Goal: Information Seeking & Learning: Check status

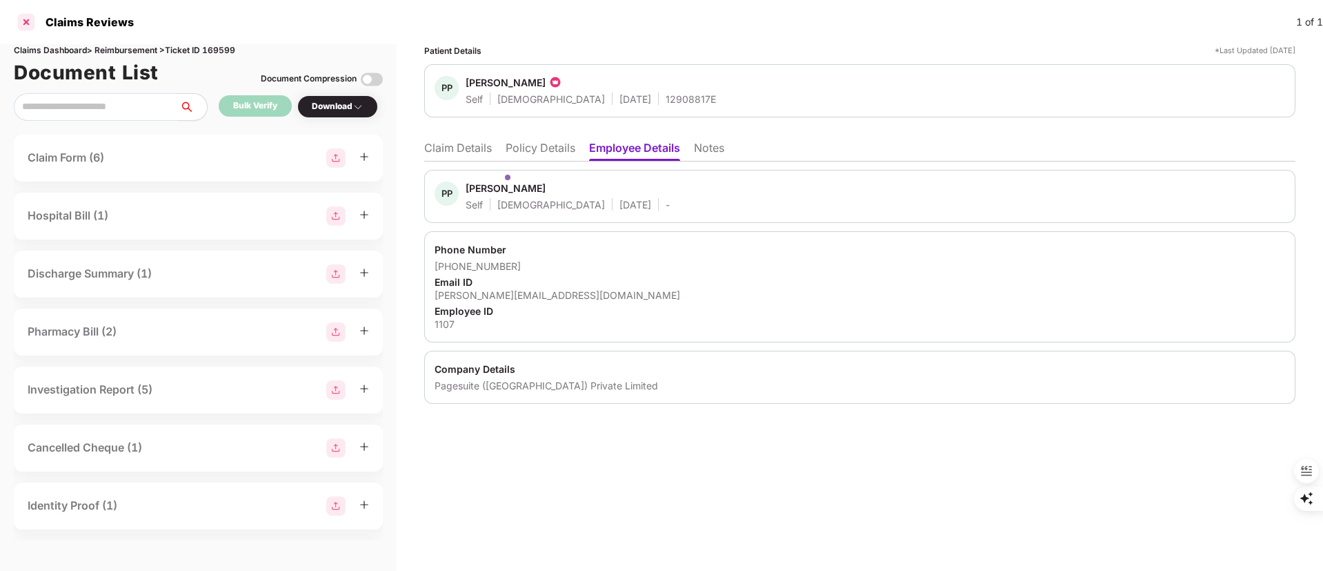
click at [35, 23] on div at bounding box center [26, 22] width 22 height 22
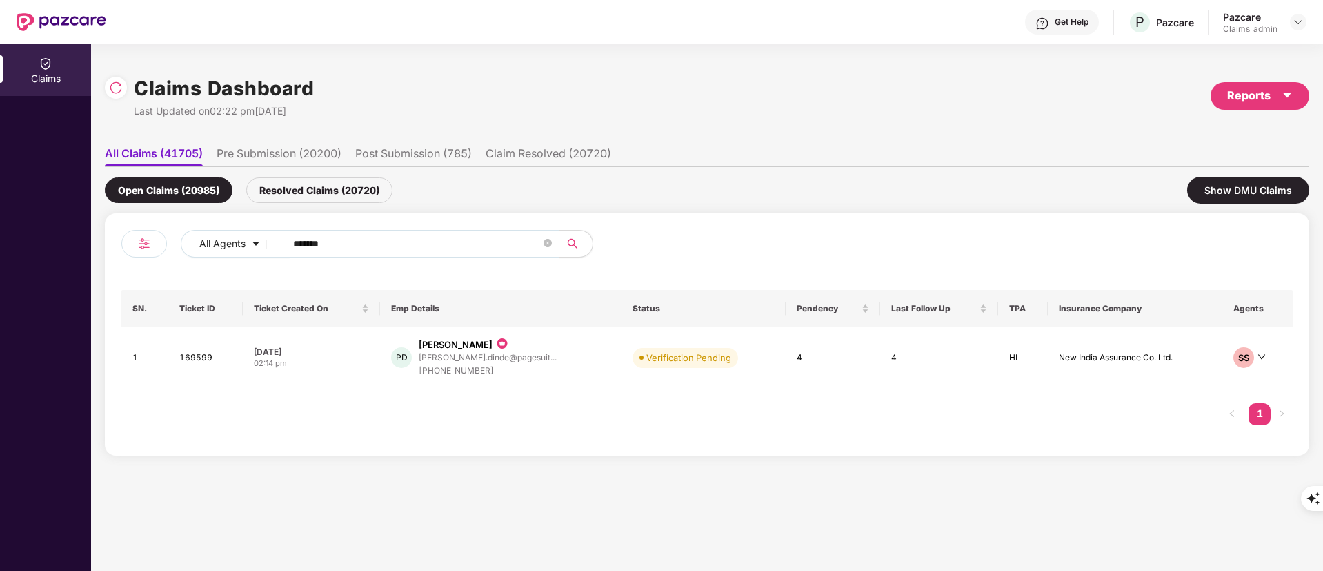
drag, startPoint x: 429, startPoint y: 240, endPoint x: 0, endPoint y: 284, distance: 431.4
click at [0, 283] on div "Claims Claims Dashboard Last Updated on 02:22 pm, 01 Sep 2025 Reports All Claim…" at bounding box center [661, 307] width 1323 height 526
paste input "text"
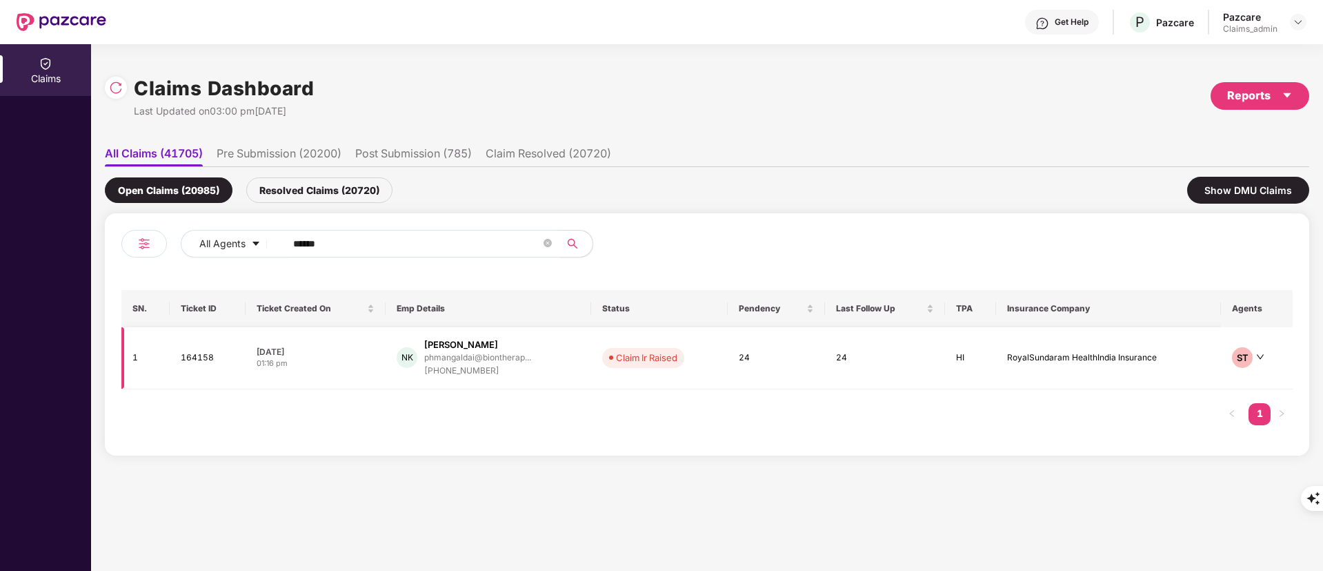
type input "******"
click at [517, 371] on div "+919365433494" at bounding box center [477, 370] width 107 height 13
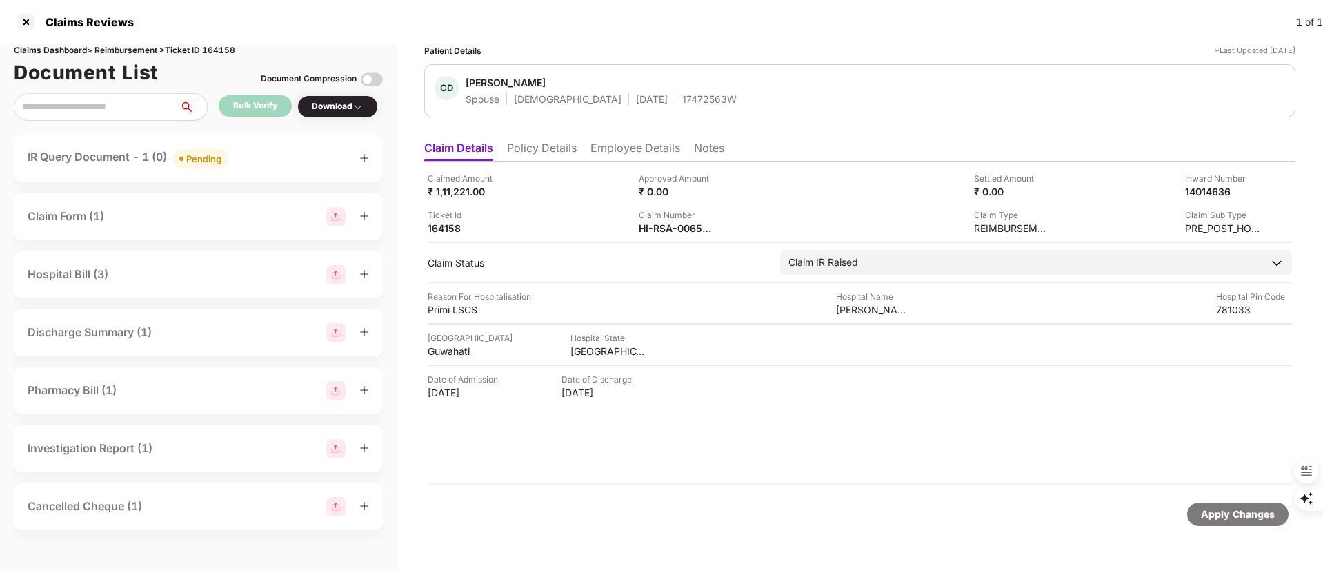
click at [73, 153] on div "IR Query Document - 1 (0) Pending" at bounding box center [128, 158] width 201 height 20
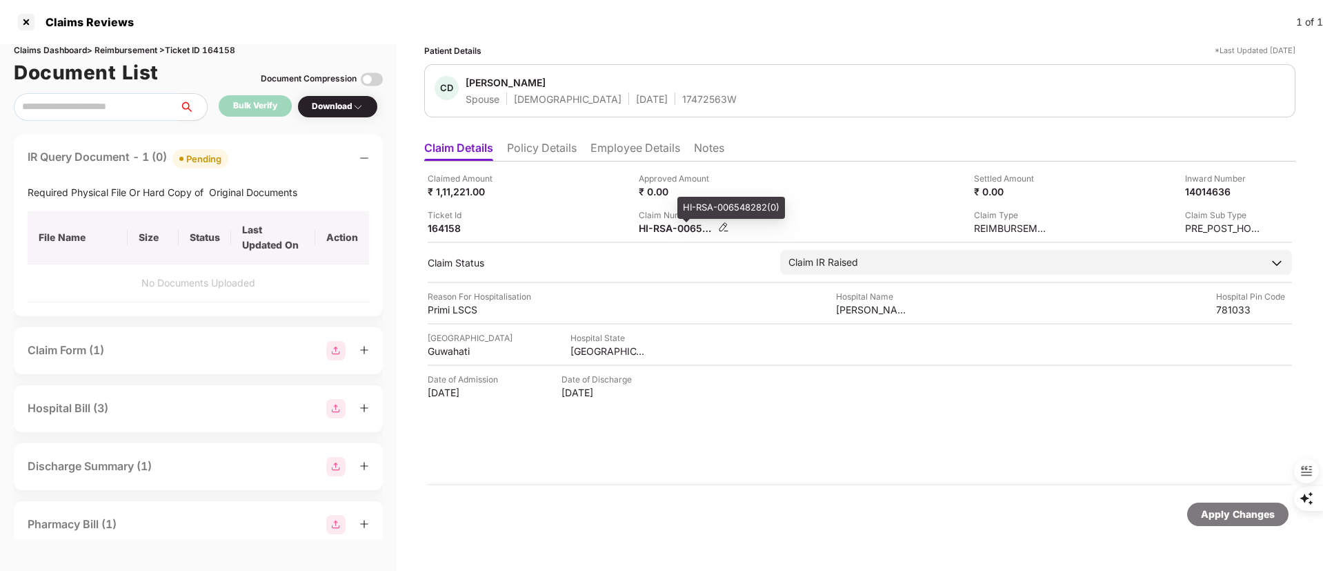
click at [646, 222] on div "HI-RSA-006548282(0)" at bounding box center [677, 227] width 76 height 13
click at [648, 231] on div "HI-RSA-006548282(0)" at bounding box center [677, 227] width 76 height 13
click at [700, 205] on div "HI-RSA-006548282(0)" at bounding box center [731, 208] width 108 height 22
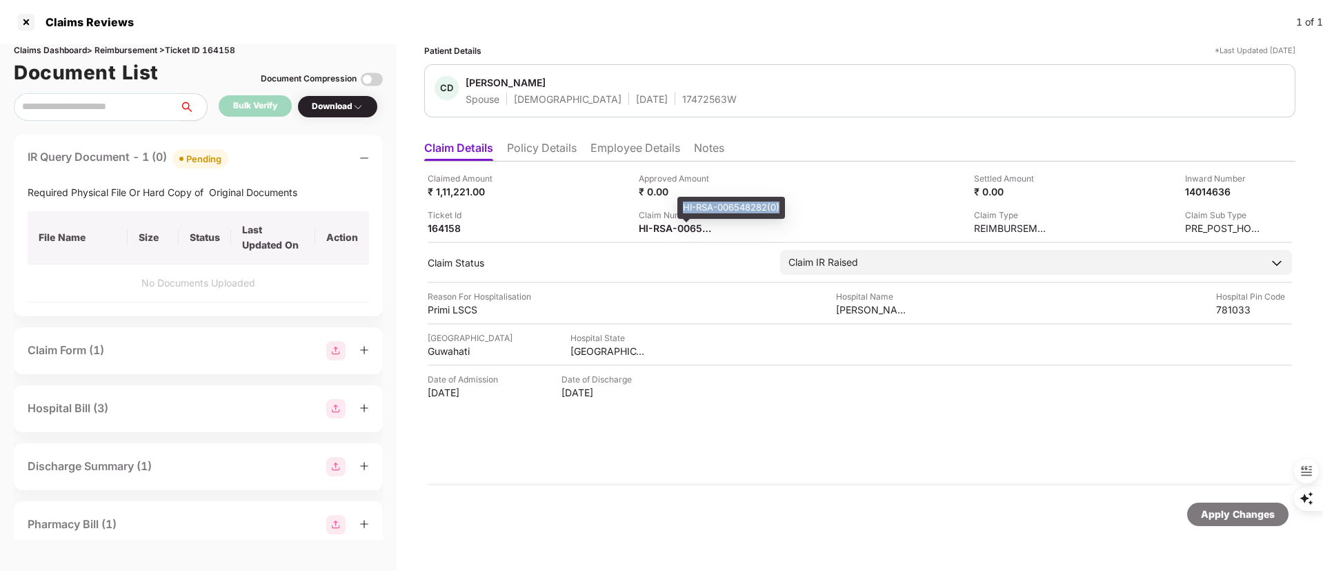
click at [700, 205] on div "HI-RSA-006548282(0)" at bounding box center [731, 208] width 108 height 22
copy div "HI-RSA-006548282(0)"
click at [35, 21] on div at bounding box center [26, 22] width 22 height 22
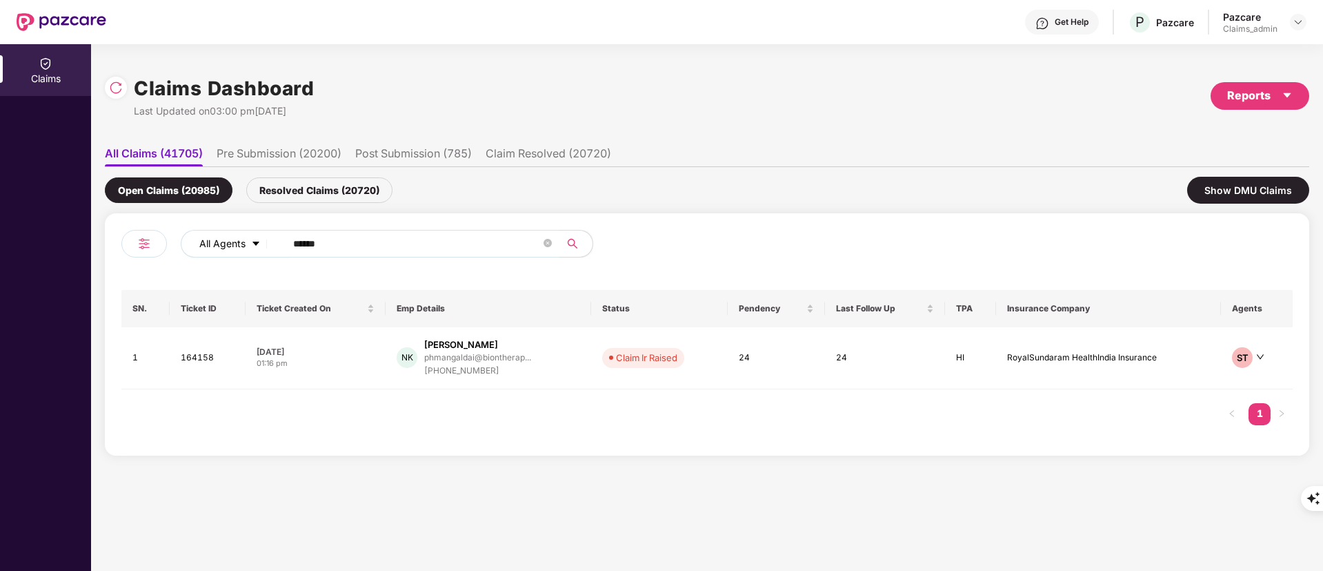
drag, startPoint x: 364, startPoint y: 252, endPoint x: 258, endPoint y: 246, distance: 106.5
click at [258, 246] on div "All Agents ******" at bounding box center [532, 244] width 703 height 28
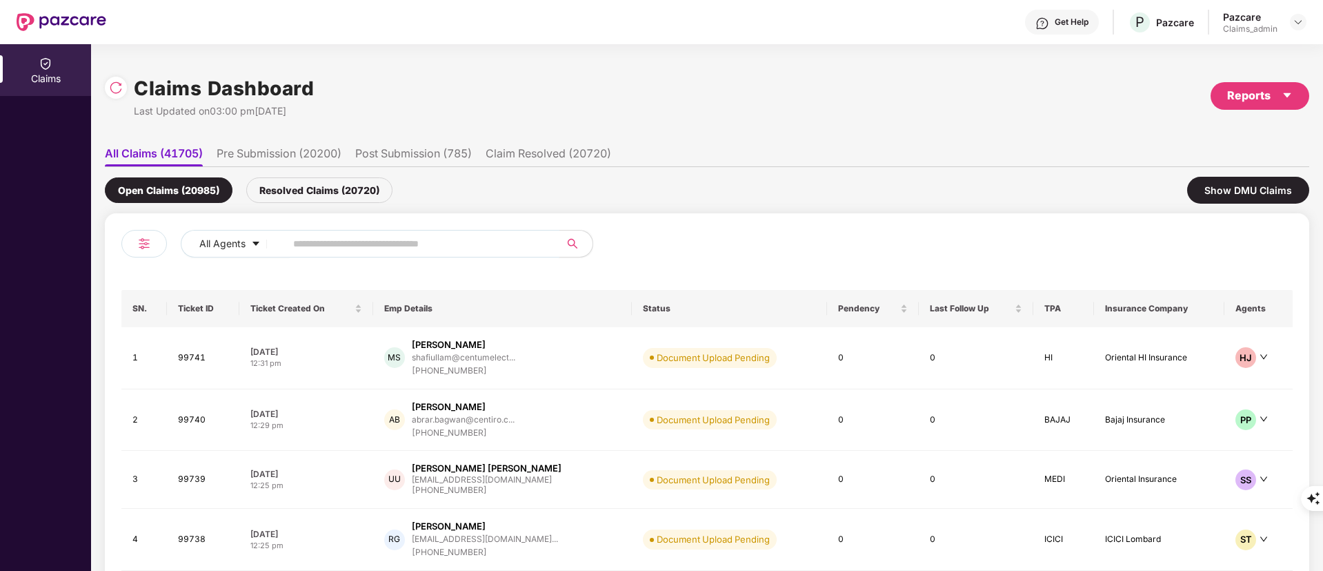
click at [347, 239] on input "text" at bounding box center [417, 243] width 248 height 21
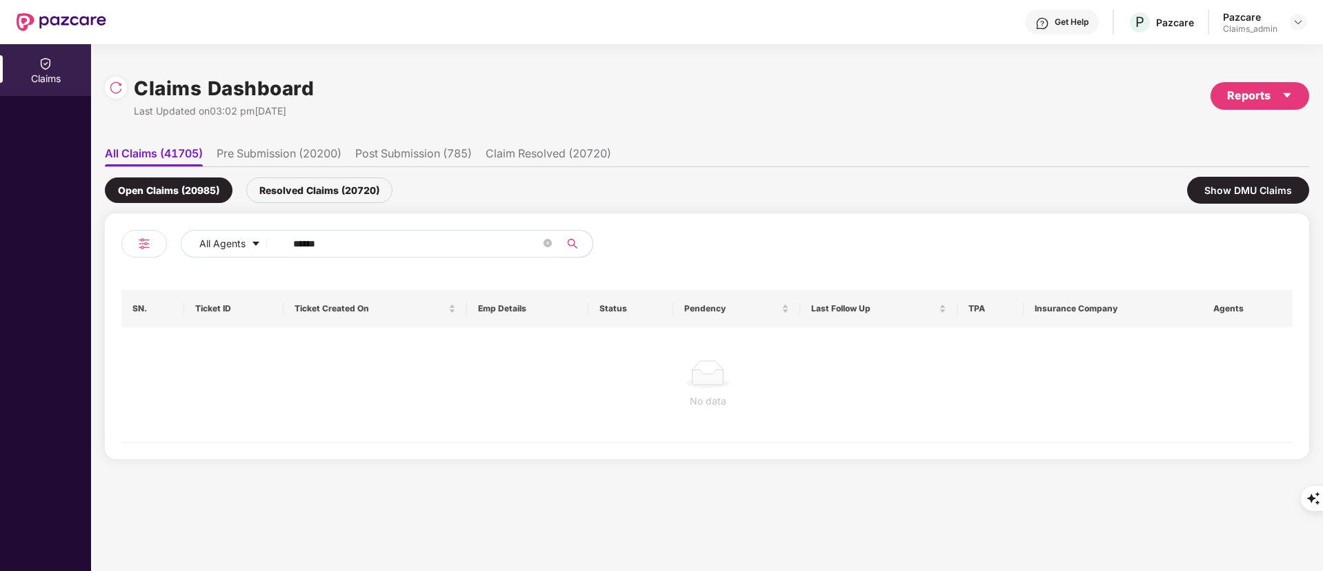
type input "******"
click at [321, 189] on div "Resolved Claims (20720)" at bounding box center [319, 190] width 146 height 26
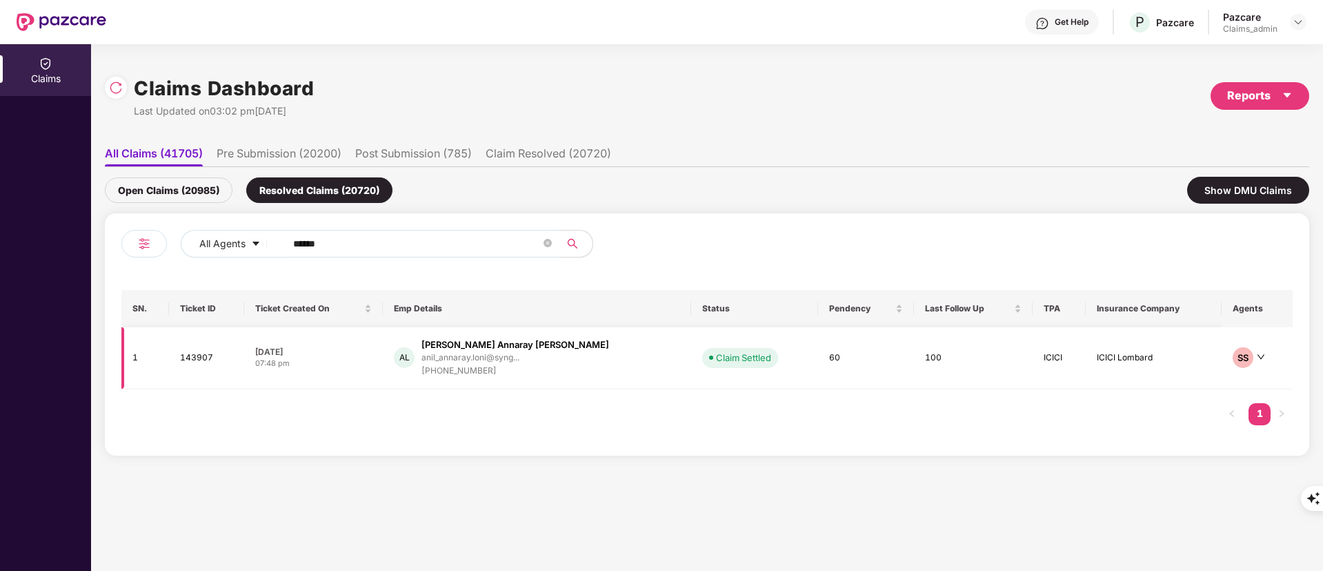
click at [509, 363] on div "anil_annaray.loni@syng..." at bounding box center [515, 357] width 188 height 13
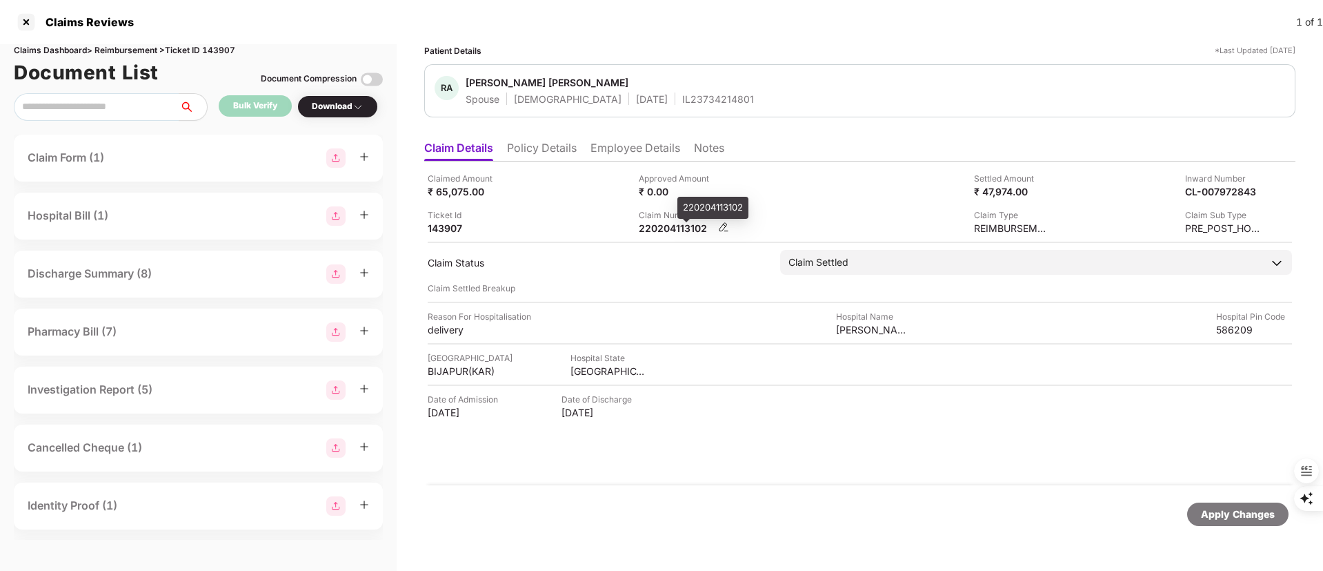
click at [662, 228] on div "220204113102" at bounding box center [677, 227] width 76 height 13
copy div "220204113102"
click at [641, 149] on li "Employee Details" at bounding box center [636, 151] width 90 height 20
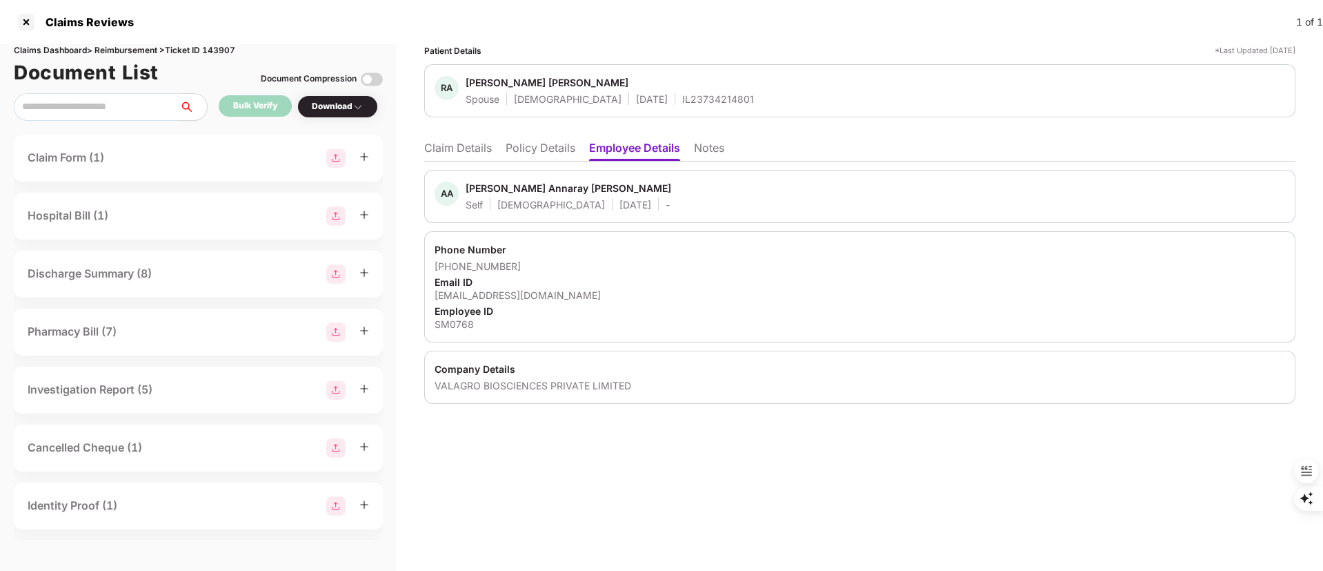
click at [473, 149] on li "Claim Details" at bounding box center [458, 151] width 68 height 20
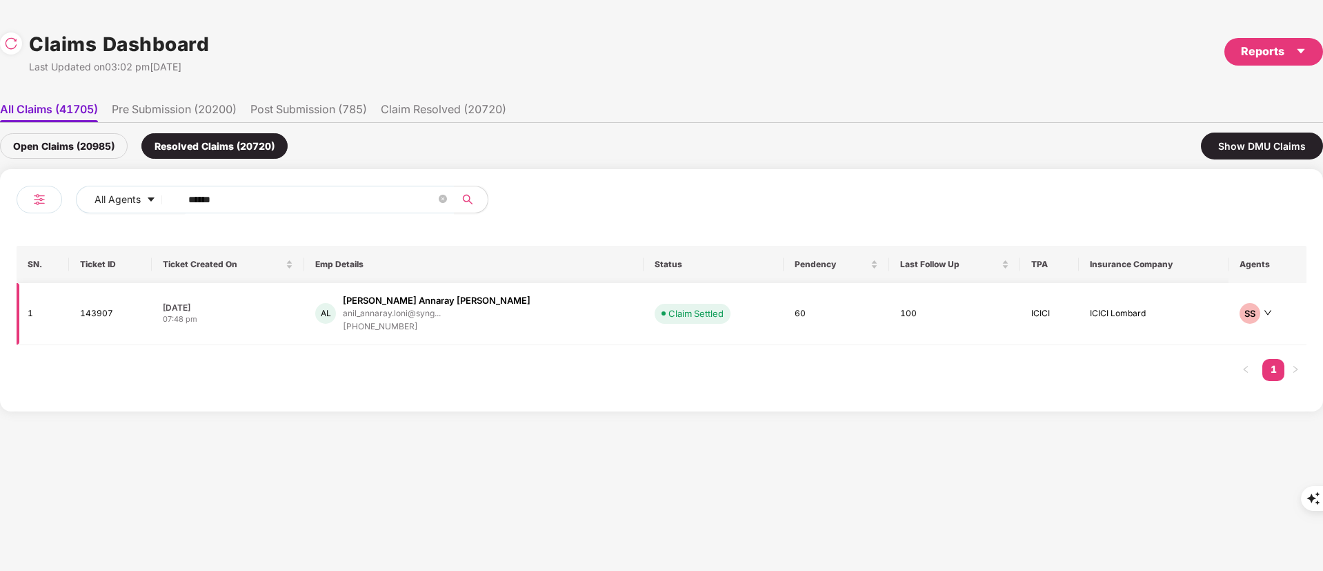
click at [446, 328] on div "[PHONE_NUMBER]" at bounding box center [437, 326] width 188 height 13
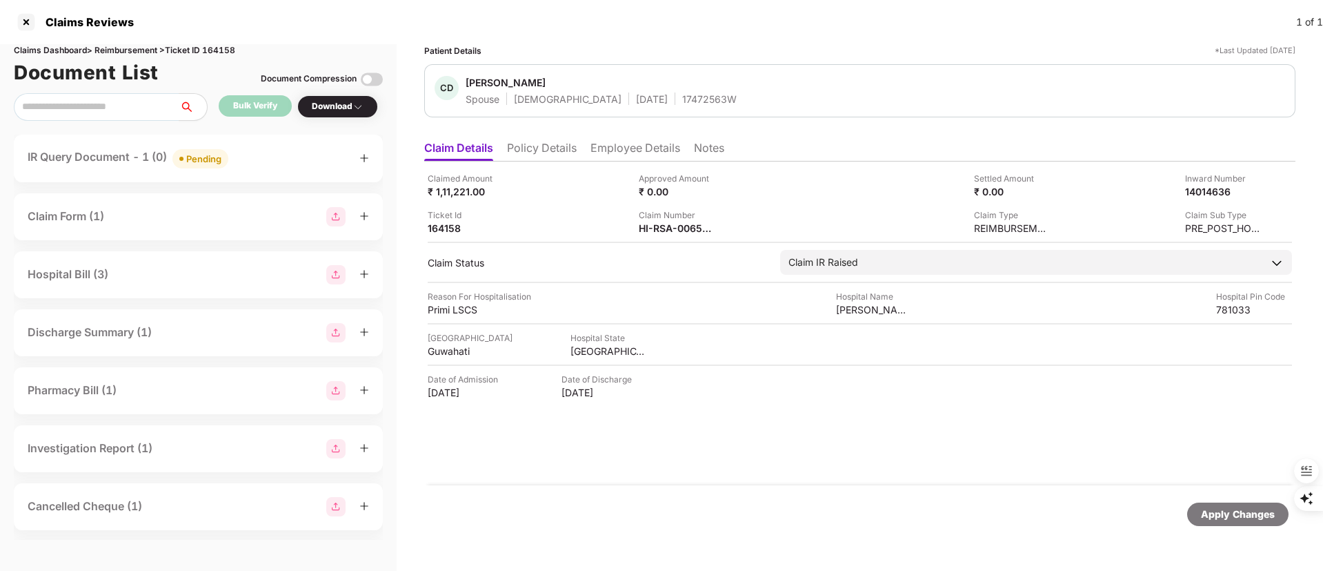
click at [555, 152] on li "Policy Details" at bounding box center [542, 151] width 70 height 20
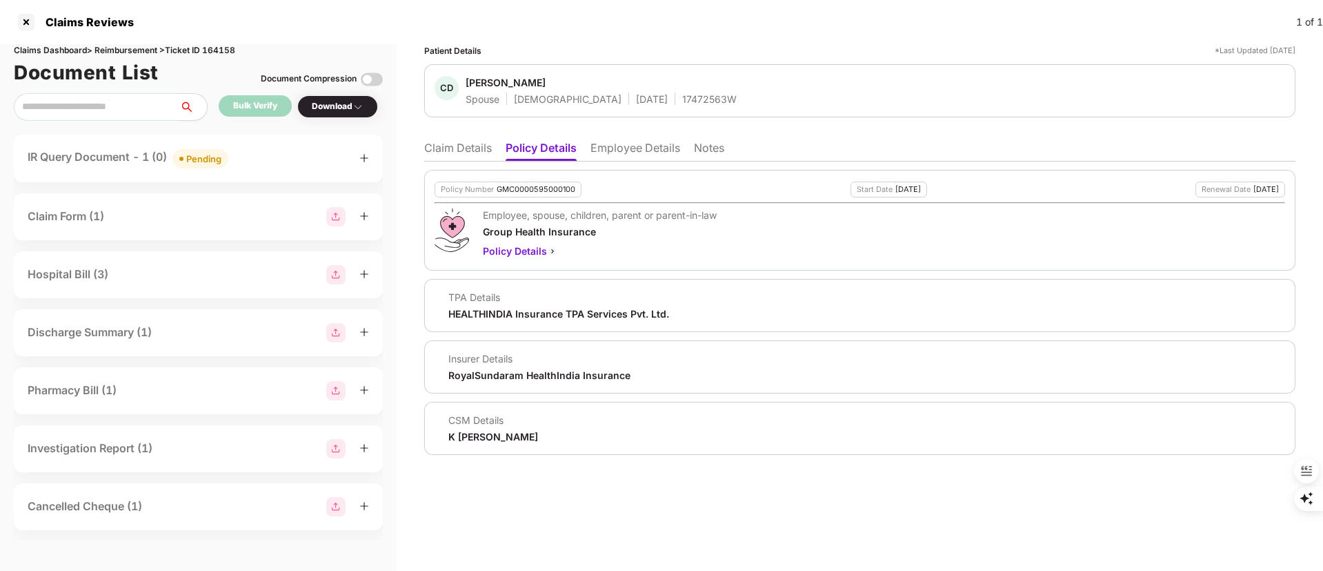
click at [642, 146] on li "Employee Details" at bounding box center [636, 151] width 90 height 20
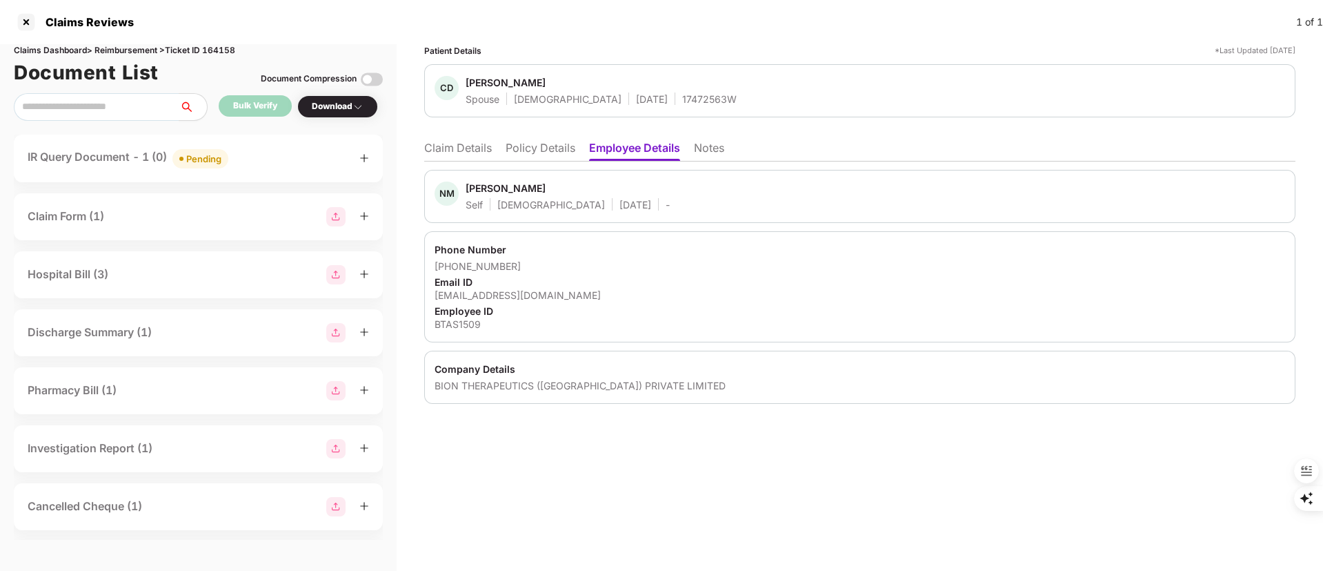
click at [447, 150] on li "Claim Details" at bounding box center [458, 151] width 68 height 20
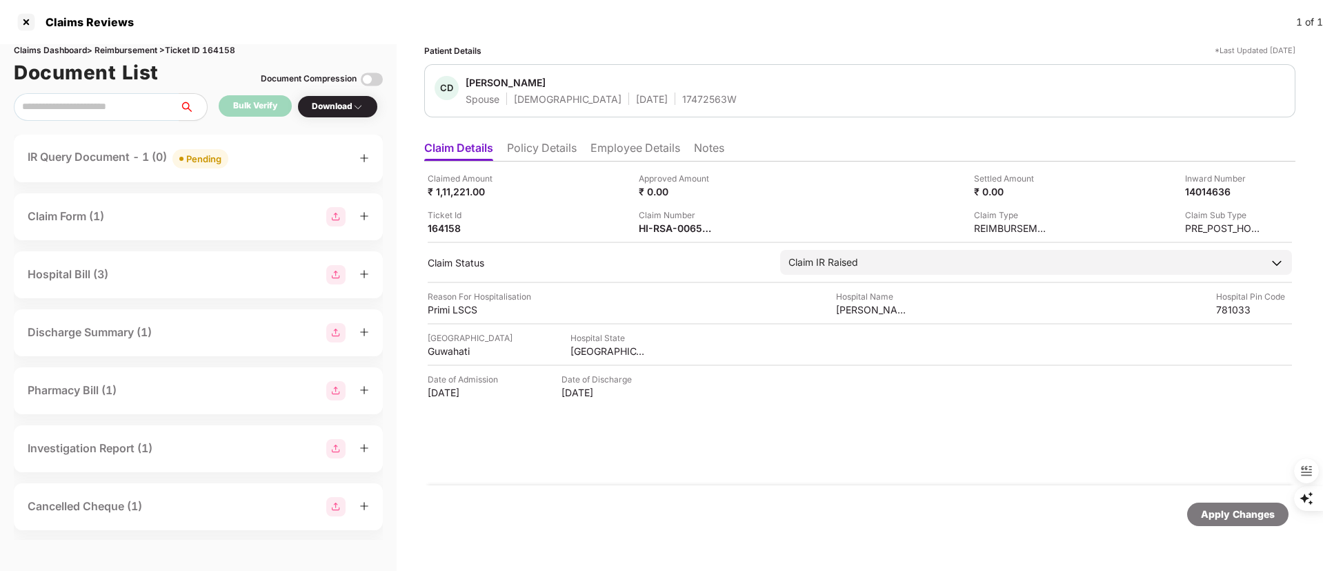
click at [226, 46] on div "Claims Dashboard > Reimbursement > Ticket ID 164158" at bounding box center [198, 50] width 369 height 13
click at [225, 46] on div "Claims Dashboard > Reimbursement > Ticket ID 164158" at bounding box center [198, 50] width 369 height 13
copy div "164158"
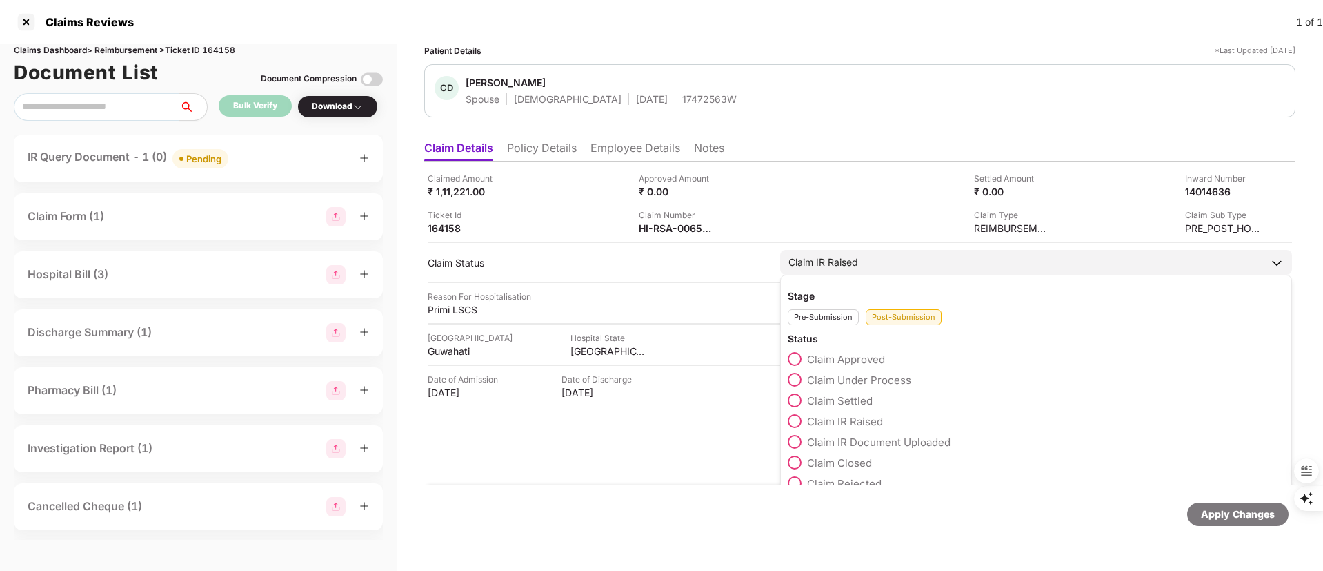
click at [870, 440] on span "Claim IR Document Uploaded" at bounding box center [878, 441] width 143 height 13
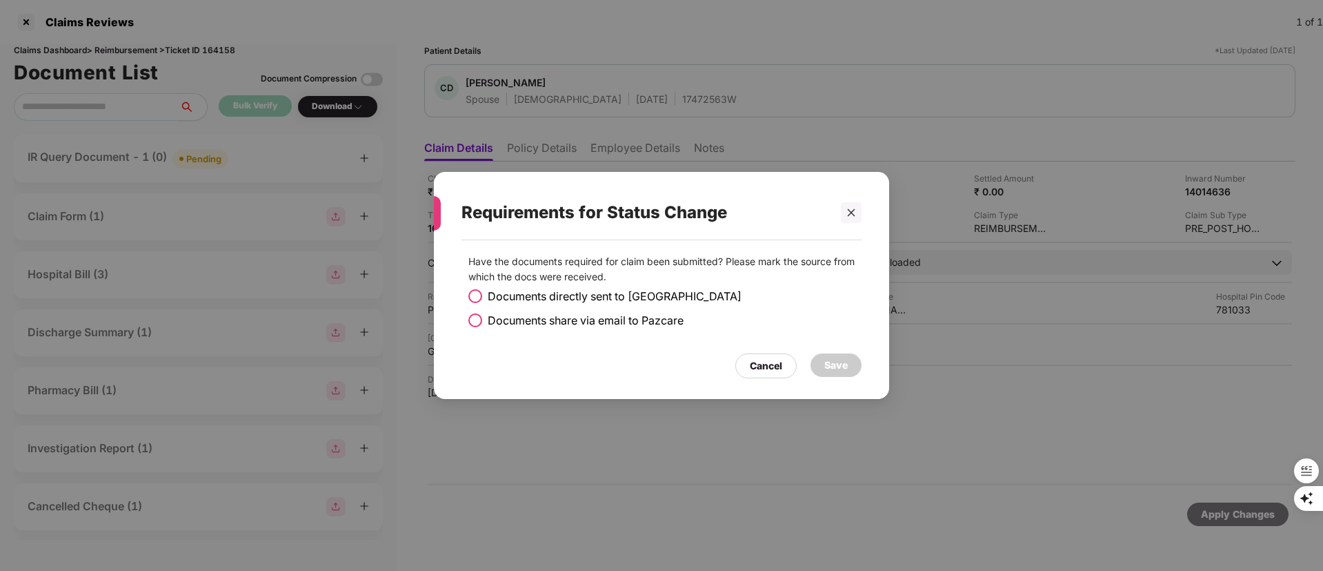
click at [611, 321] on span "Documents share via email to Pazcare" at bounding box center [586, 320] width 196 height 17
click at [849, 212] on icon "close" at bounding box center [851, 213] width 10 height 10
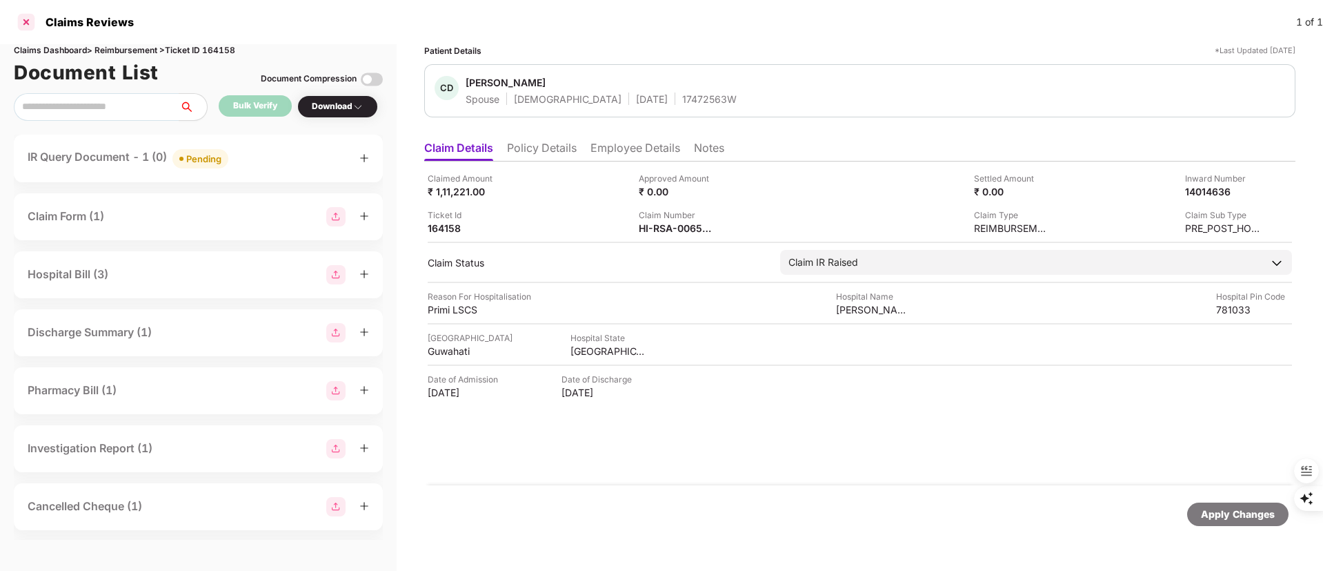
click at [21, 24] on div at bounding box center [26, 22] width 22 height 22
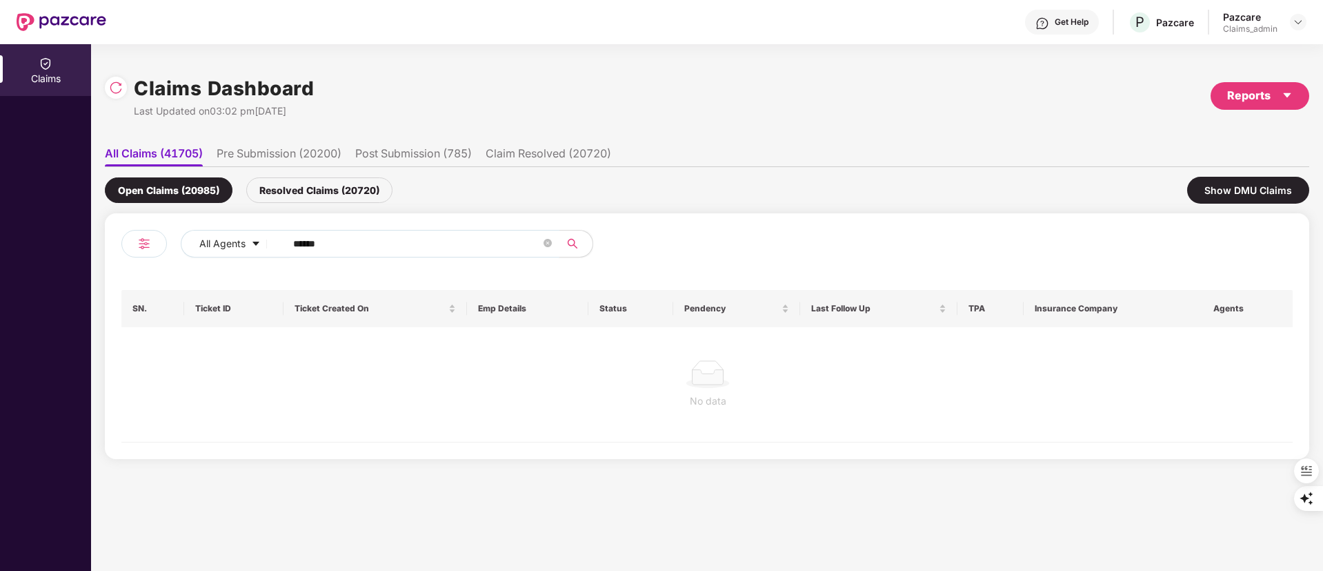
drag, startPoint x: 405, startPoint y: 248, endPoint x: 144, endPoint y: 248, distance: 260.8
click at [148, 248] on div "All Agents ******" at bounding box center [414, 249] width 586 height 39
paste input "text"
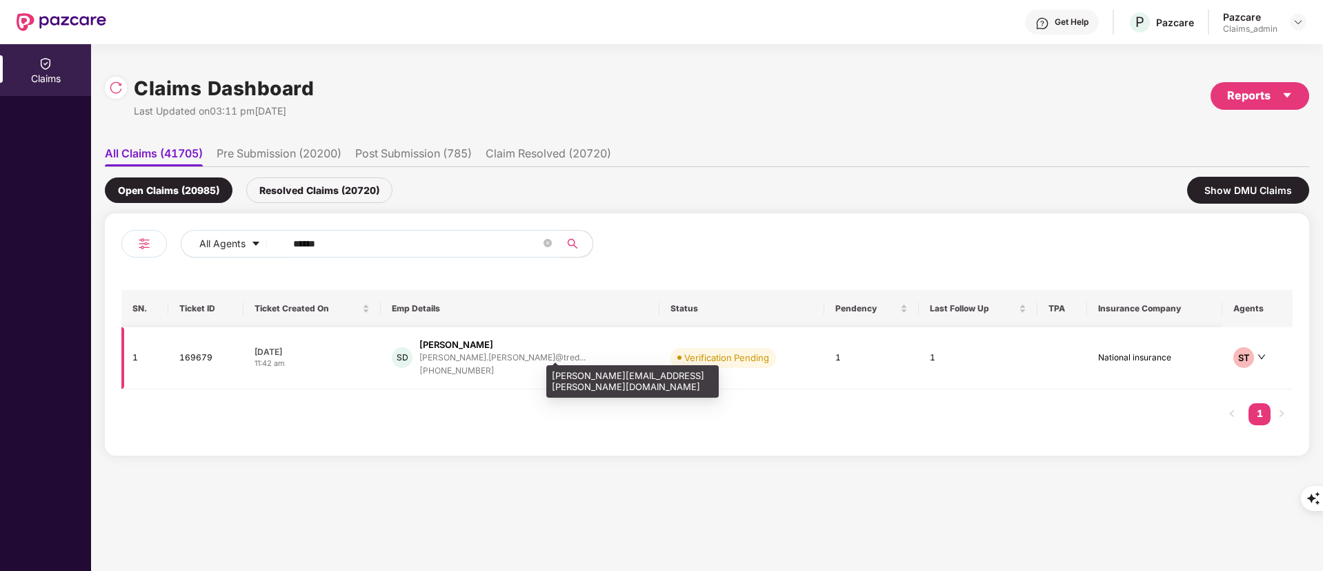
type input "******"
click at [538, 359] on div "sacheen.deshpande@tred..." at bounding box center [502, 357] width 166 height 9
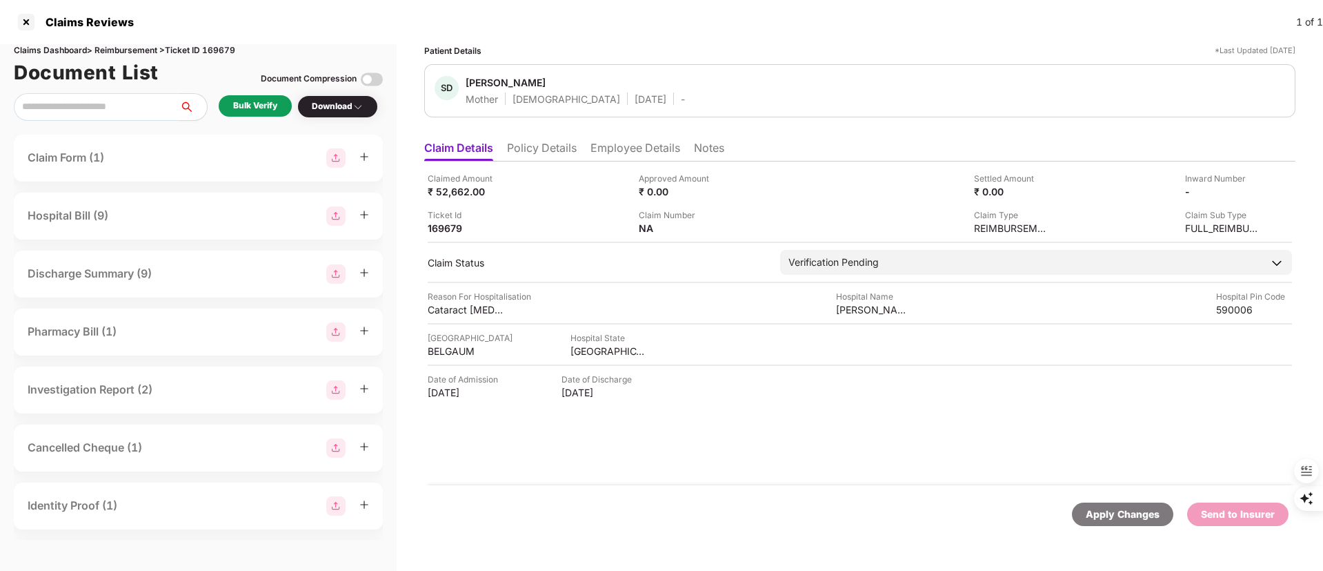
click at [543, 141] on li "Policy Details" at bounding box center [542, 151] width 70 height 20
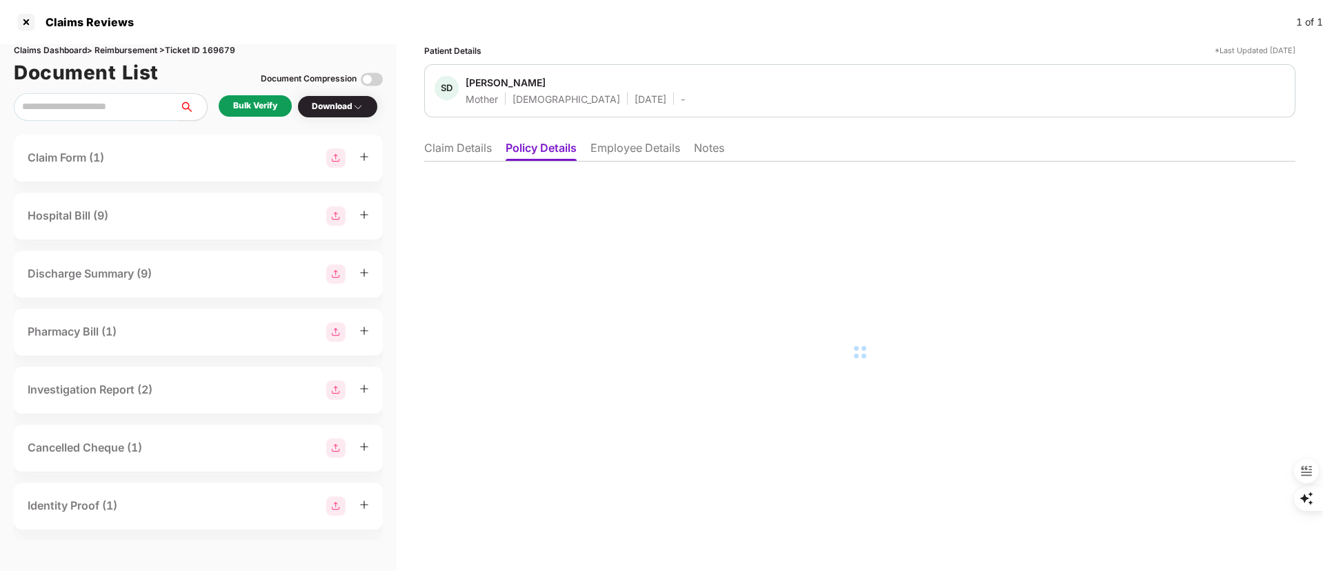
click at [611, 143] on li "Employee Details" at bounding box center [636, 151] width 90 height 20
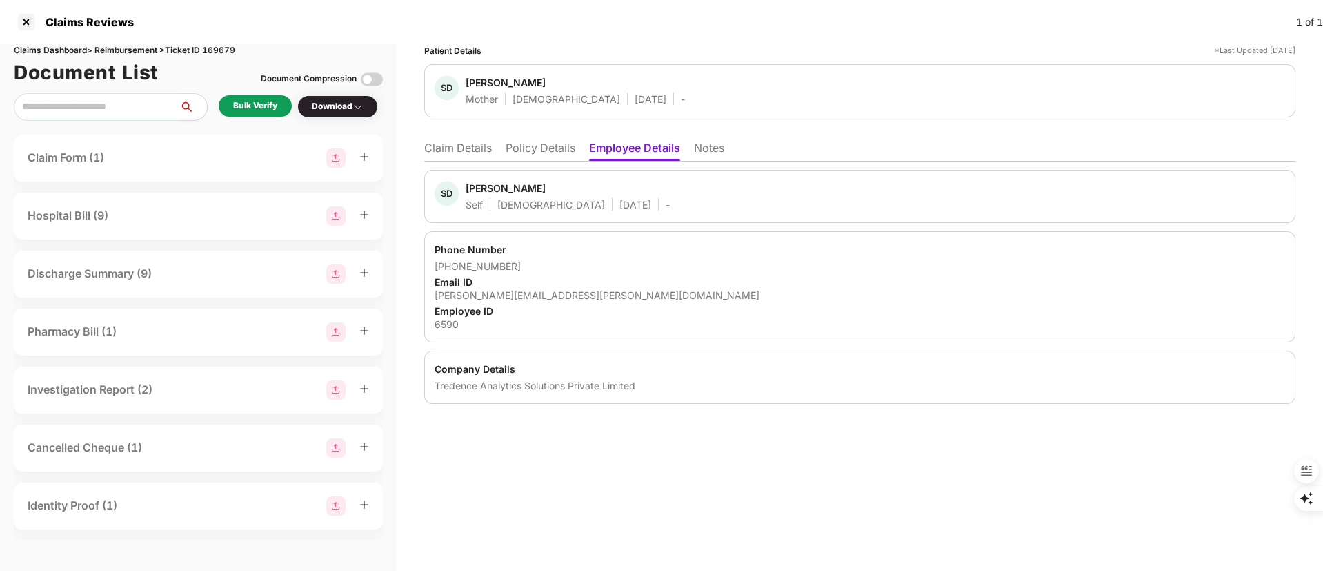
click at [543, 145] on li "Policy Details" at bounding box center [541, 151] width 70 height 20
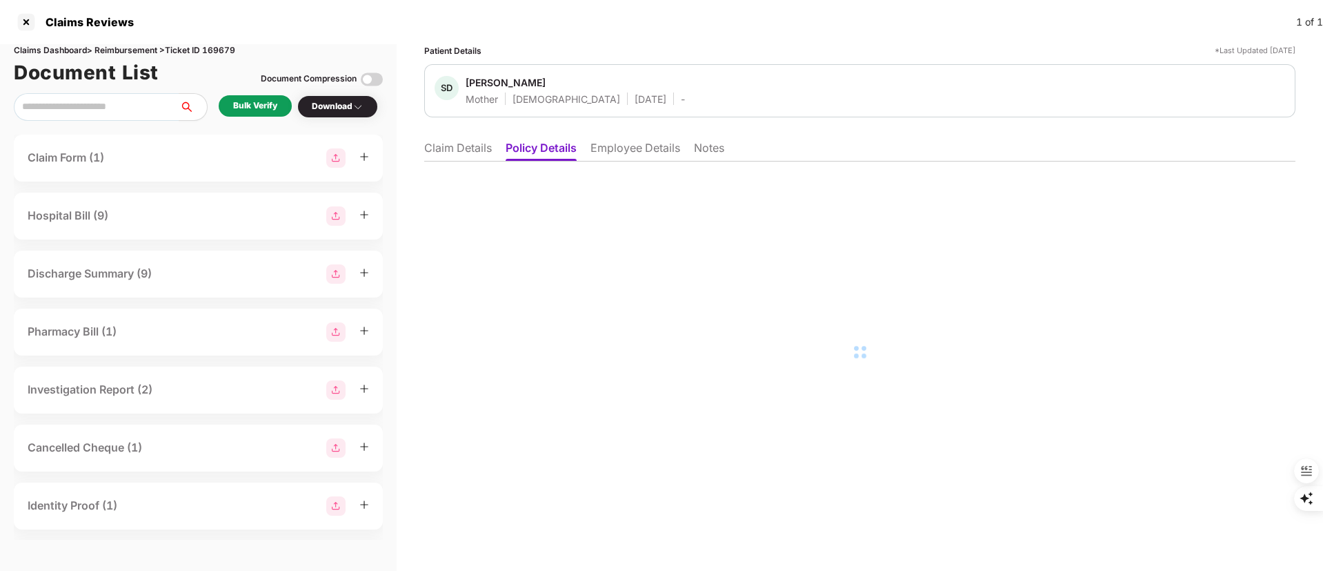
click at [637, 152] on li "Employee Details" at bounding box center [636, 151] width 90 height 20
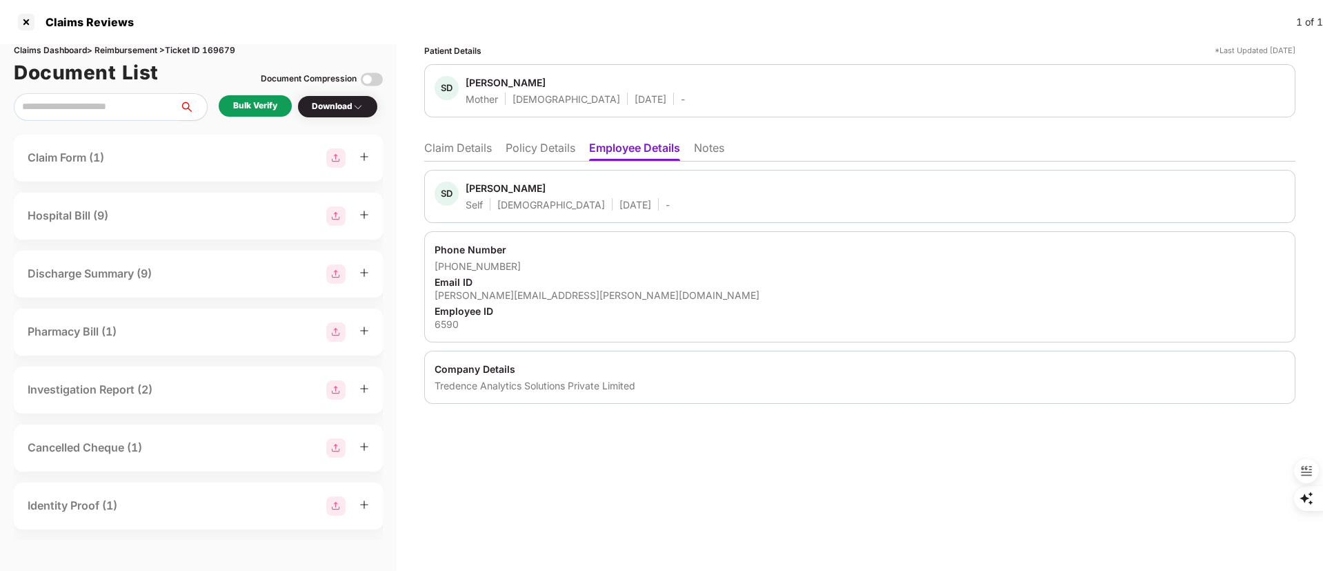
click at [439, 148] on li "Claim Details" at bounding box center [458, 151] width 68 height 20
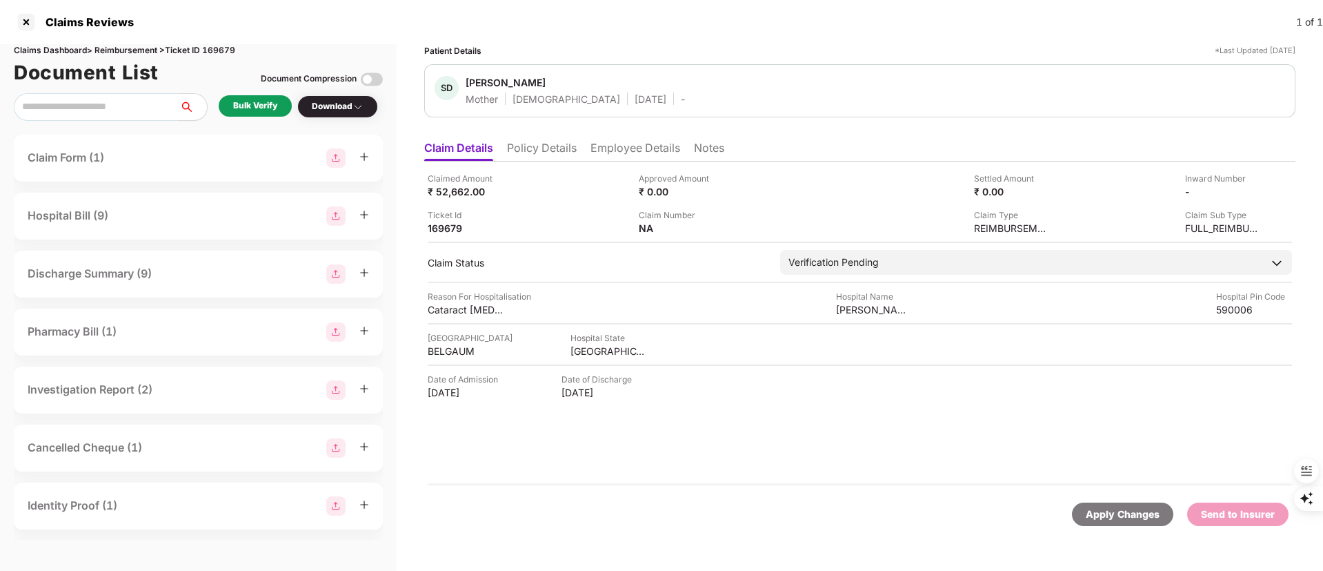
click at [557, 150] on li "Policy Details" at bounding box center [542, 151] width 70 height 20
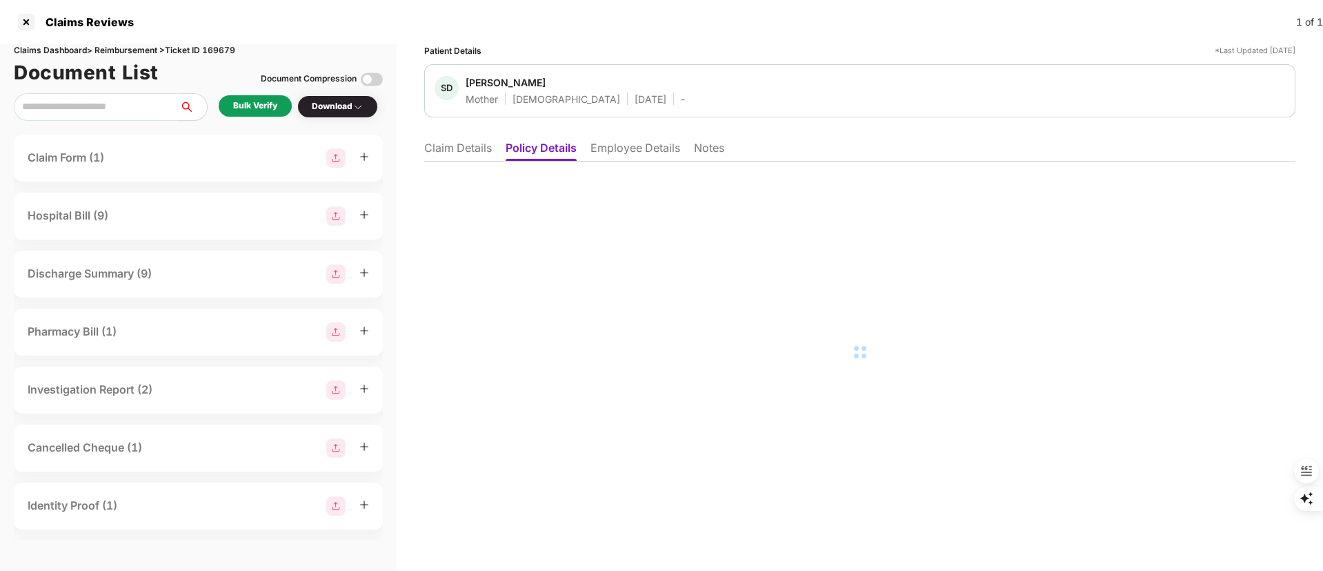
click at [479, 154] on li "Claim Details" at bounding box center [458, 151] width 68 height 20
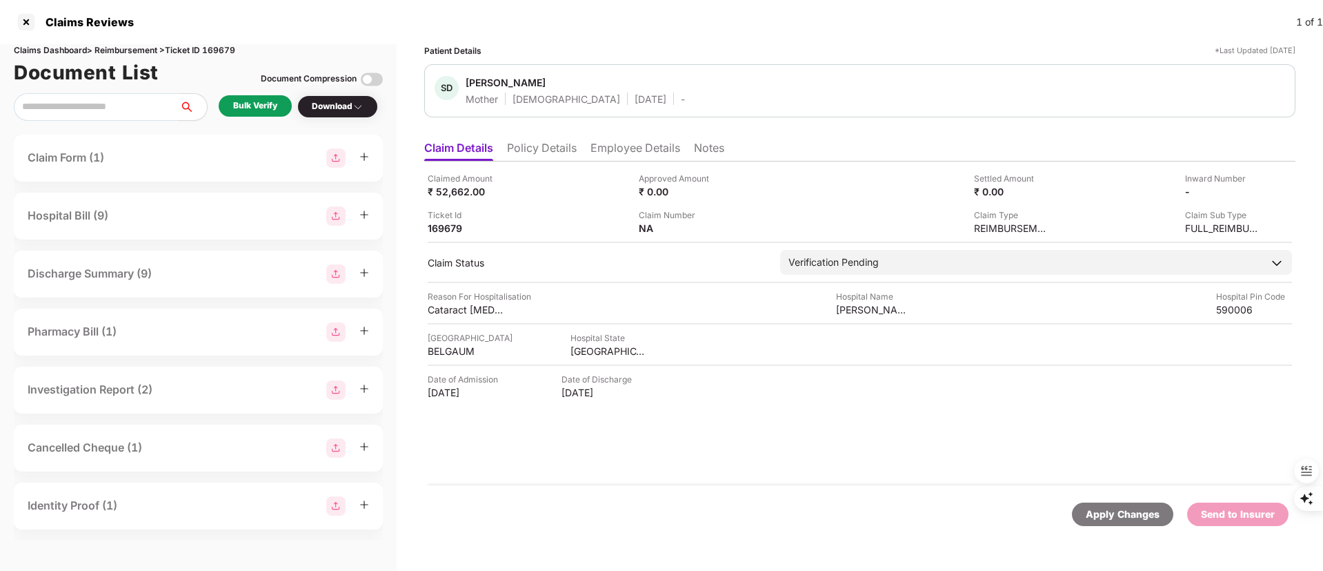
click at [644, 149] on li "Employee Details" at bounding box center [636, 151] width 90 height 20
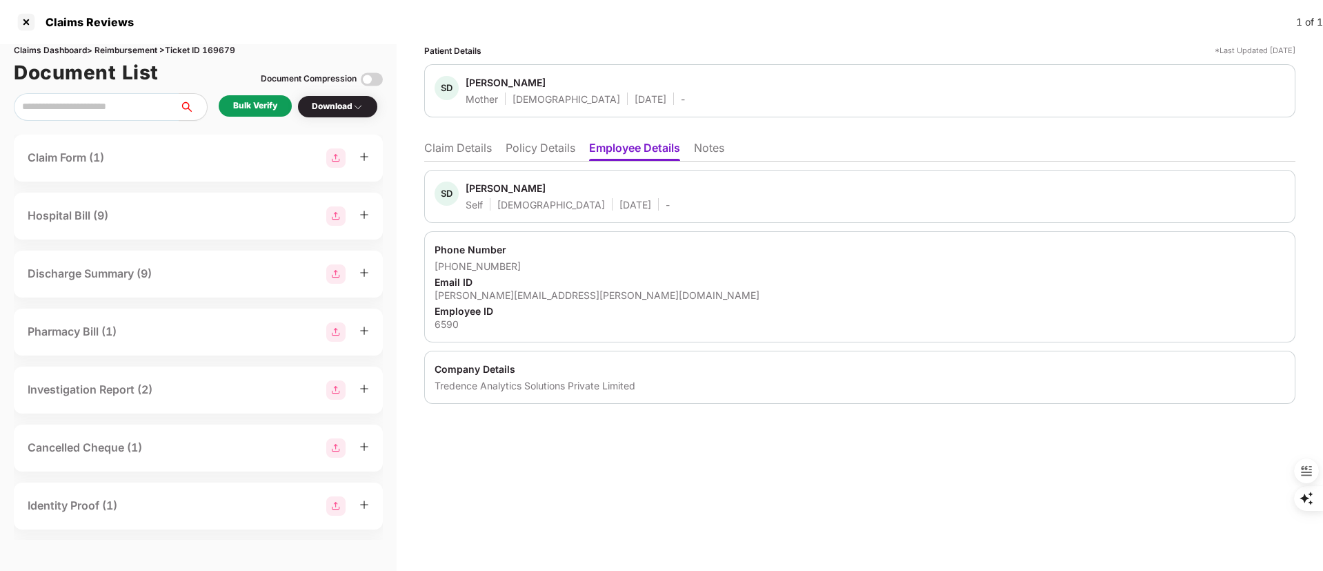
click at [545, 135] on ul "Claim Details Policy Details Employee Details Notes" at bounding box center [859, 148] width 871 height 28
click at [541, 151] on li "Policy Details" at bounding box center [541, 151] width 70 height 20
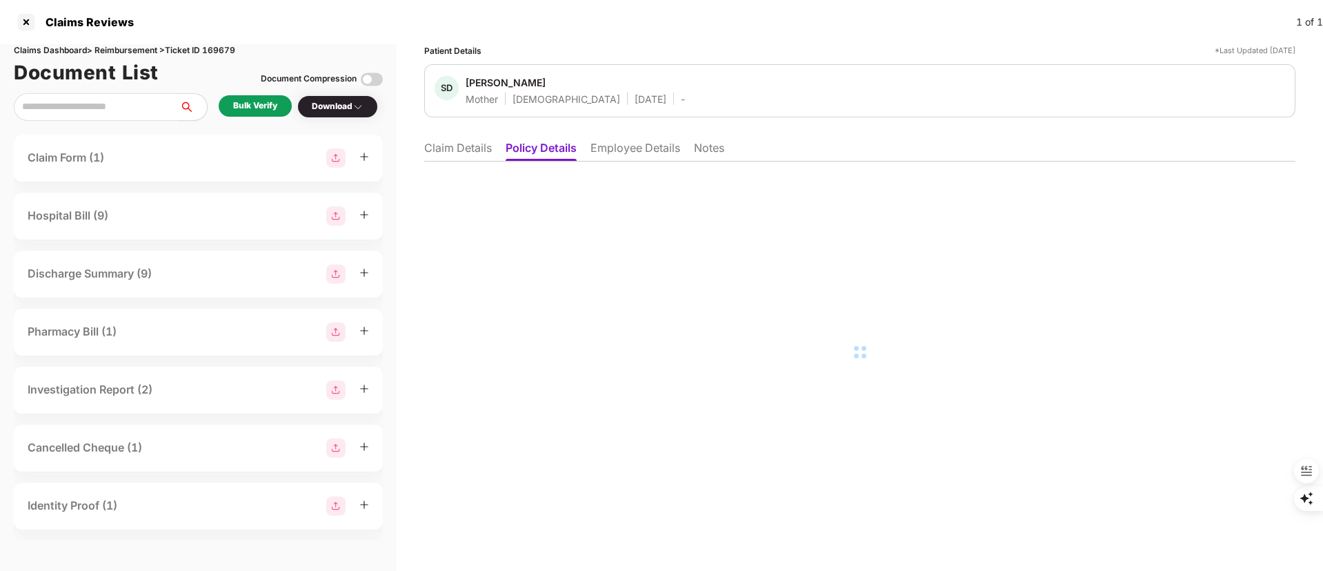
click at [441, 152] on li "Claim Details" at bounding box center [458, 151] width 68 height 20
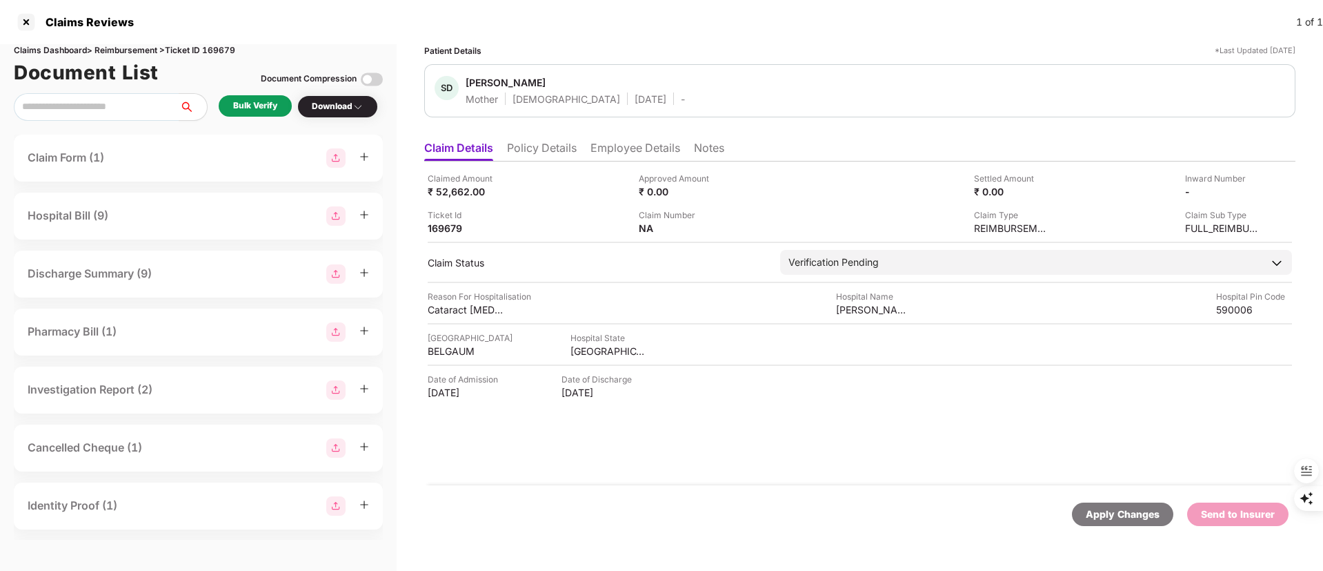
click at [14, 17] on div "Claims Reviews 1 of 1" at bounding box center [661, 22] width 1323 height 44
click at [26, 26] on div at bounding box center [26, 22] width 22 height 22
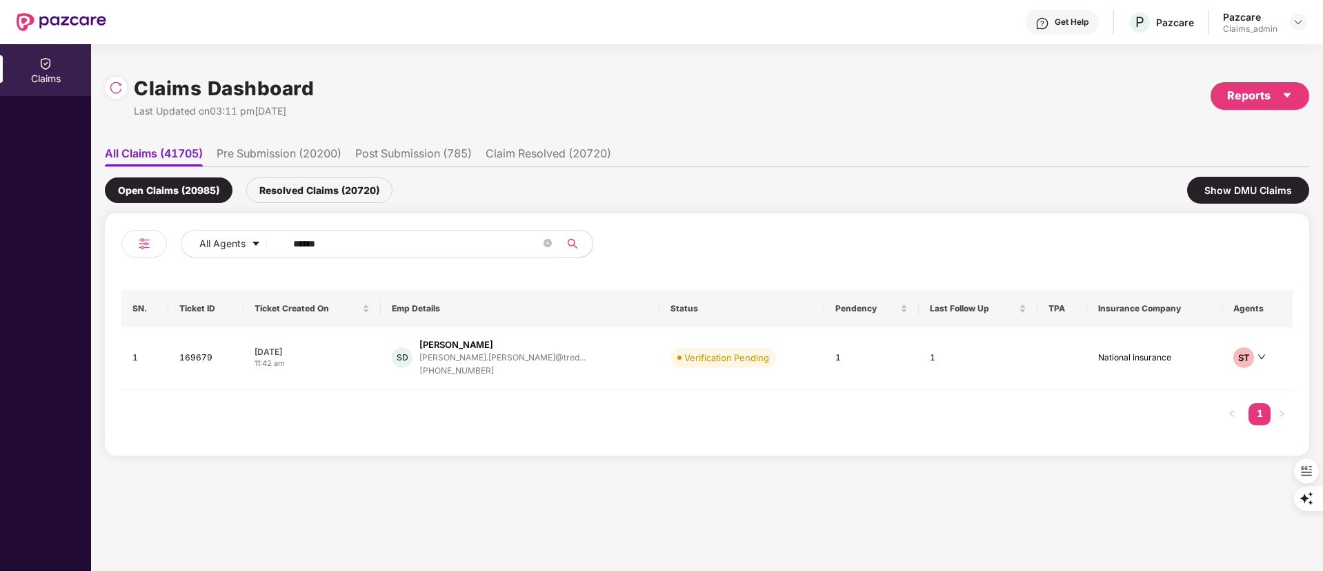
drag, startPoint x: 404, startPoint y: 241, endPoint x: 197, endPoint y: 280, distance: 211.3
click at [84, 241] on div "Claims Claims Dashboard Last Updated on 03:11 pm, 01 Sep 2025 Reports All Claim…" at bounding box center [661, 307] width 1323 height 526
paste input "text"
type input "******"
click at [542, 371] on div "+918081962686" at bounding box center [512, 370] width 181 height 13
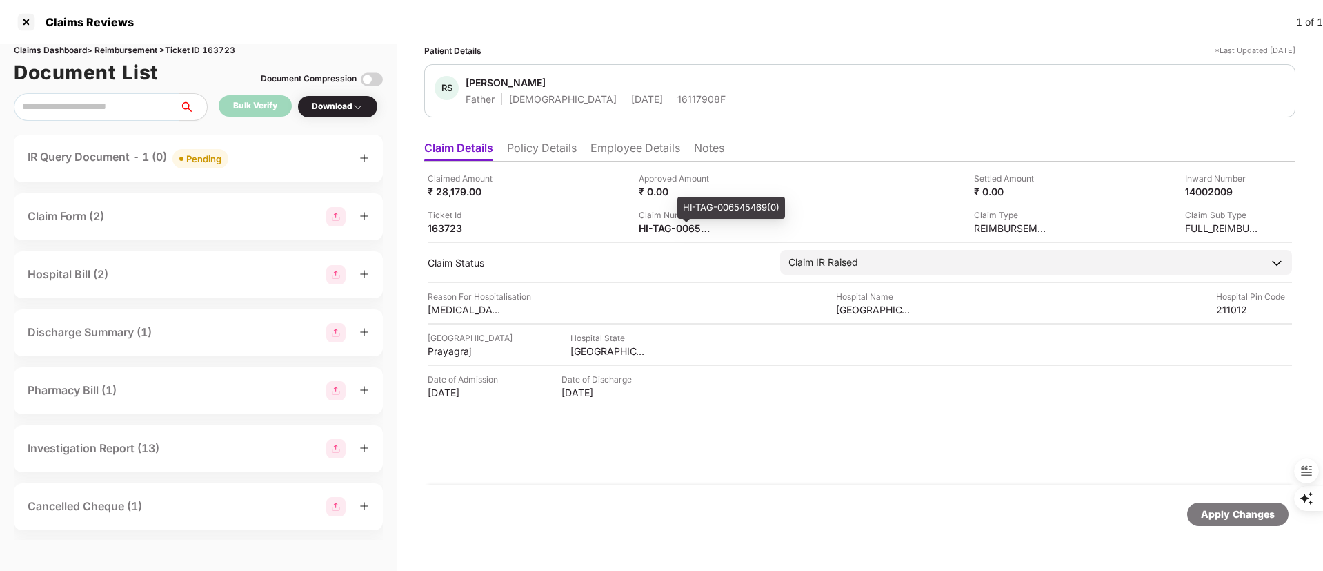
click at [696, 210] on div "HI-TAG-006545469(0)" at bounding box center [731, 208] width 108 height 22
copy div "HI-TAG-006545469(0)"
click at [32, 20] on div at bounding box center [26, 22] width 22 height 22
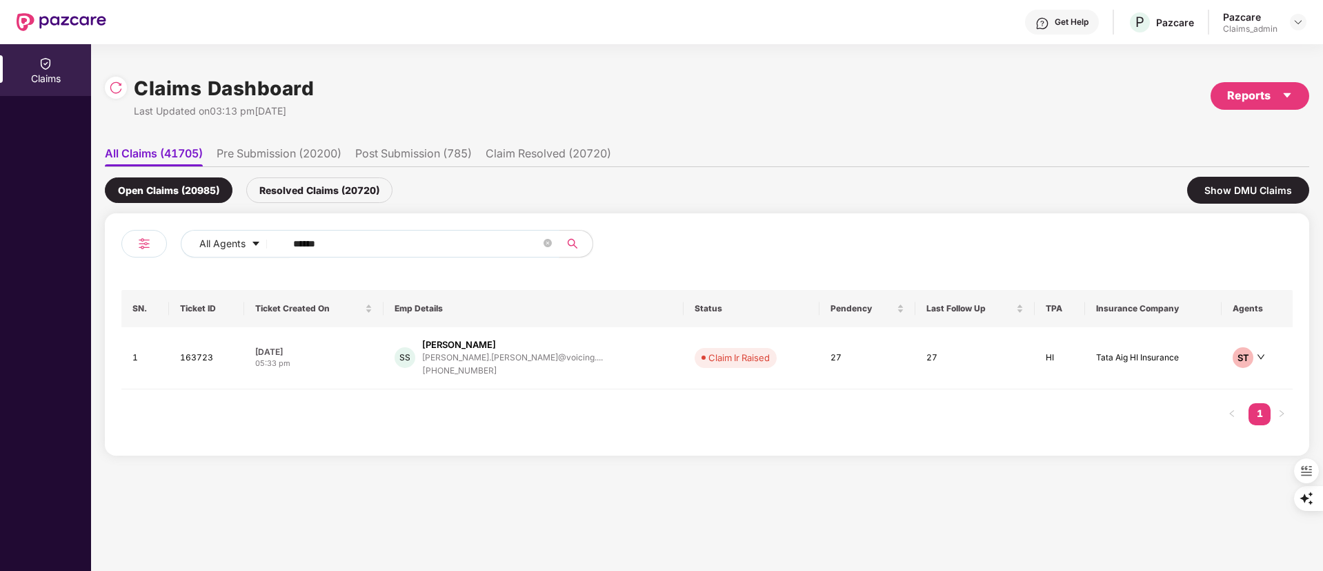
drag, startPoint x: 403, startPoint y: 247, endPoint x: 193, endPoint y: 268, distance: 210.7
click at [159, 252] on div "All Agents ******" at bounding box center [414, 249] width 586 height 39
paste input "**"
type input "******"
click at [492, 358] on div "sacheen.deshpande@tred..." at bounding box center [502, 357] width 166 height 9
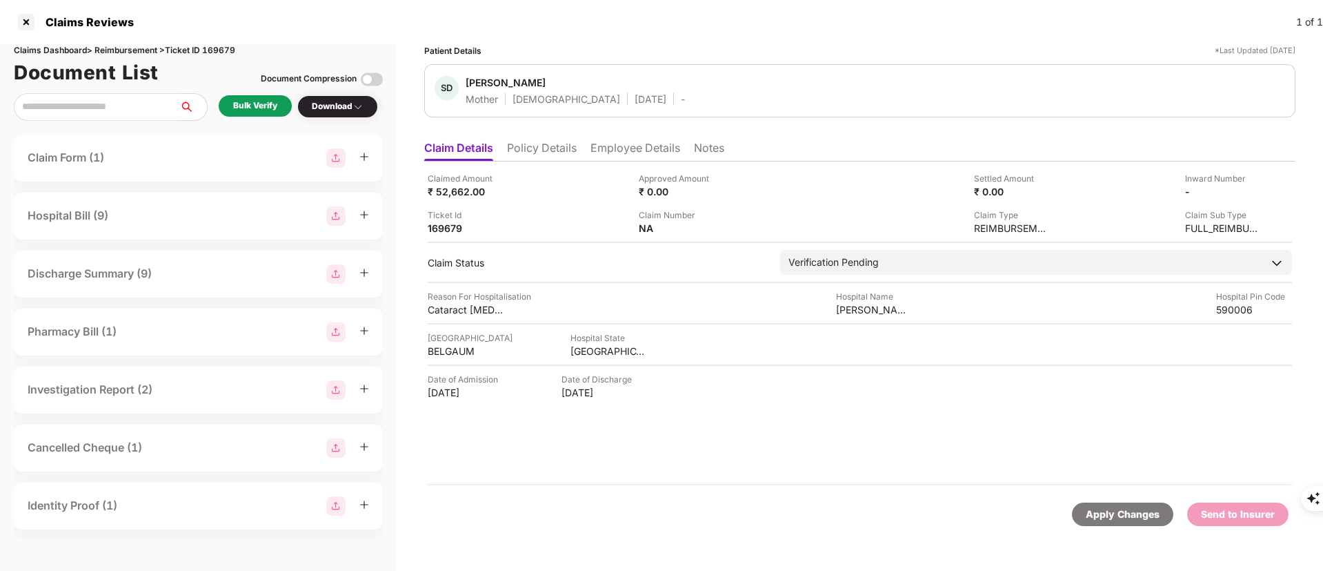
click at [608, 137] on ul "Claim Details Policy Details Employee Details Notes" at bounding box center [859, 148] width 871 height 28
click at [606, 149] on li "Employee Details" at bounding box center [636, 151] width 90 height 20
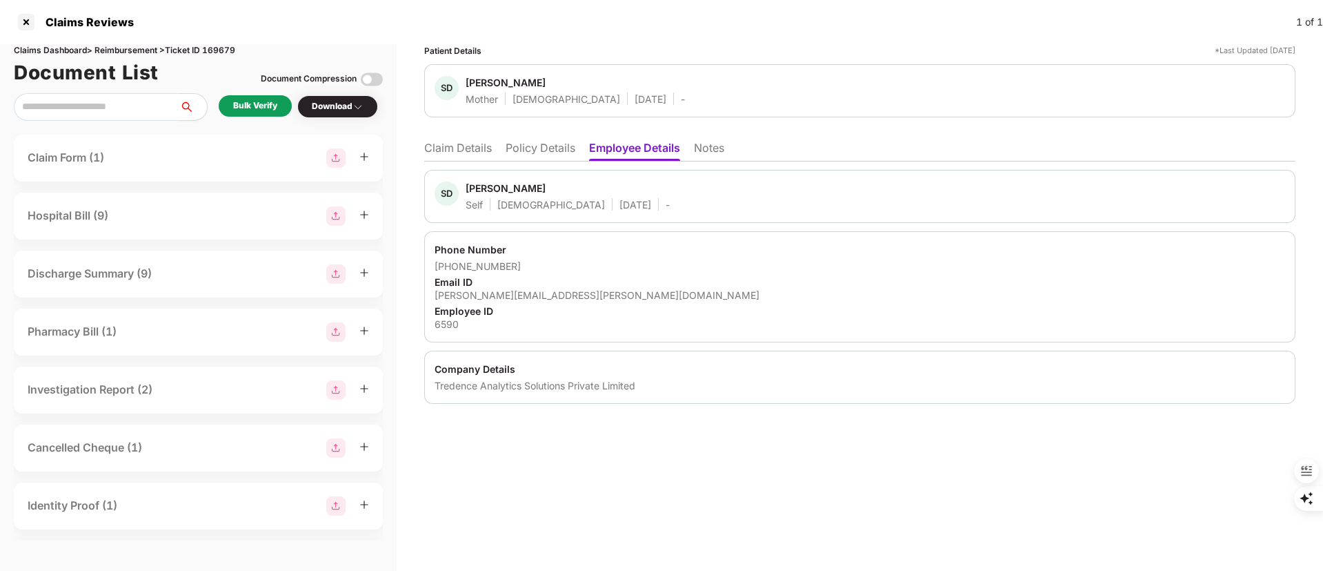
click at [488, 183] on div "Sacheen Deshpande" at bounding box center [506, 187] width 80 height 13
copy div "Sacheen"
click at [550, 151] on li "Policy Details" at bounding box center [541, 151] width 70 height 20
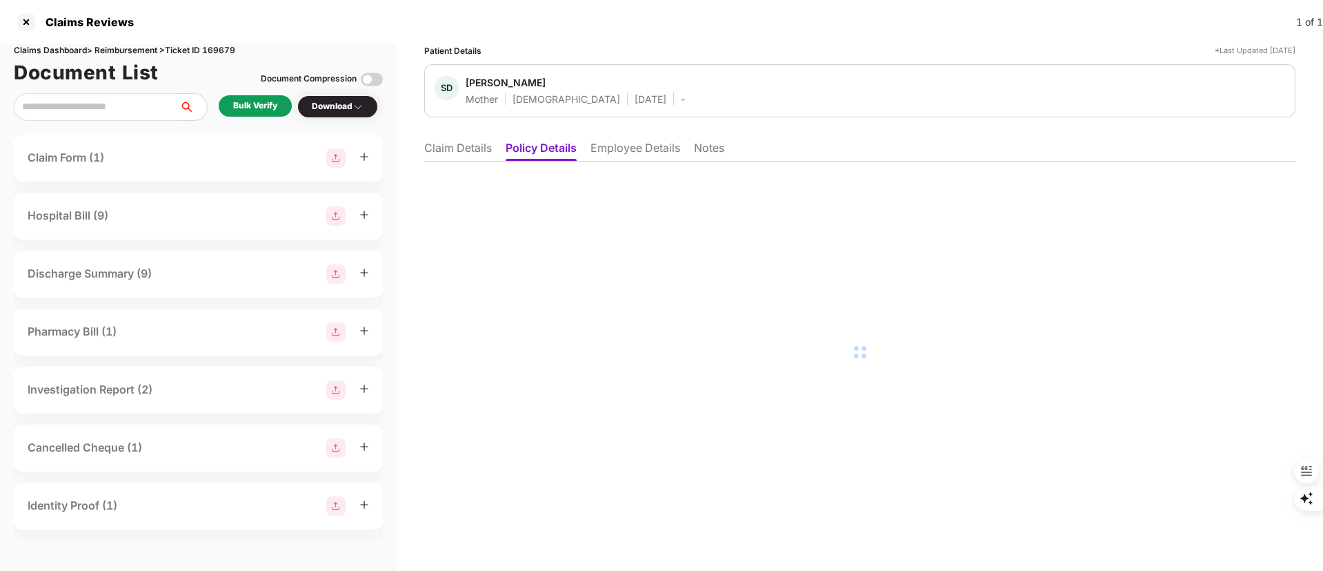
click at [461, 150] on li "Claim Details" at bounding box center [458, 151] width 68 height 20
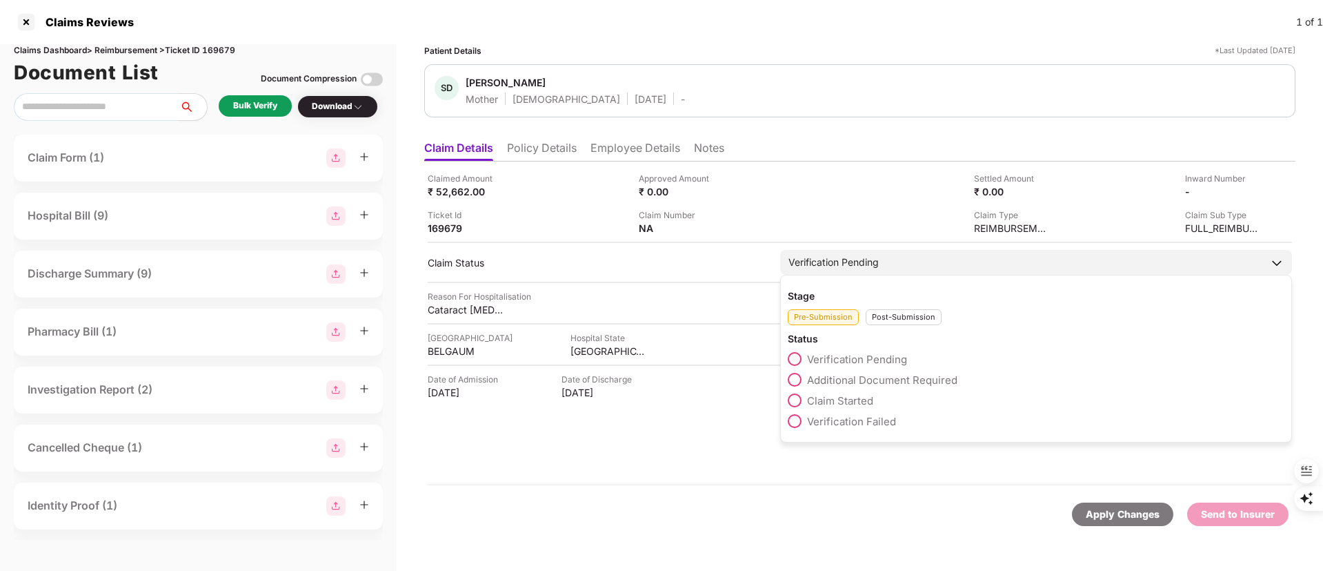
click at [855, 400] on span "Claim Started" at bounding box center [840, 400] width 66 height 13
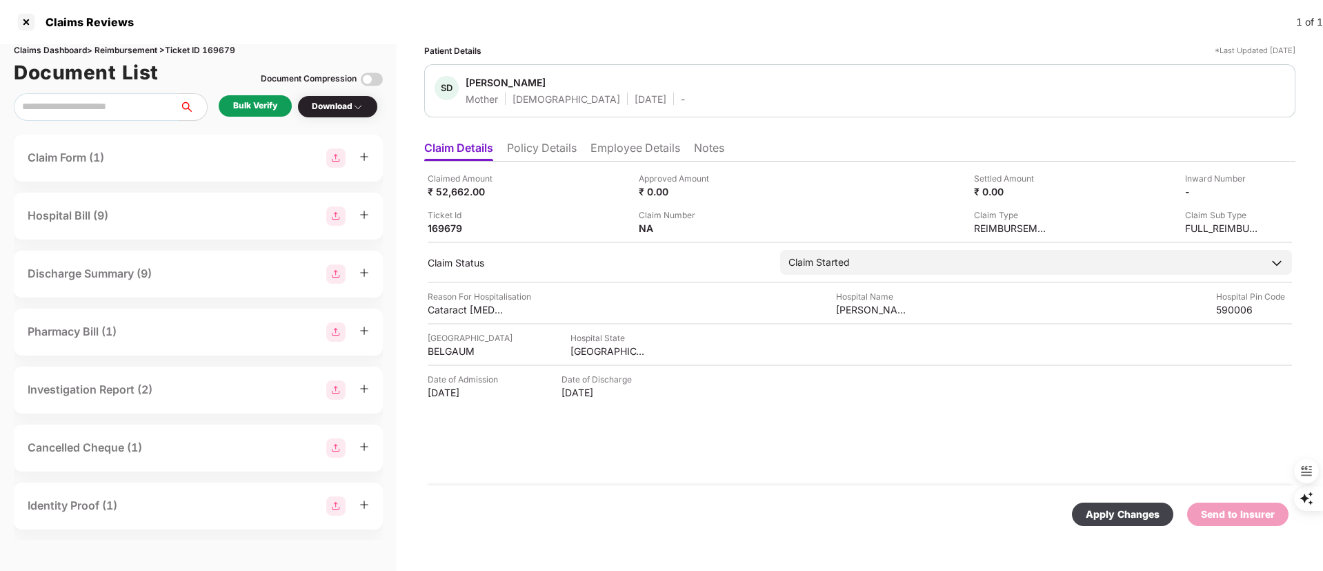
click at [1131, 515] on div "Apply Changes" at bounding box center [1123, 513] width 74 height 15
click at [631, 145] on li "Employee Details" at bounding box center [636, 151] width 90 height 20
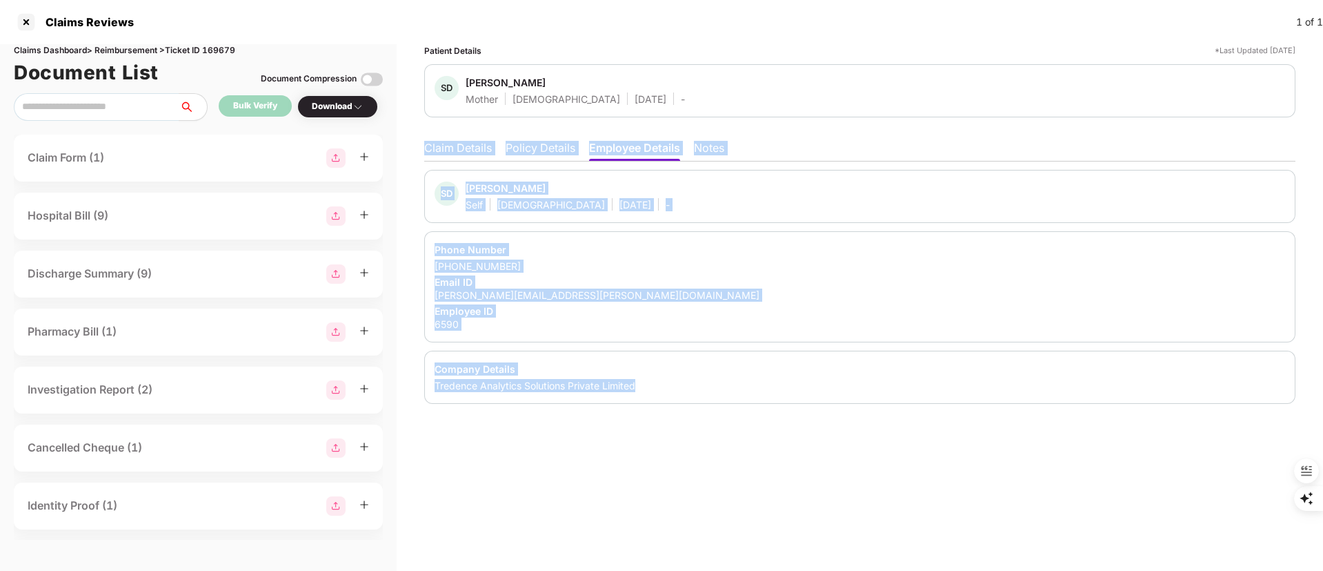
drag, startPoint x: 416, startPoint y: 134, endPoint x: 656, endPoint y: 379, distance: 342.9
click at [656, 379] on div "Patient Details *Last Updated 01 Sep 2025 SD Sarala Deshpande Mother Female 14 …" at bounding box center [860, 307] width 926 height 526
copy div "Claim Details Policy Details Employee Details Notes SD Sacheen Deshpande Self M…"
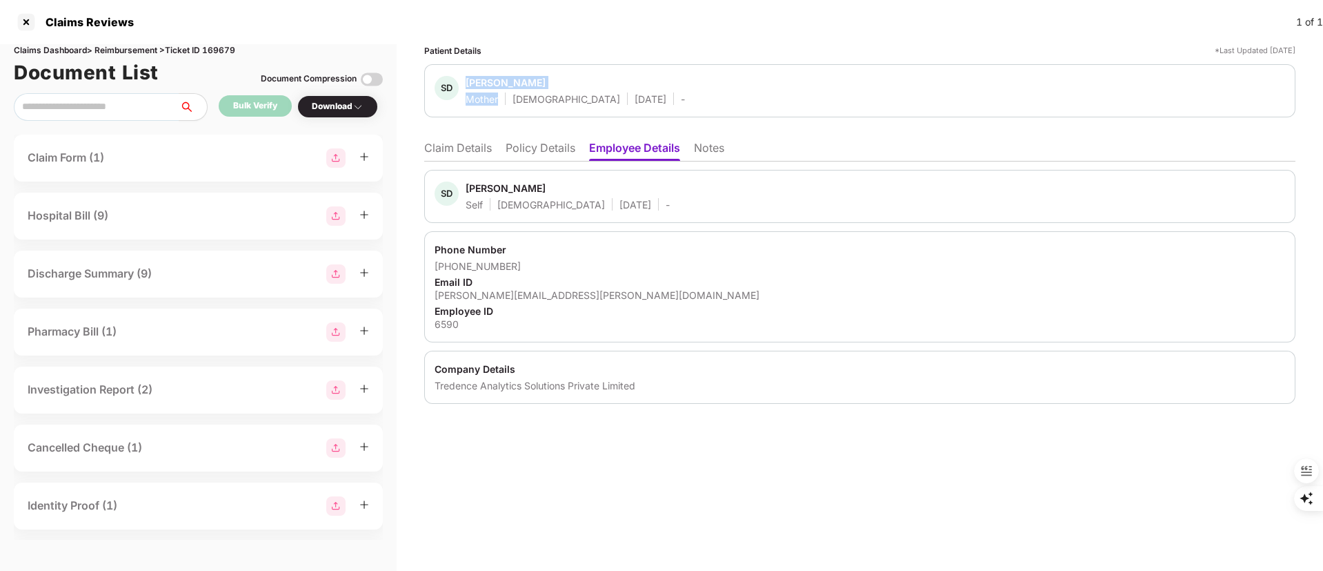
drag, startPoint x: 462, startPoint y: 82, endPoint x: 504, endPoint y: 95, distance: 43.2
click at [504, 95] on div "SD Sarala Deshpande Mother Female 14 Mar 1962 -" at bounding box center [560, 91] width 250 height 30
copy div "Sarala Deshpande Mother"
click at [36, 14] on div at bounding box center [26, 22] width 22 height 22
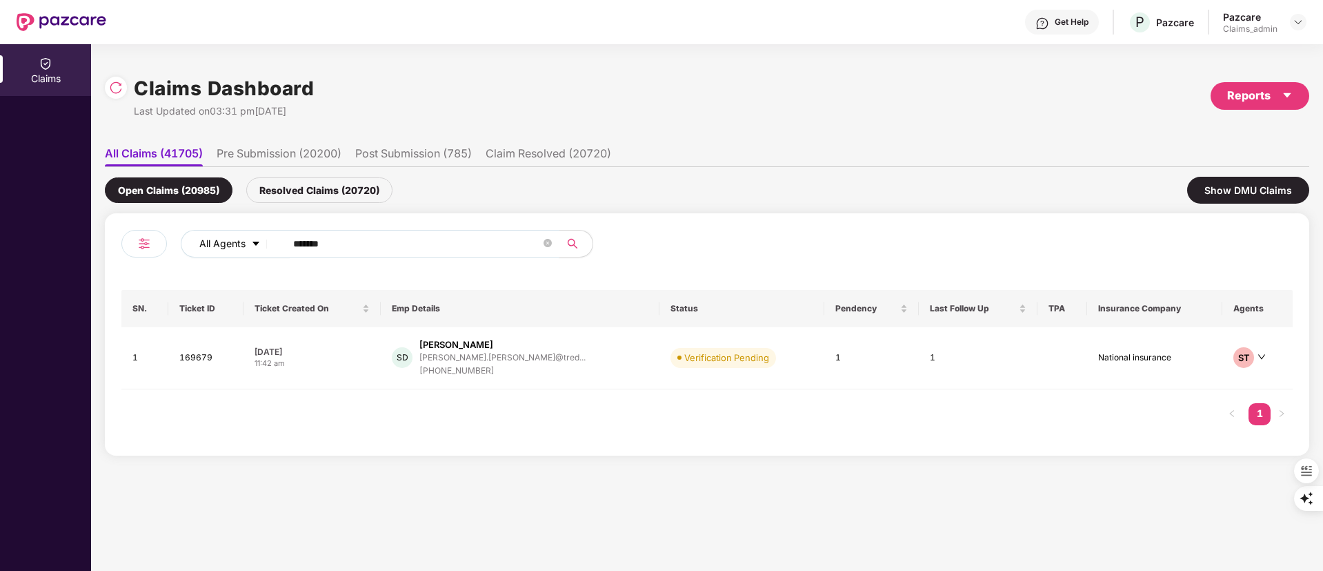
drag, startPoint x: 347, startPoint y: 238, endPoint x: 204, endPoint y: 239, distance: 143.5
click at [204, 239] on div "All Agents ******" at bounding box center [532, 244] width 703 height 28
paste input "text"
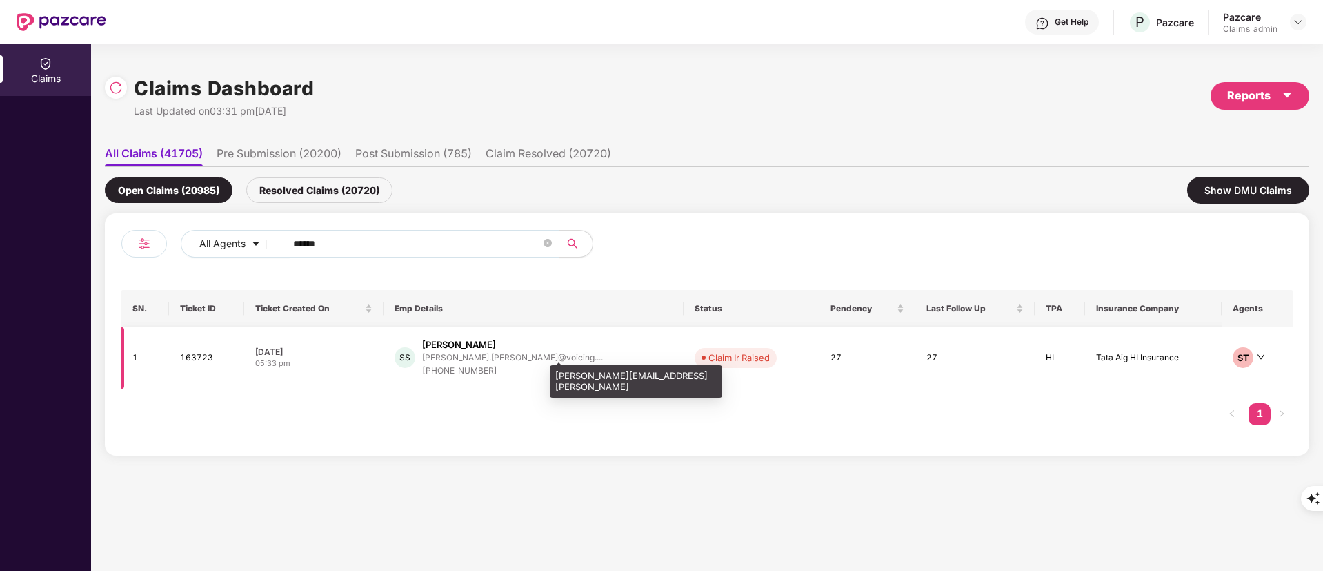
type input "******"
click at [491, 364] on div "+918081962686" at bounding box center [512, 370] width 181 height 13
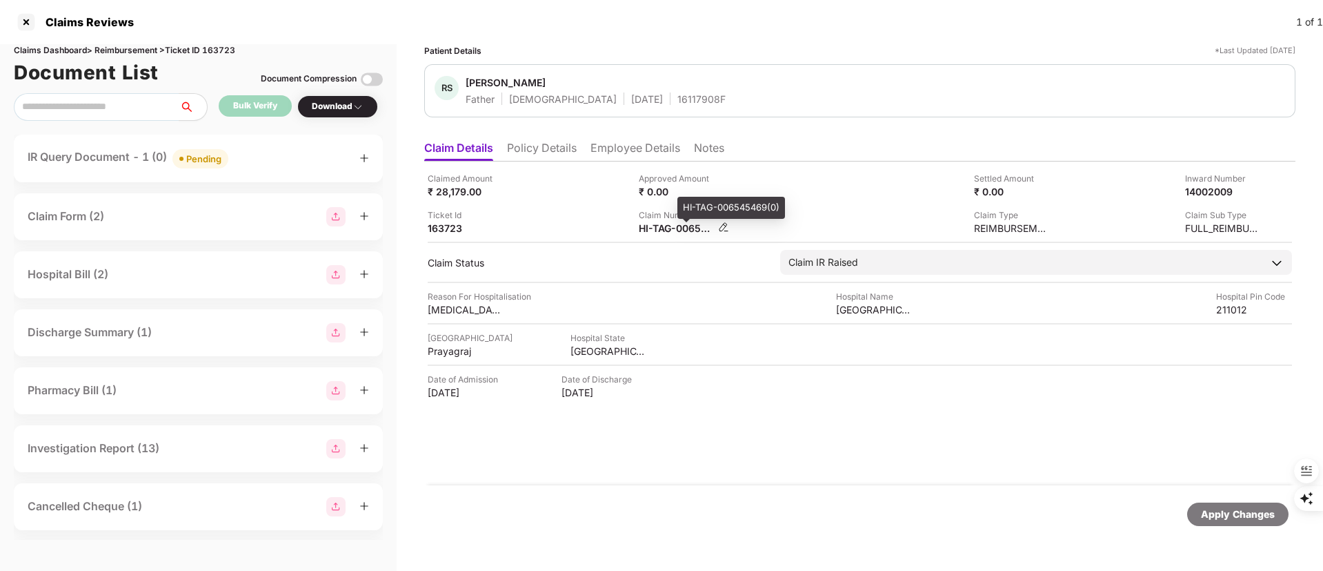
click at [666, 229] on div "HI-TAG-006545469(0)" at bounding box center [677, 227] width 76 height 13
click at [655, 228] on div "HI-TAG-006545469(0)" at bounding box center [677, 227] width 76 height 13
copy div
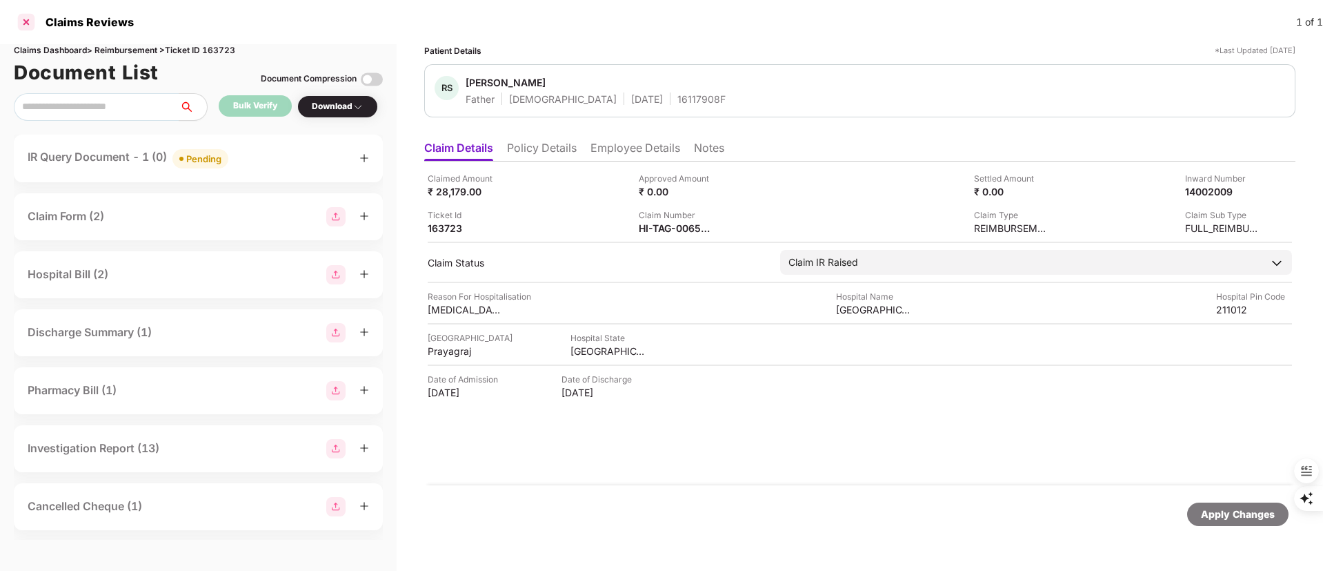
click at [17, 21] on div at bounding box center [26, 22] width 22 height 22
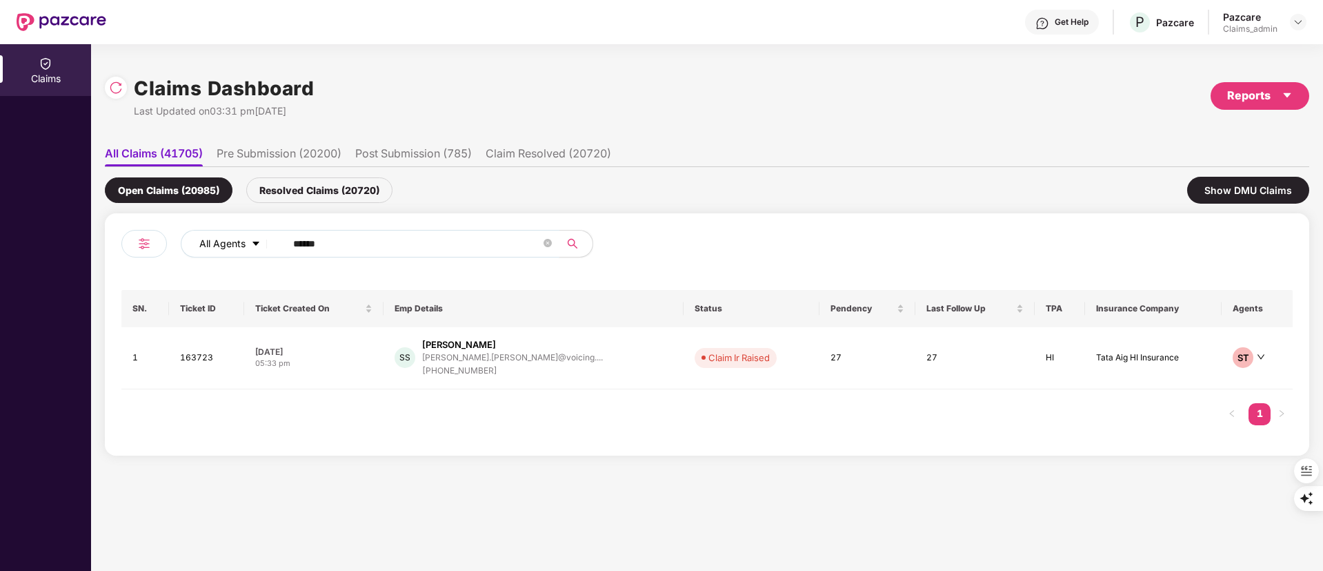
paste input "text"
drag, startPoint x: 333, startPoint y: 243, endPoint x: 190, endPoint y: 251, distance: 143.7
click at [191, 251] on div "All Agents ******" at bounding box center [532, 244] width 703 height 28
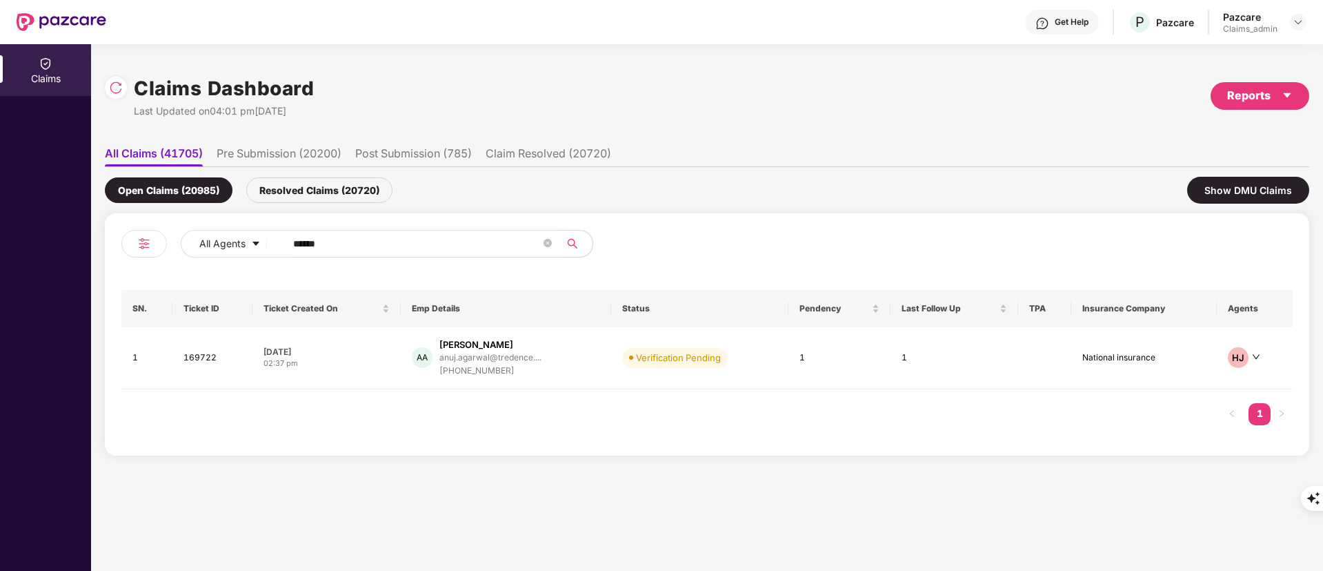
drag, startPoint x: 359, startPoint y: 235, endPoint x: 110, endPoint y: 237, distance: 248.4
click at [110, 236] on div "All Agents ****** SN. Ticket ID Ticket Created On Emp Details Status Pendency L…" at bounding box center [707, 334] width 1204 height 242
paste input "text"
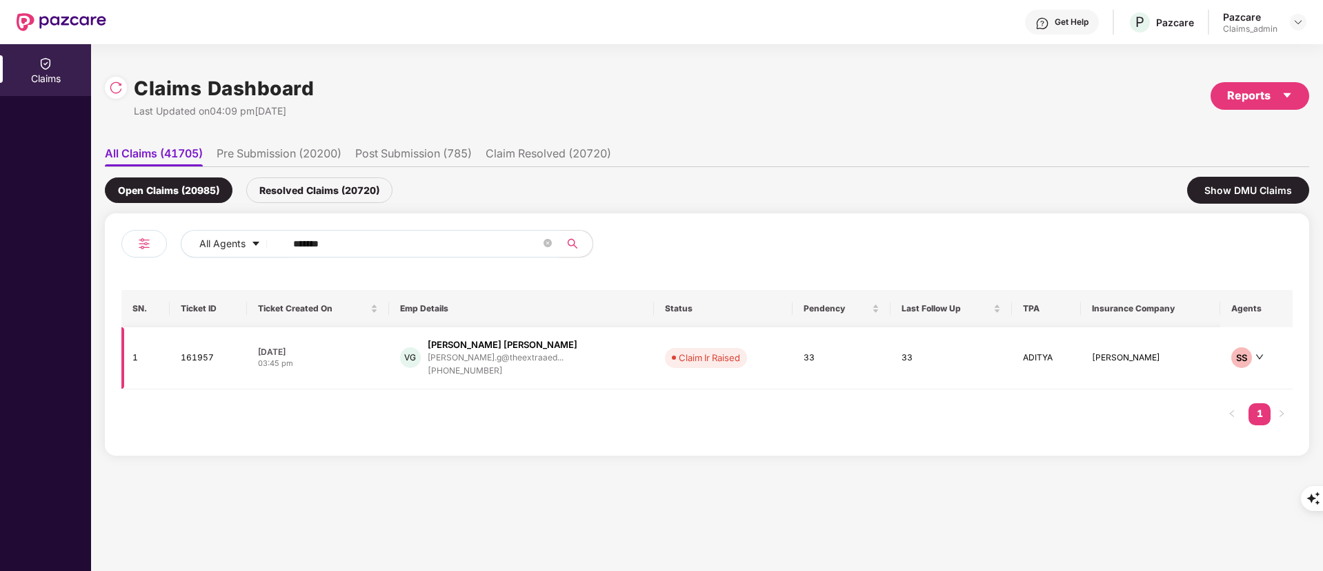
type input "******"
click at [498, 364] on div "+919503916523" at bounding box center [503, 370] width 150 height 13
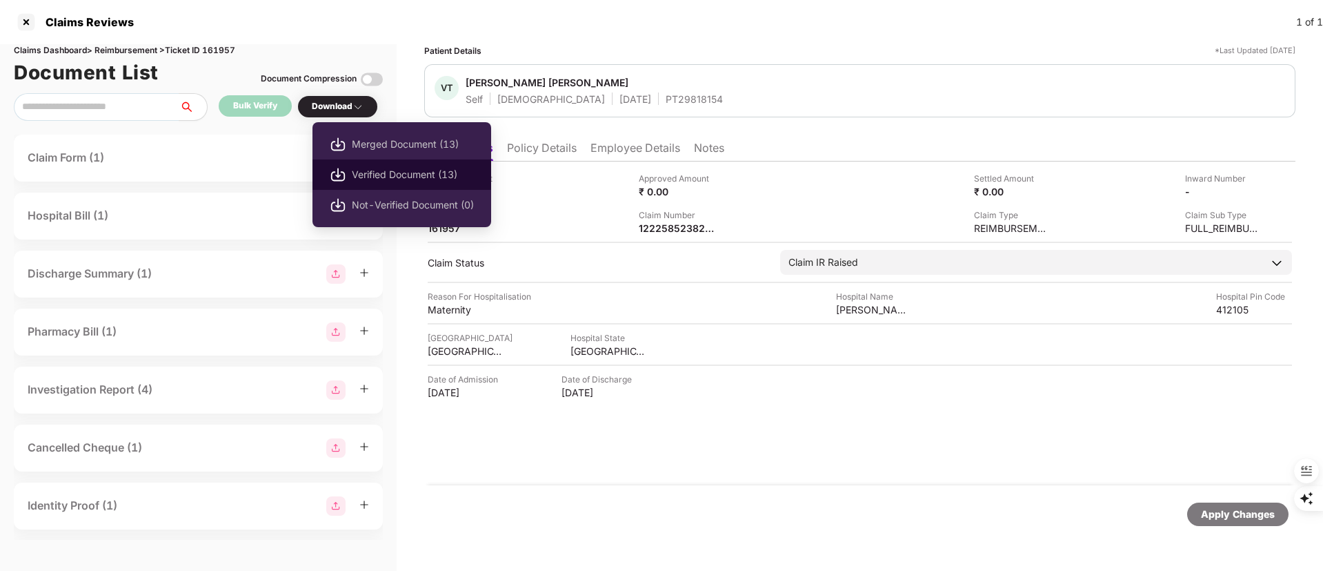
click at [414, 177] on span "Verified Document (13)" at bounding box center [413, 174] width 122 height 15
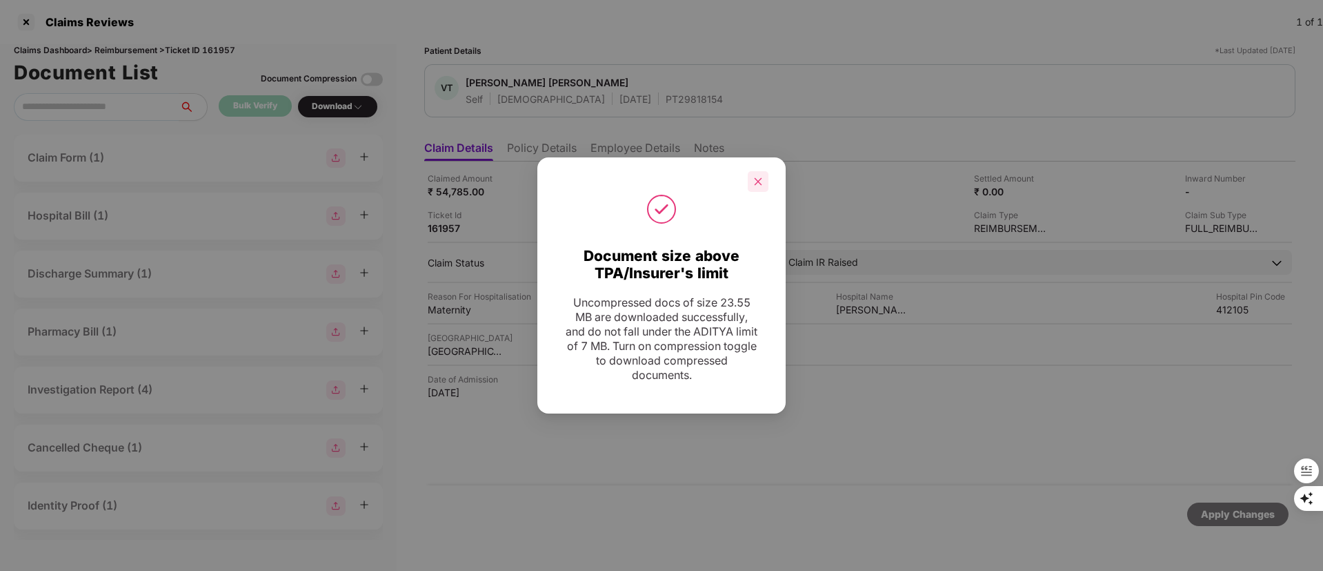
click at [753, 181] on icon "close" at bounding box center [758, 182] width 10 height 10
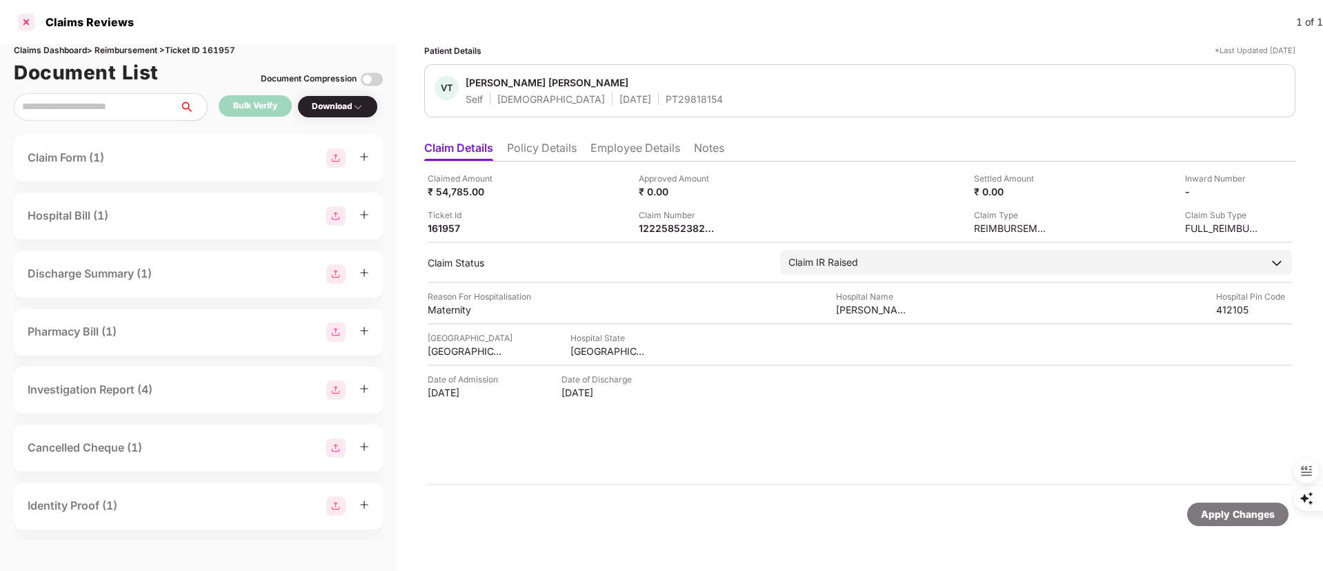
click at [26, 23] on div at bounding box center [26, 22] width 22 height 22
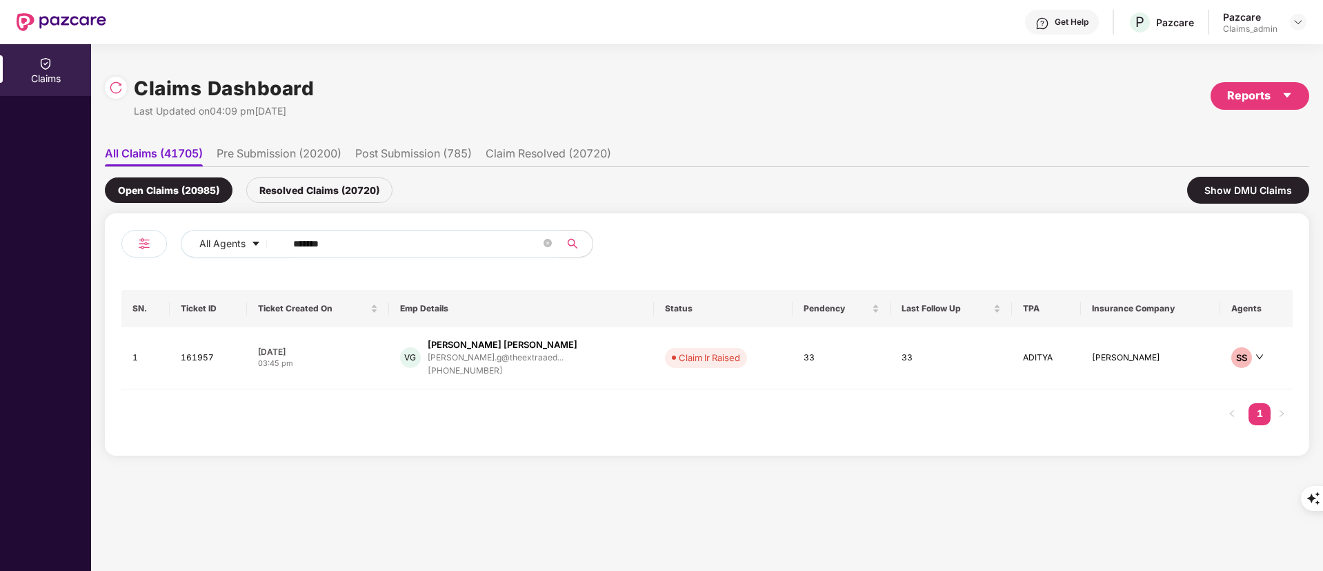
drag, startPoint x: 353, startPoint y: 234, endPoint x: 81, endPoint y: 258, distance: 272.9
click at [81, 258] on div "Claims Claims Dashboard Last Updated on 04:09 pm, 01 Sep 2025 Reports All Claim…" at bounding box center [661, 307] width 1323 height 526
paste input "text"
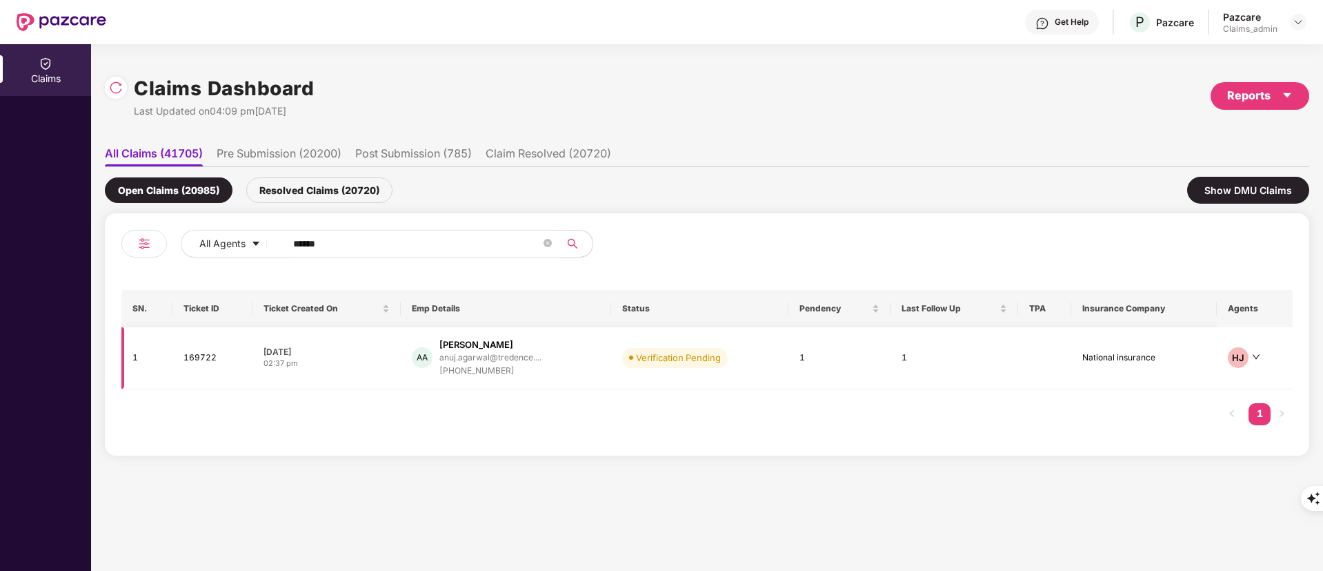
type input "******"
click at [485, 347] on div "Anuj Agarwal" at bounding box center [476, 344] width 74 height 13
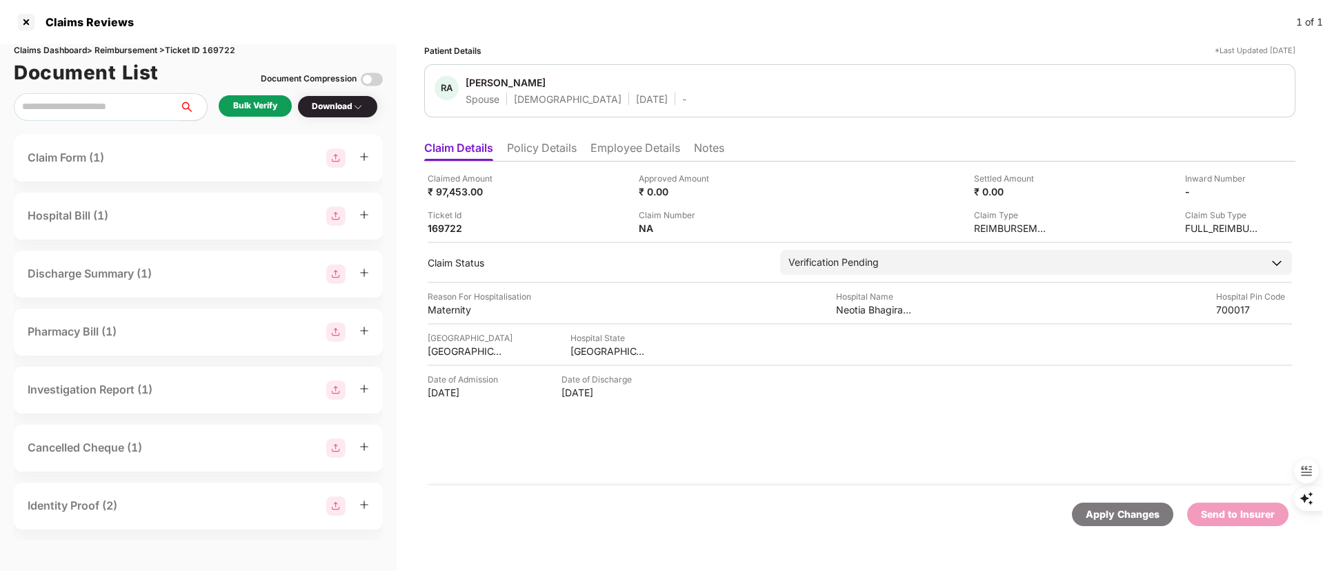
click at [250, 108] on div "Bulk Verify" at bounding box center [255, 105] width 44 height 13
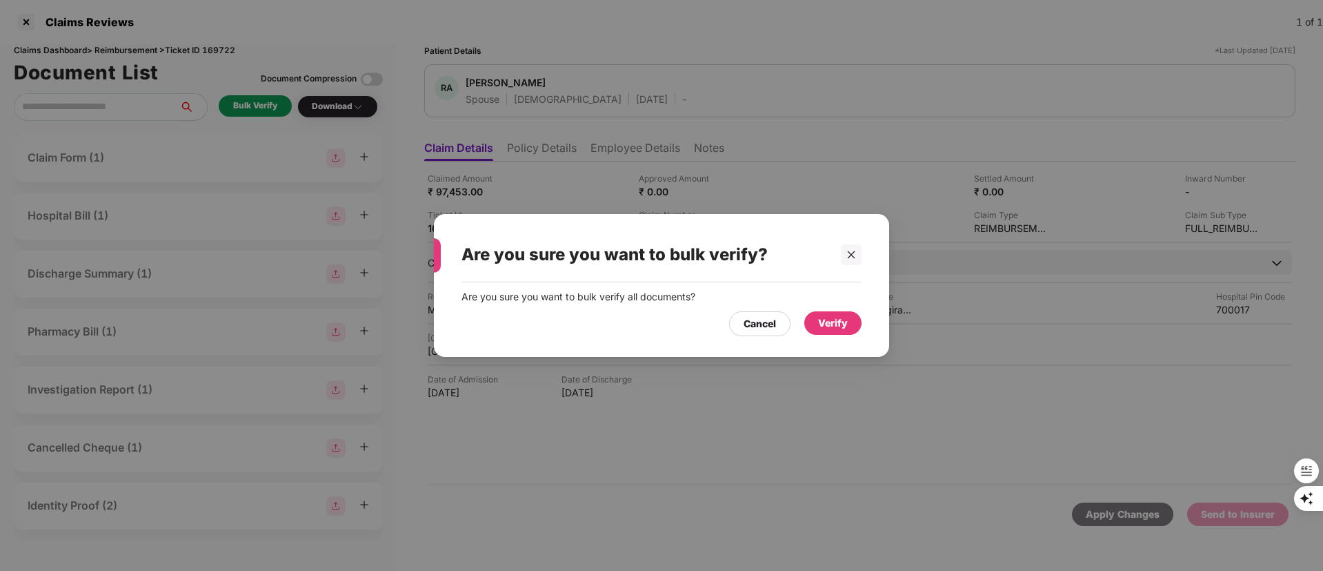
click at [837, 322] on div "Verify" at bounding box center [833, 322] width 30 height 15
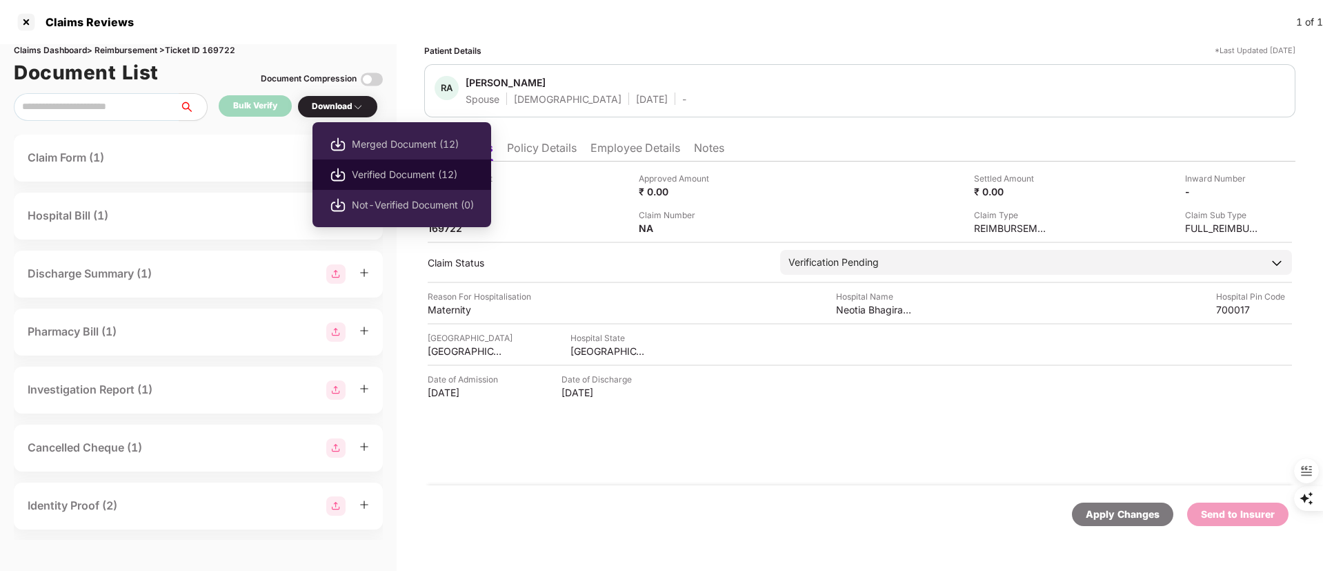
click at [386, 168] on span "Verified Document (12)" at bounding box center [413, 174] width 122 height 15
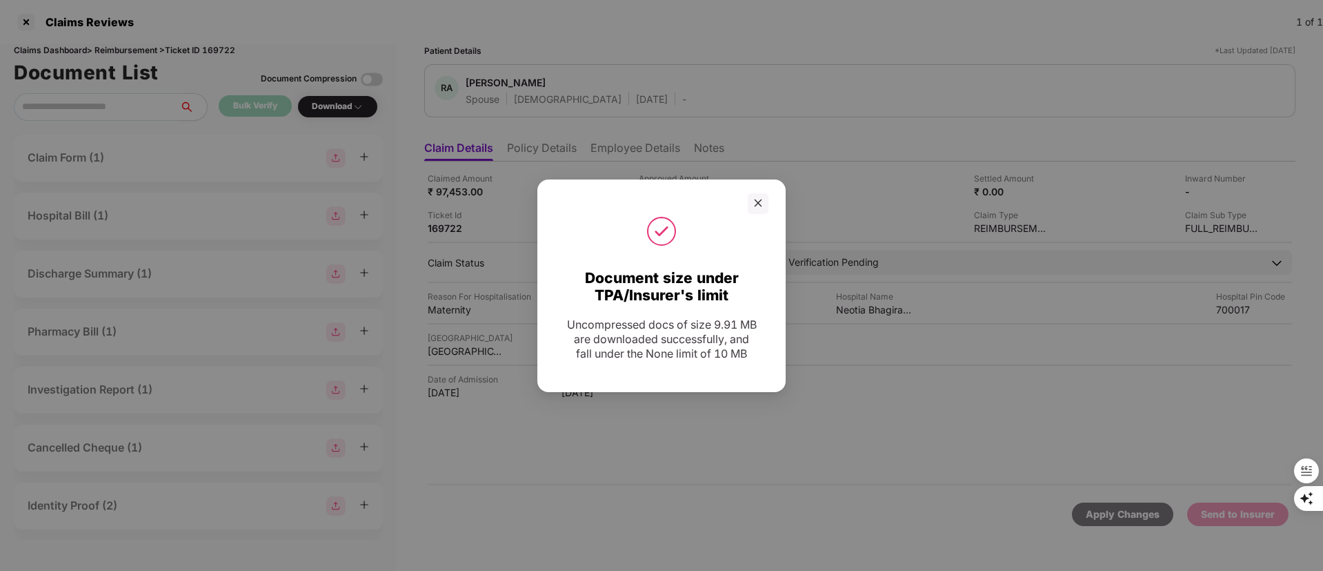
click at [704, 482] on div "Document size under TPA/Insurer's limit Uncompressed docs of size 9.91 MB are d…" at bounding box center [661, 285] width 1323 height 571
click at [755, 198] on icon "close" at bounding box center [758, 203] width 10 height 10
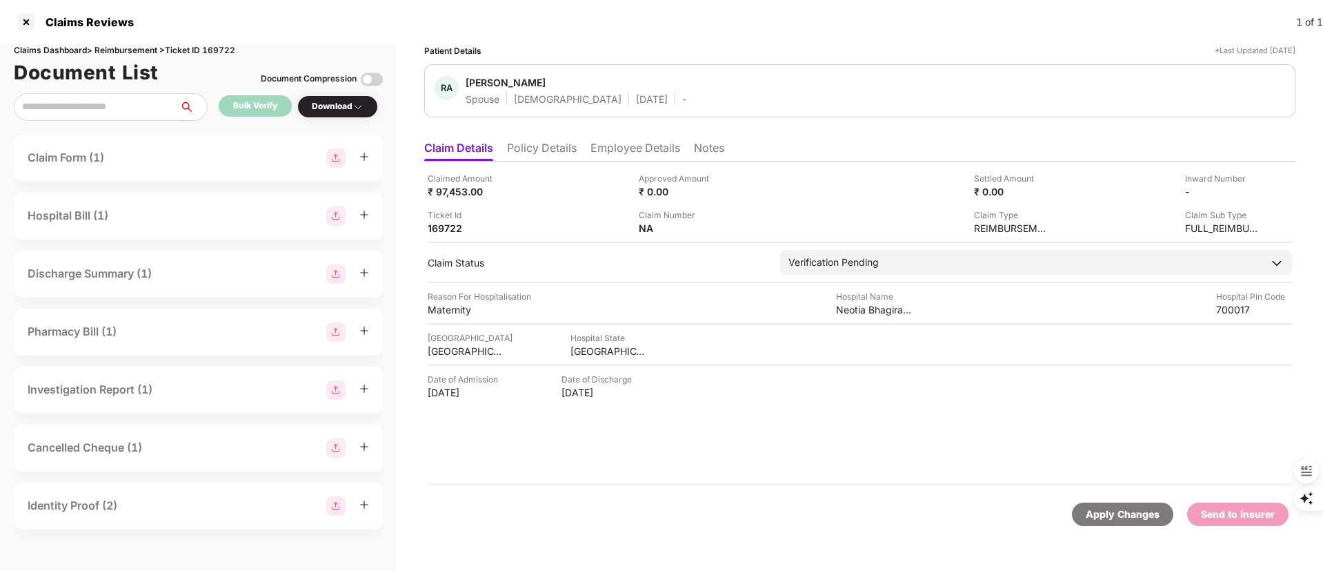
click at [611, 148] on li "Employee Details" at bounding box center [636, 151] width 90 height 20
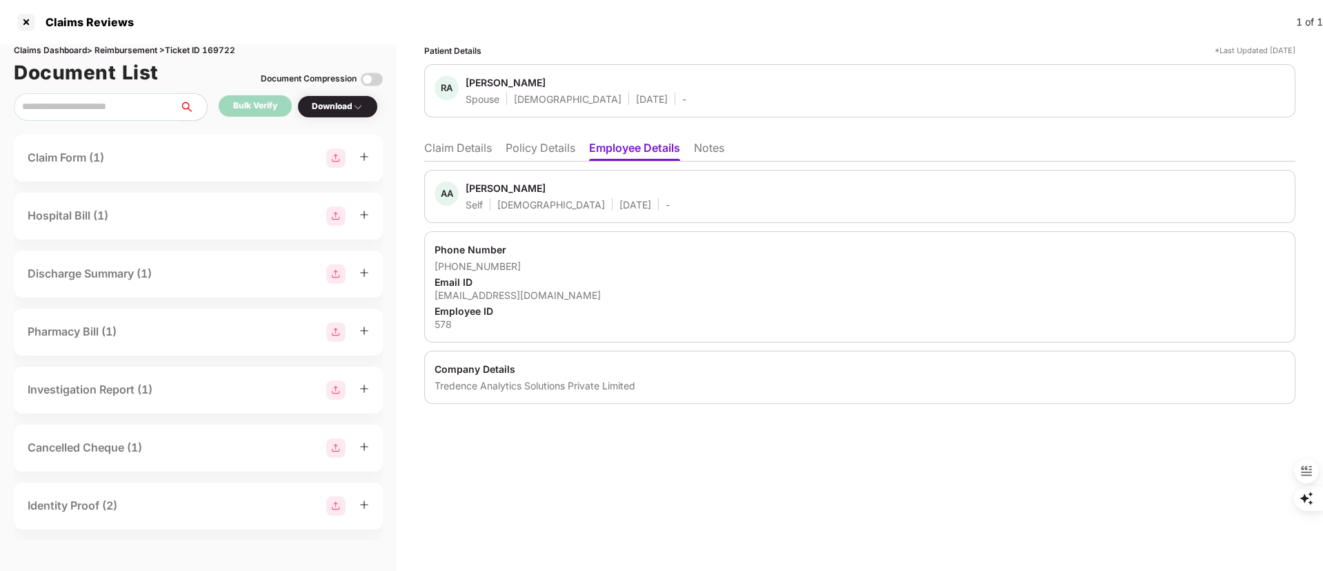
click at [1231, 457] on div "Patient Details *Last Updated 31 Aug 2025 RA Ritika Agarwal Spouse Female 06 Ja…" at bounding box center [860, 307] width 926 height 526
click at [458, 141] on li "Claim Details" at bounding box center [458, 151] width 68 height 20
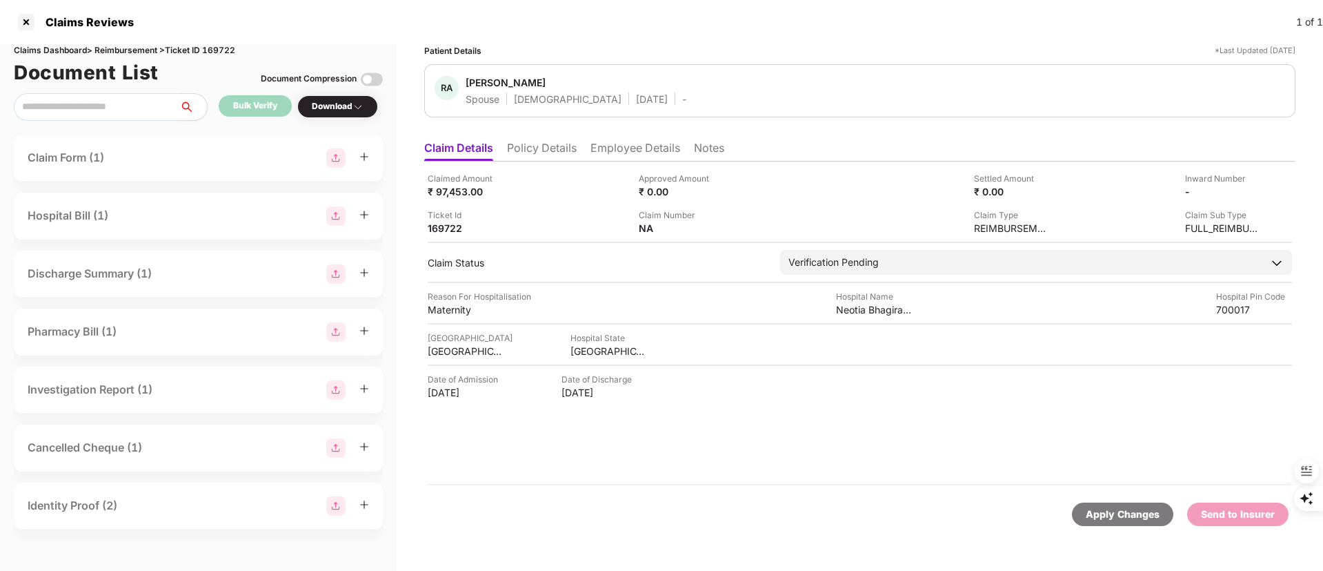
click at [633, 150] on li "Employee Details" at bounding box center [636, 151] width 90 height 20
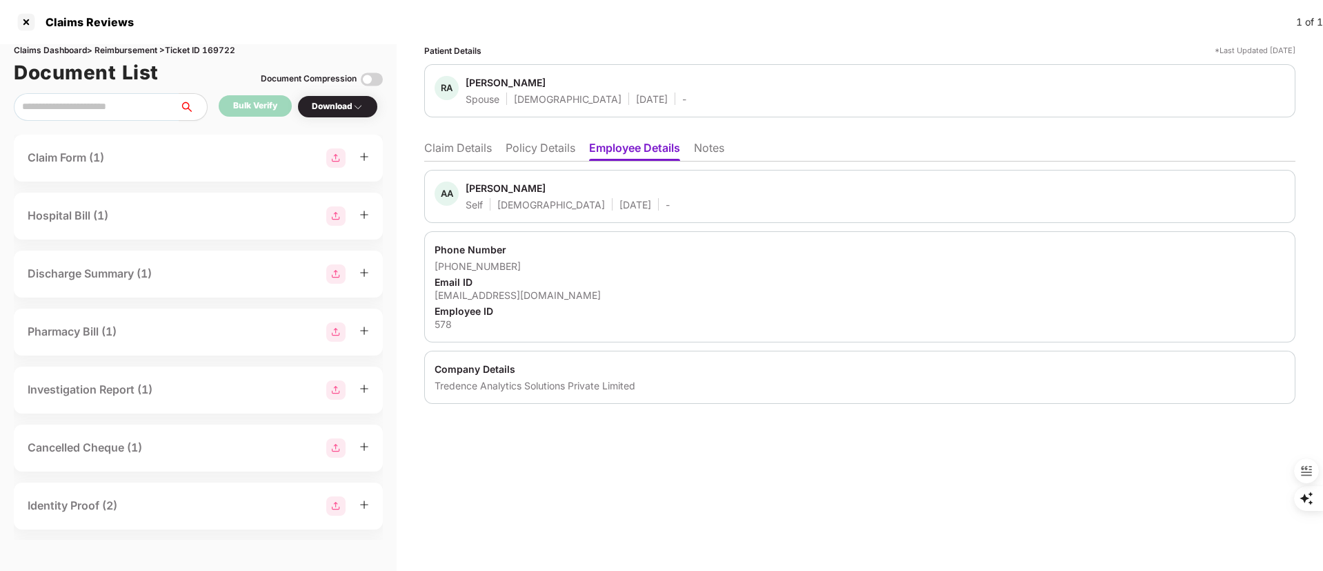
click at [479, 186] on div "Anuj Agarwal" at bounding box center [506, 187] width 80 height 13
copy div "Anuj"
click at [470, 144] on li "Claim Details" at bounding box center [458, 151] width 68 height 20
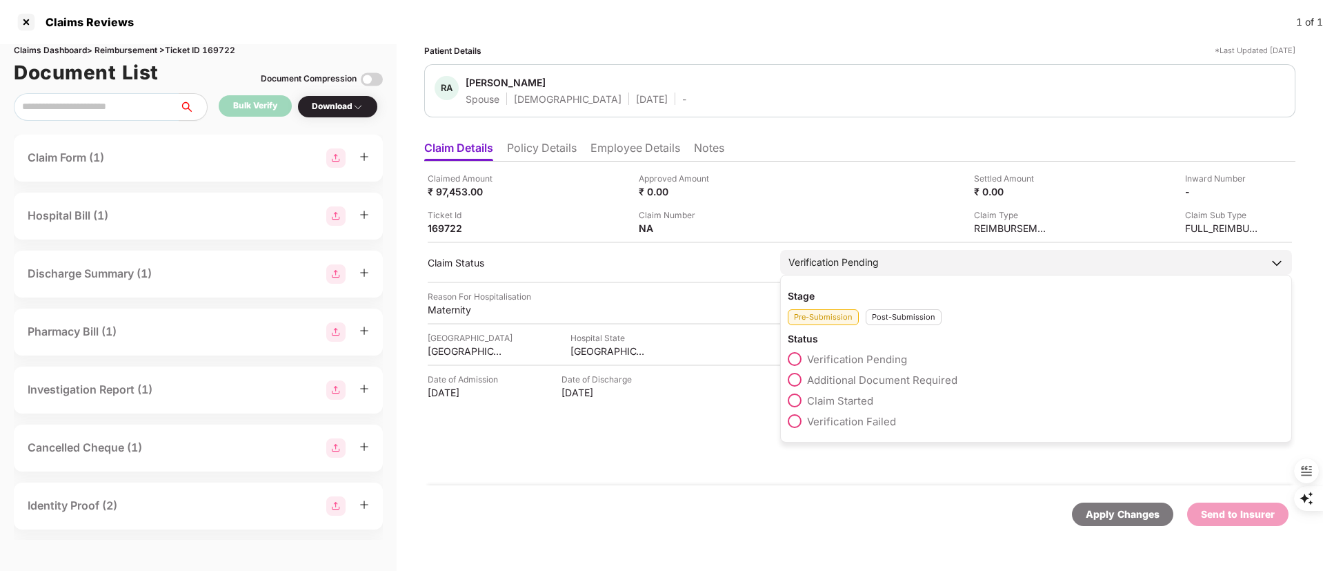
click at [857, 398] on span "Claim Started" at bounding box center [840, 400] width 66 height 13
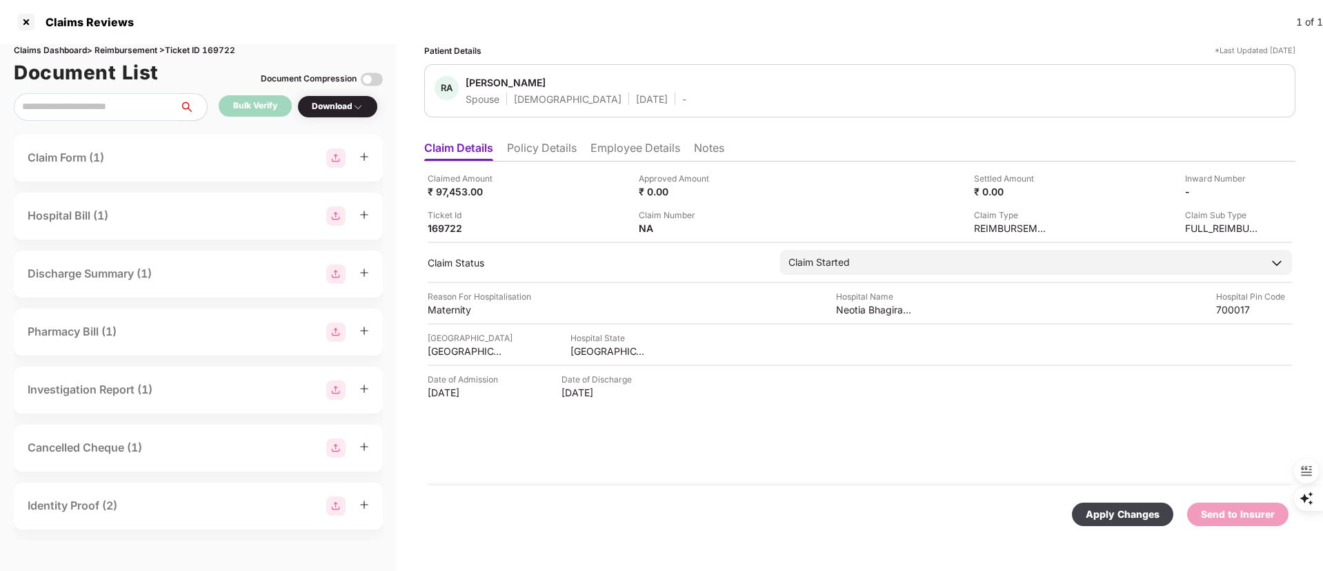
click at [1120, 510] on div "Apply Changes" at bounding box center [1123, 513] width 74 height 15
click at [28, 24] on div at bounding box center [26, 22] width 22 height 22
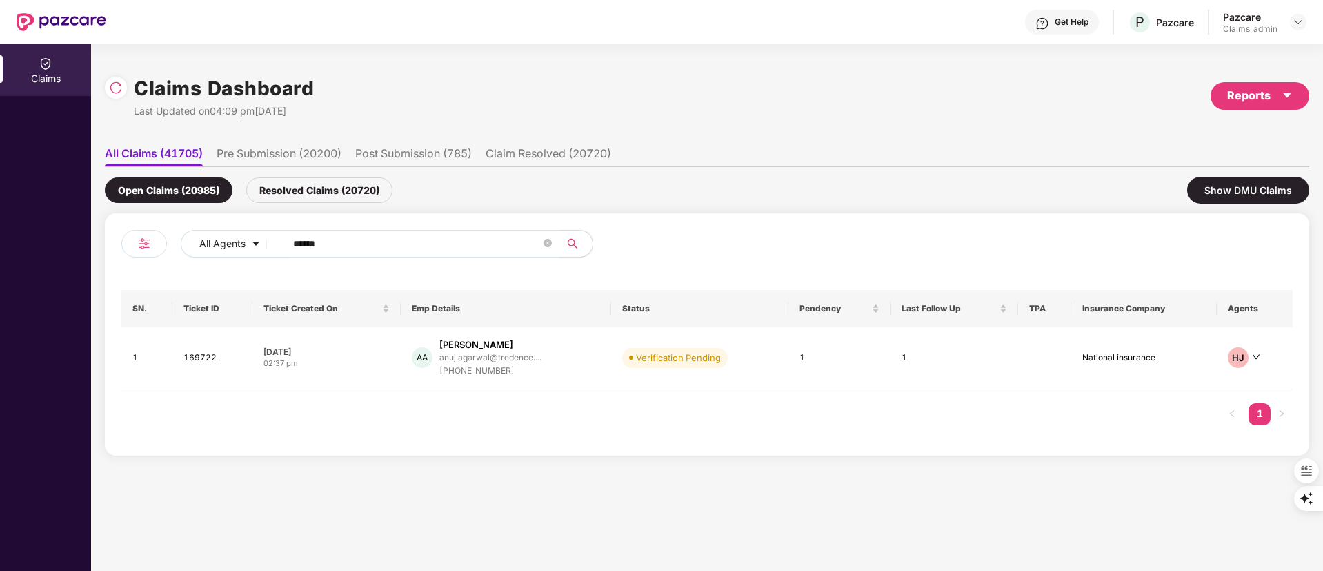
drag, startPoint x: 384, startPoint y: 247, endPoint x: 170, endPoint y: 242, distance: 213.2
click at [171, 242] on div "All Agents ******" at bounding box center [414, 249] width 586 height 39
paste input "text"
type input "******"
click at [490, 357] on div "[EMAIL_ADDRESS][DOMAIN_NAME]" at bounding box center [503, 355] width 140 height 9
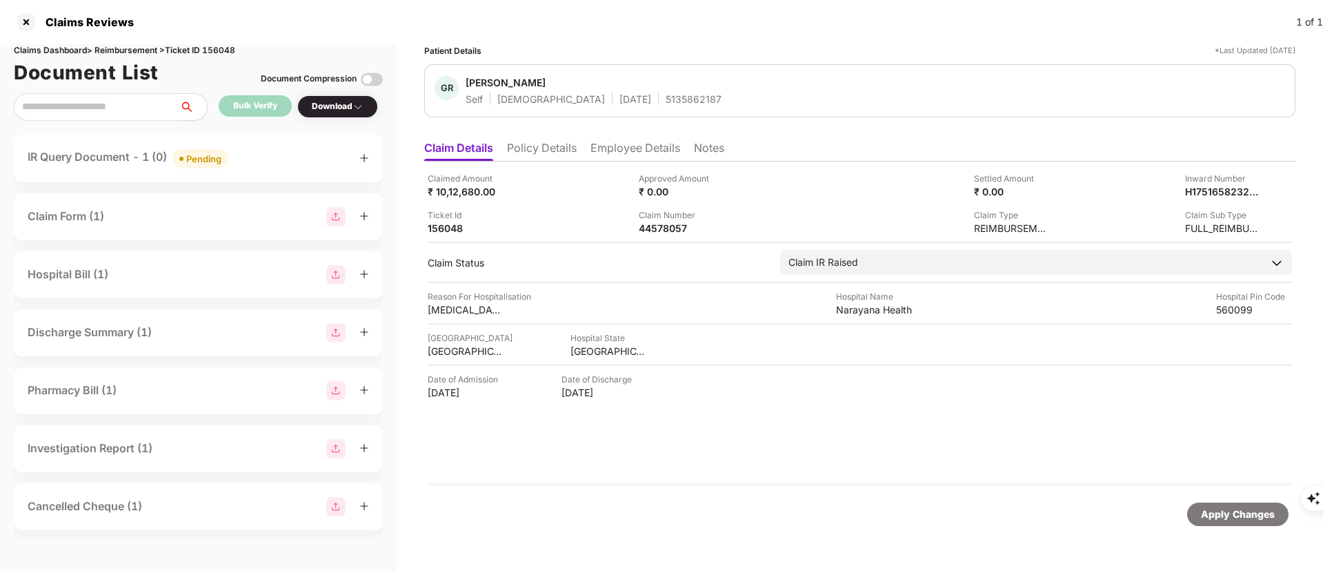
click at [537, 141] on li "Policy Details" at bounding box center [542, 151] width 70 height 20
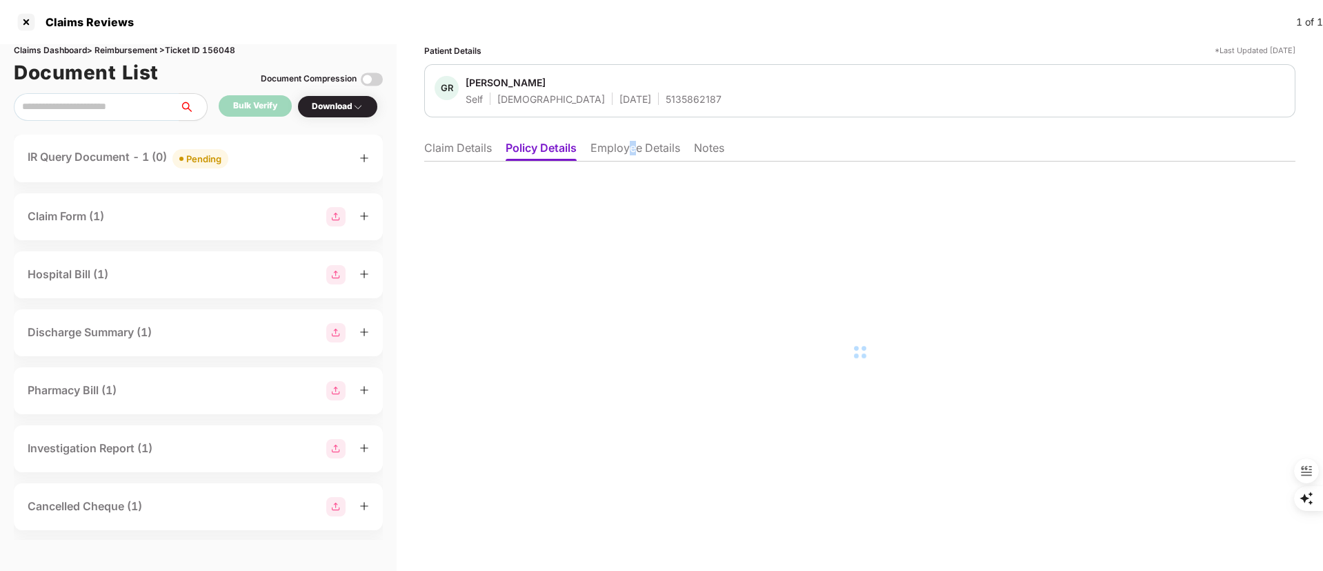
click at [634, 139] on ul "Claim Details Policy Details Employee Details Notes" at bounding box center [859, 148] width 871 height 28
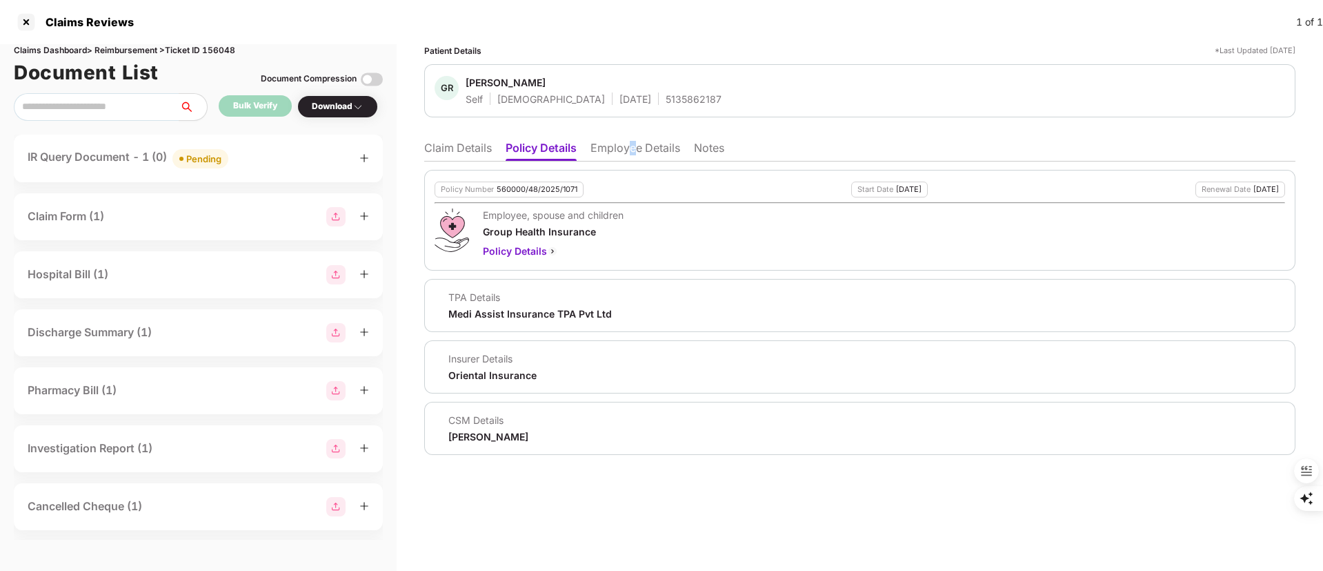
click at [628, 144] on li "Employee Details" at bounding box center [636, 151] width 90 height 20
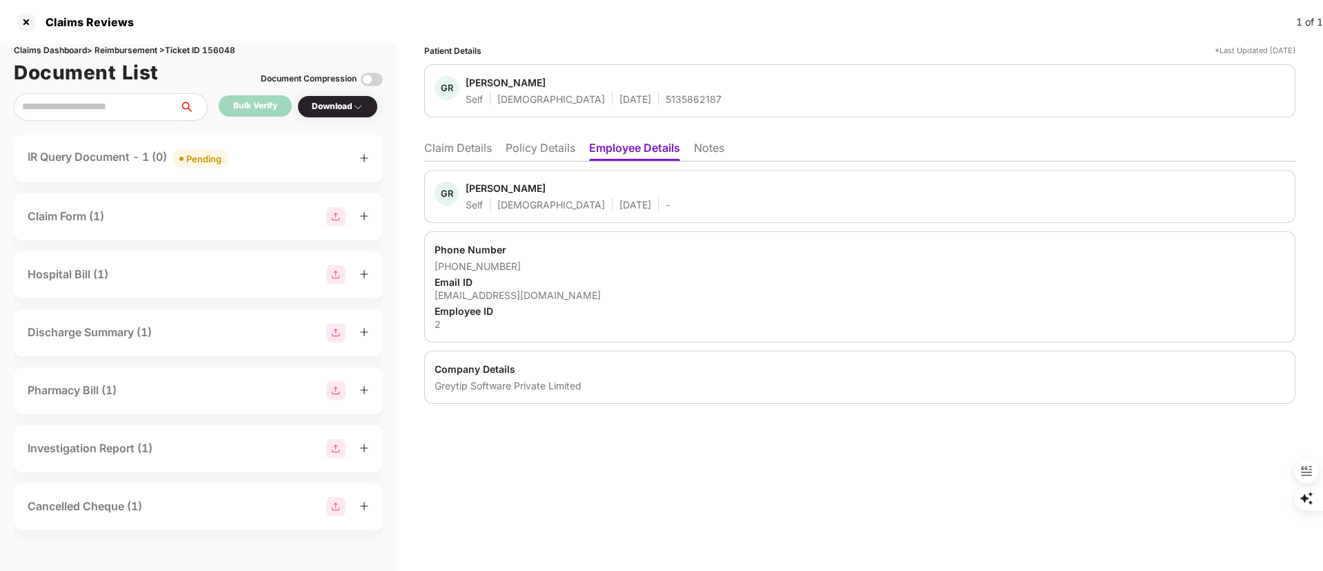
click at [493, 296] on div "[EMAIL_ADDRESS][DOMAIN_NAME]" at bounding box center [860, 294] width 851 height 13
drag, startPoint x: 450, startPoint y: 286, endPoint x: 450, endPoint y: 295, distance: 8.3
click at [450, 287] on div "Email ID" at bounding box center [860, 281] width 851 height 13
click at [450, 295] on div "[EMAIL_ADDRESS][DOMAIN_NAME]" at bounding box center [860, 294] width 851 height 13
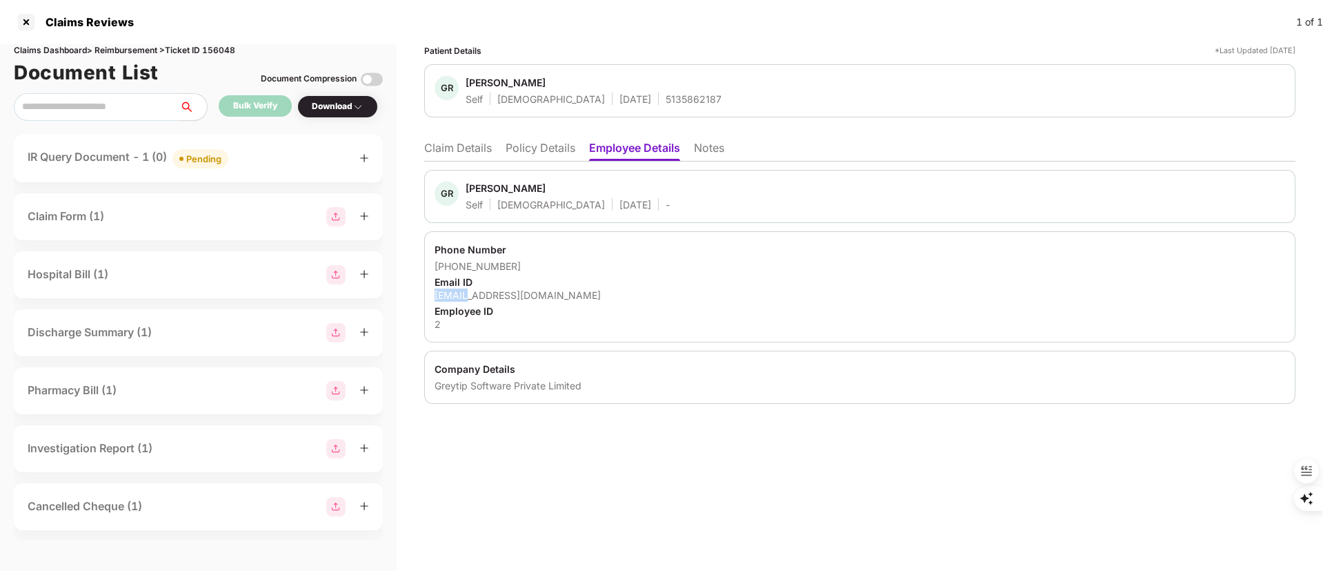
click at [450, 295] on div "[EMAIL_ADDRESS][DOMAIN_NAME]" at bounding box center [860, 294] width 851 height 13
copy div "[EMAIL_ADDRESS][DOMAIN_NAME]"
click at [453, 147] on li "Claim Details" at bounding box center [458, 151] width 68 height 20
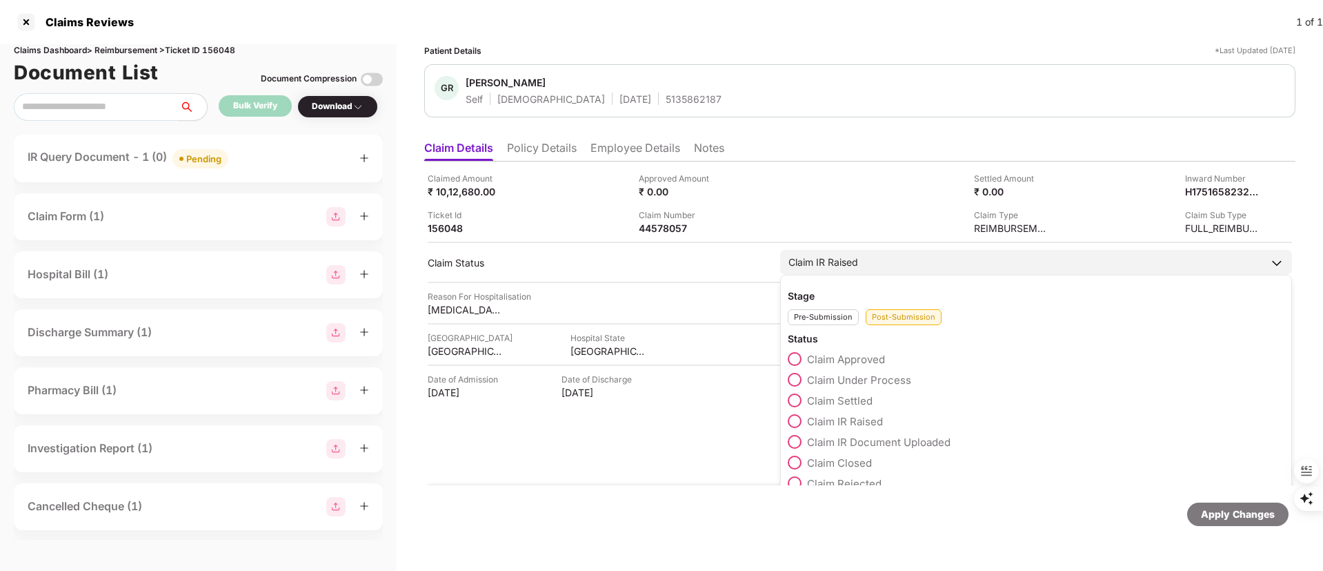
click at [833, 464] on span "Claim Closed" at bounding box center [839, 462] width 65 height 13
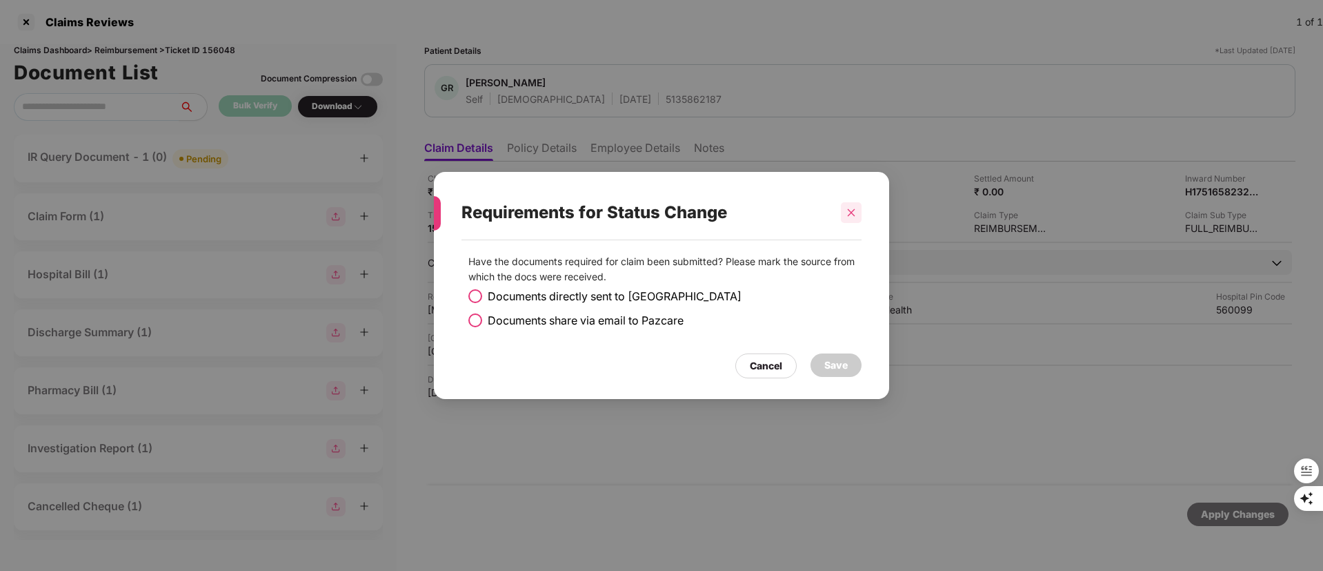
click at [845, 200] on div "Requirements for Status Change" at bounding box center [662, 213] width 400 height 54
click at [850, 215] on icon "close" at bounding box center [851, 213] width 10 height 10
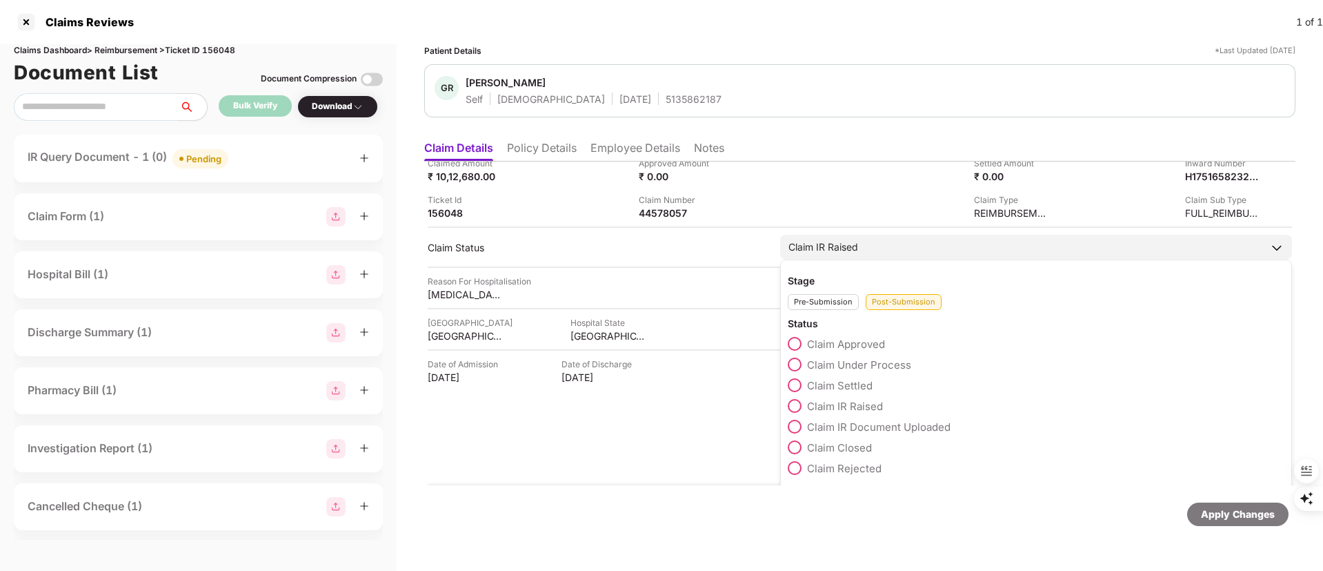
scroll to position [19, 0]
click at [841, 442] on span "Claim Closed" at bounding box center [839, 443] width 65 height 13
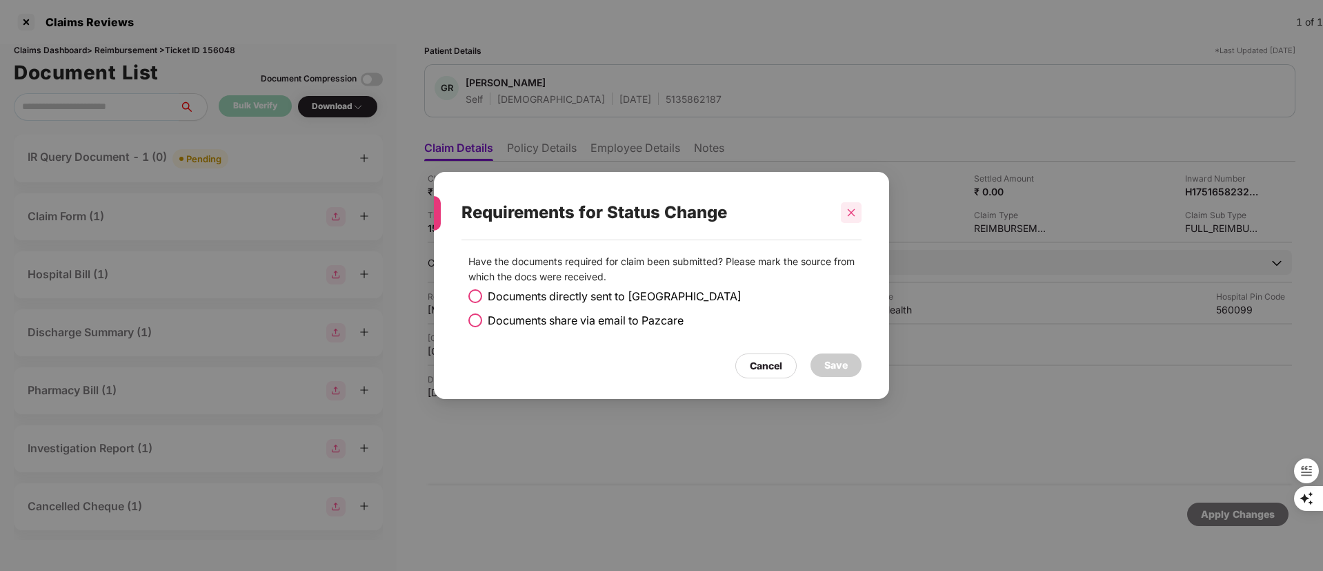
click at [855, 208] on icon "close" at bounding box center [851, 213] width 10 height 10
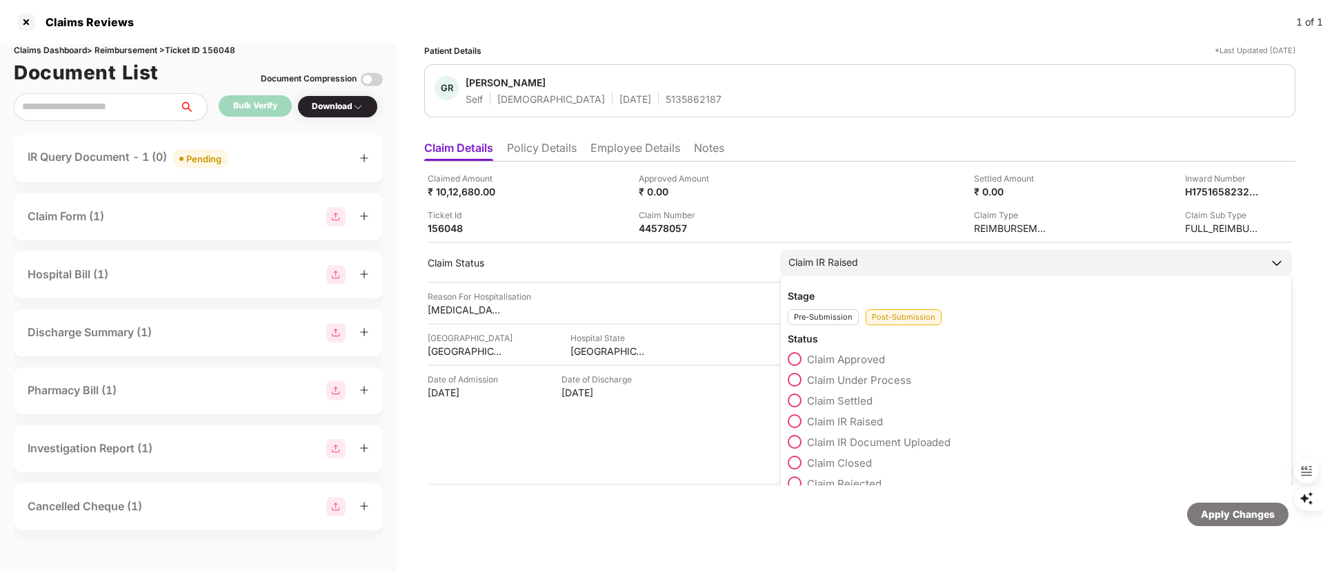
click at [851, 263] on div "Claim IR Raised" at bounding box center [823, 262] width 70 height 15
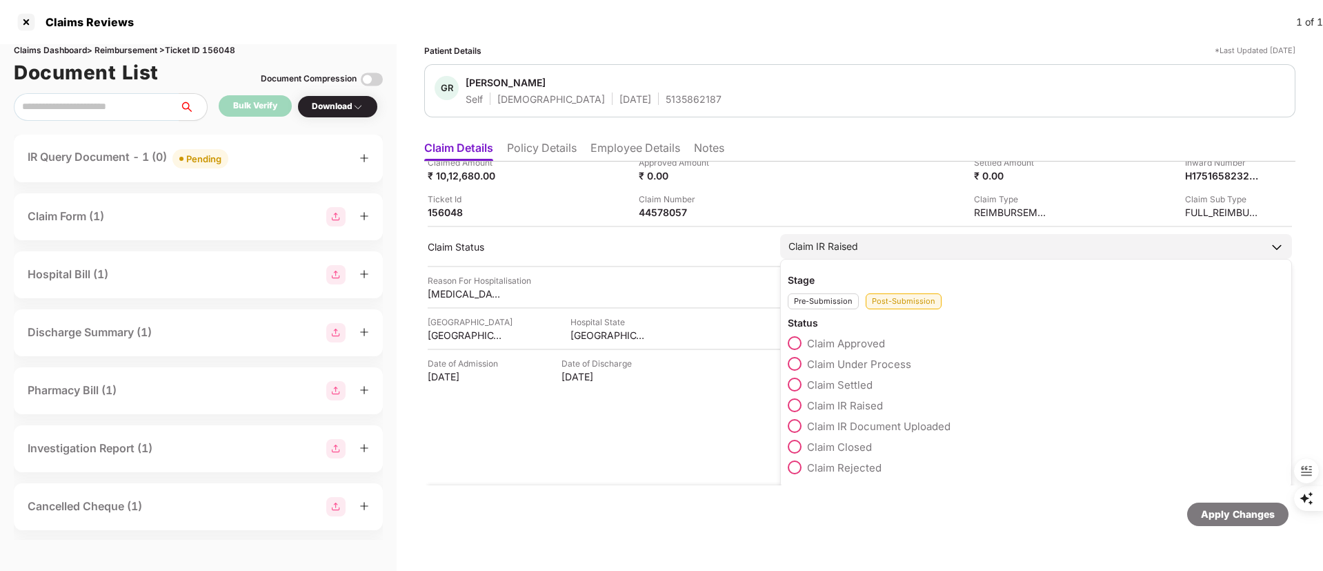
scroll to position [19, 0]
click at [854, 446] on span "Claim Closed" at bounding box center [839, 443] width 65 height 13
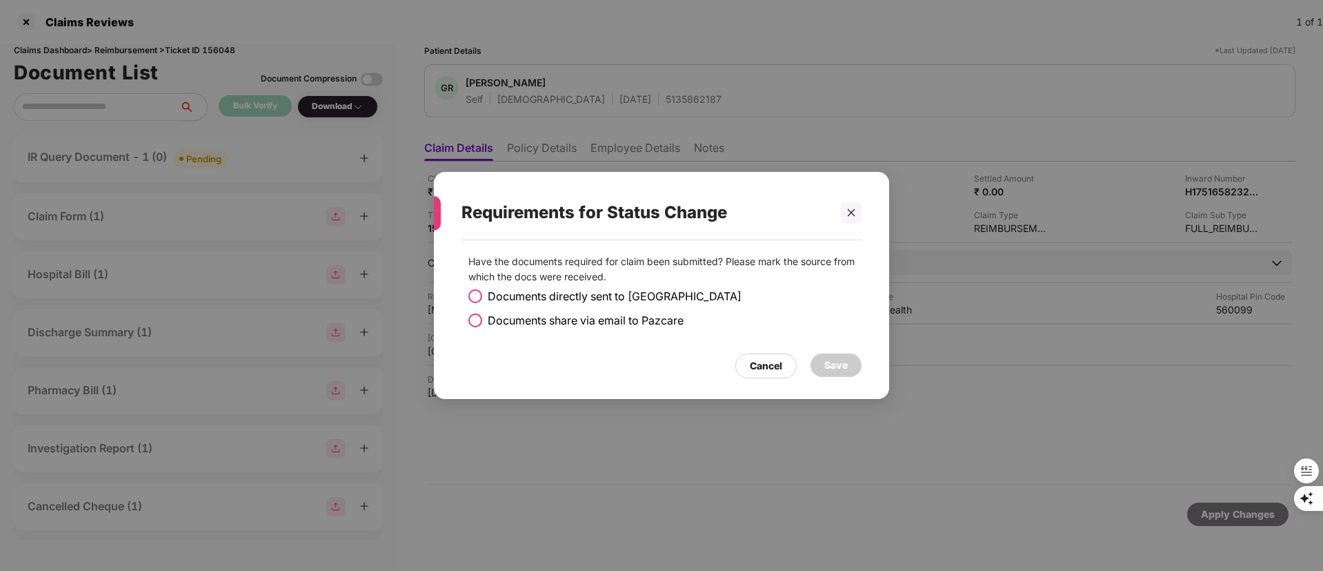
click at [639, 327] on span "Documents share via email to Pazcare" at bounding box center [586, 320] width 196 height 17
click at [826, 359] on div "Save" at bounding box center [835, 364] width 23 height 15
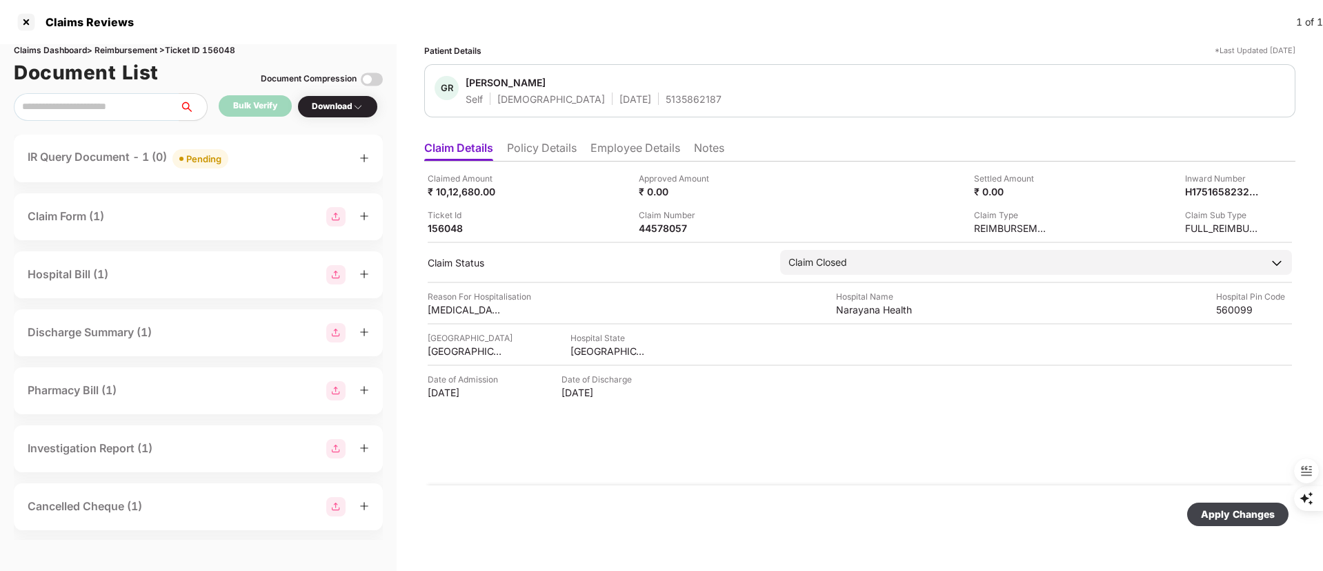
click at [1209, 516] on div "Apply Changes" at bounding box center [1238, 513] width 74 height 15
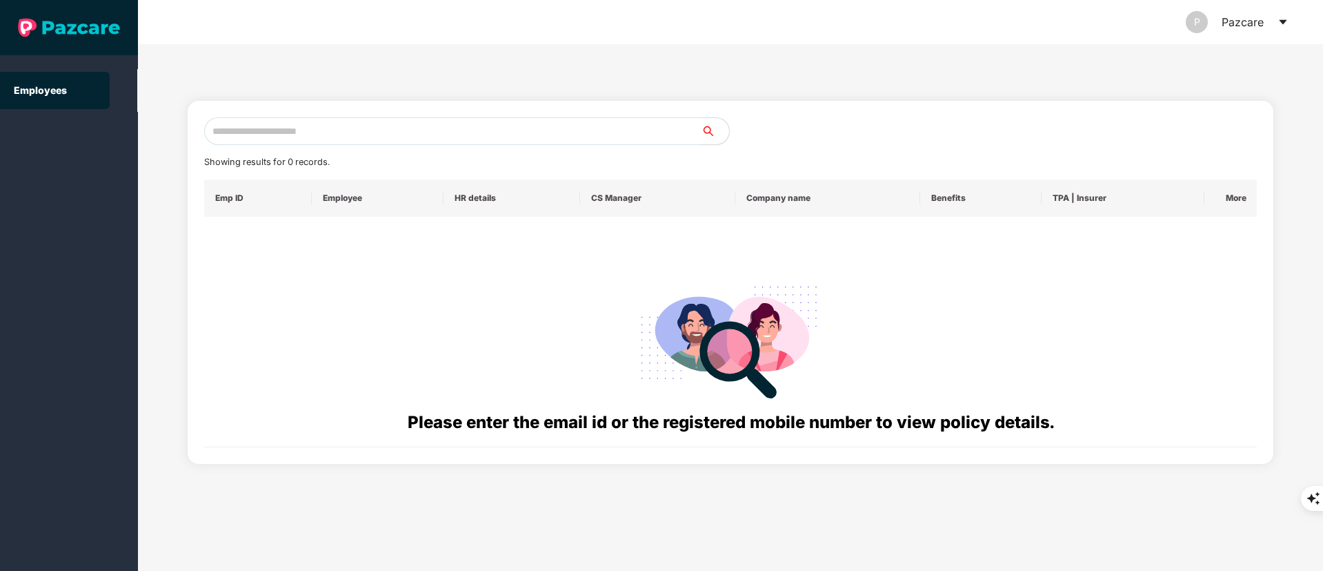
click at [265, 126] on input "text" at bounding box center [452, 131] width 497 height 28
paste input "**********"
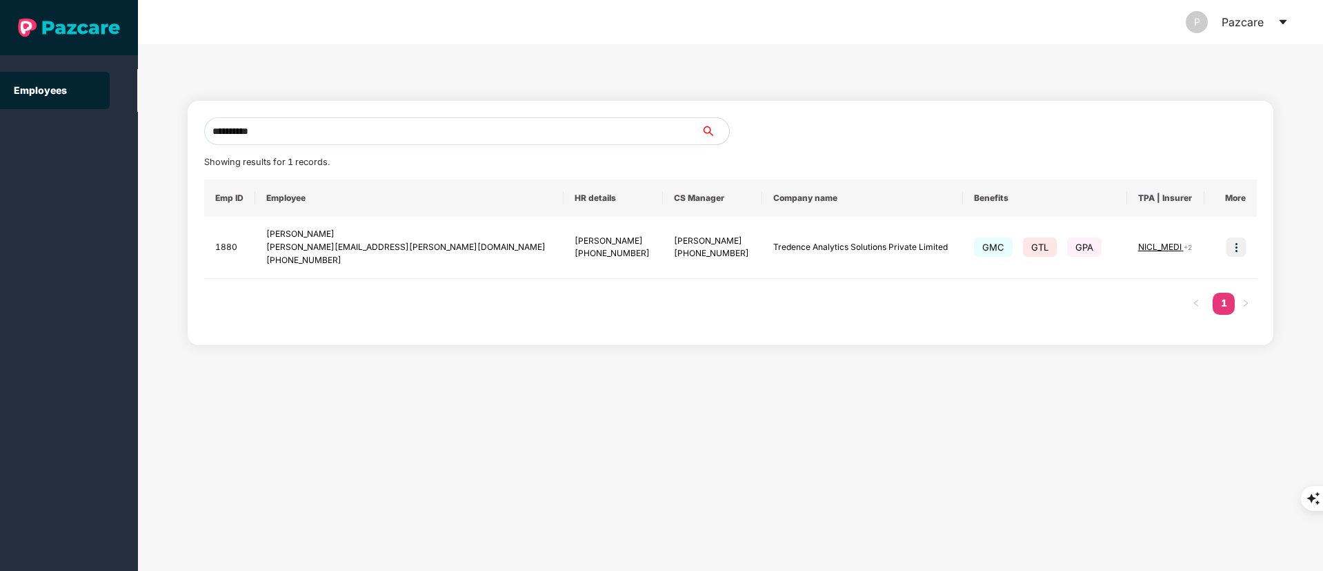
drag, startPoint x: 297, startPoint y: 129, endPoint x: 80, endPoint y: 128, distance: 217.3
click at [79, 129] on section "**********" at bounding box center [661, 285] width 1323 height 571
paste input "text"
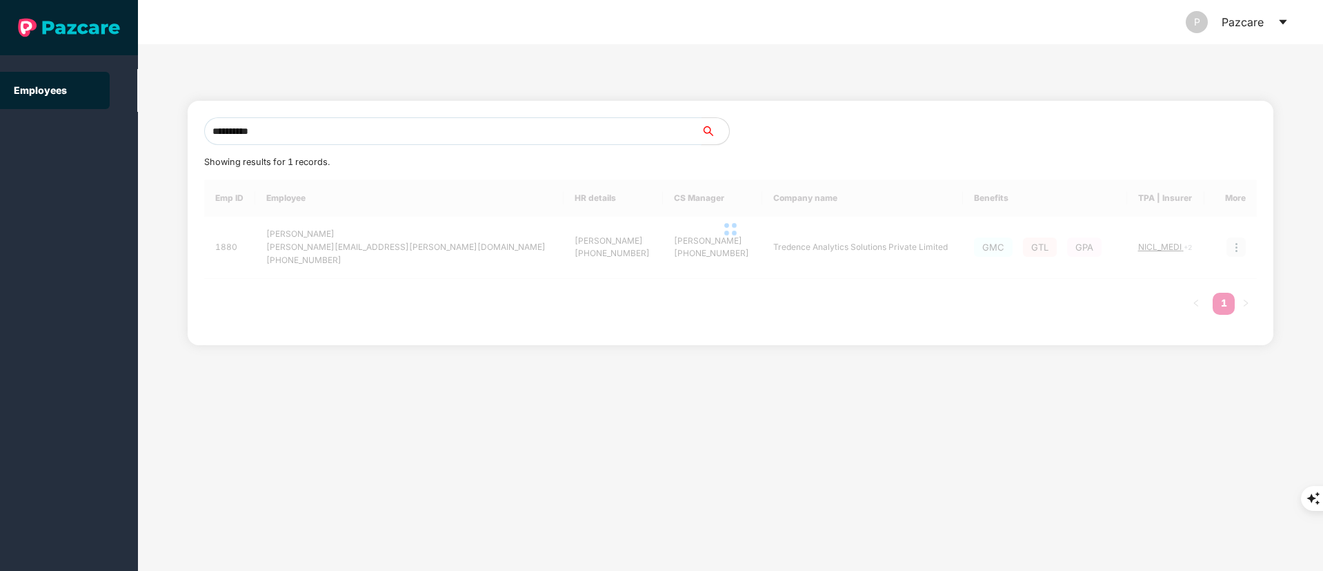
type input "**********"
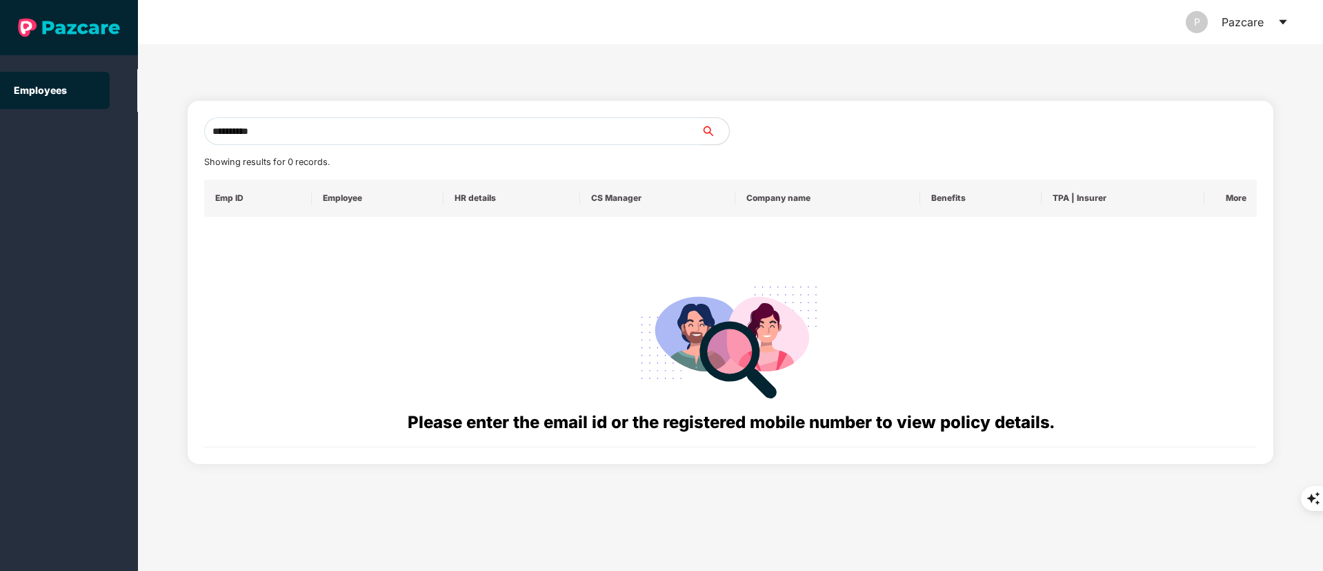
drag, startPoint x: 304, startPoint y: 137, endPoint x: 139, endPoint y: 133, distance: 164.9
click at [139, 133] on div "**********" at bounding box center [730, 307] width 1185 height 526
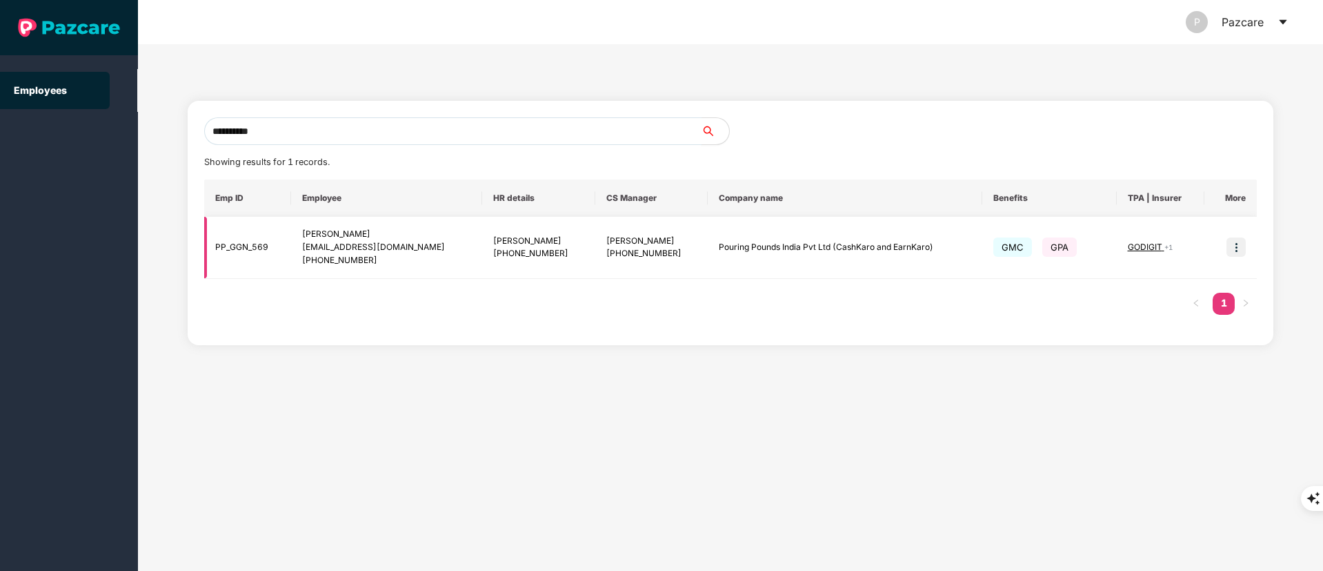
type input "**********"
click at [1230, 248] on img at bounding box center [1236, 246] width 19 height 19
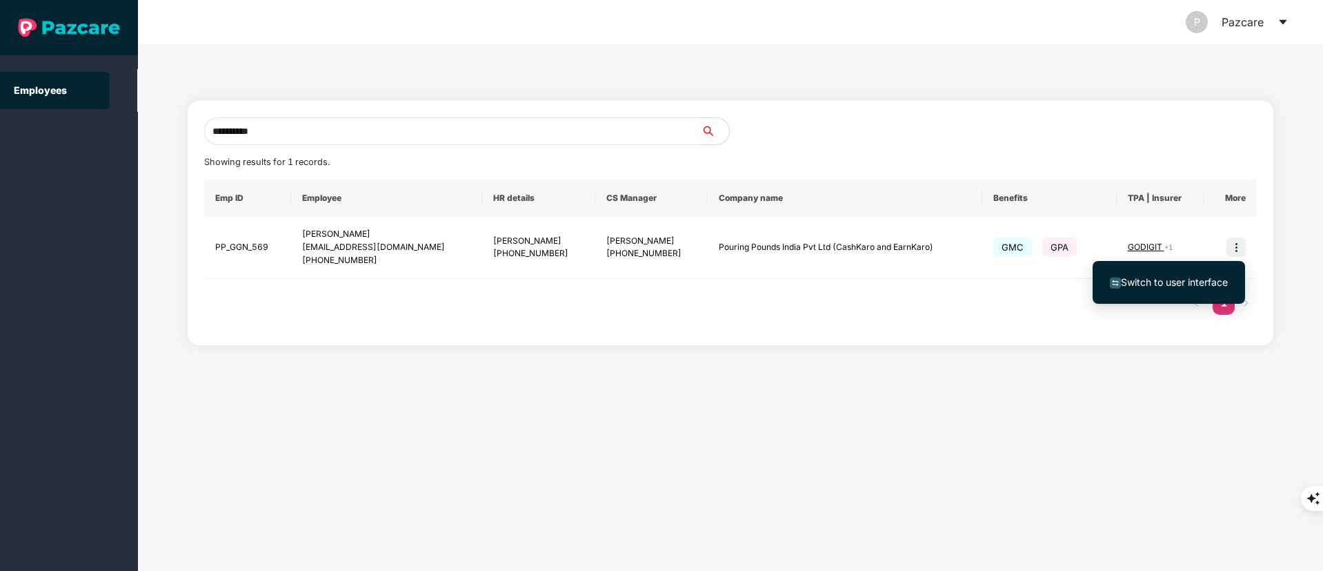
click at [1160, 284] on span "Switch to user interface" at bounding box center [1174, 282] width 107 height 12
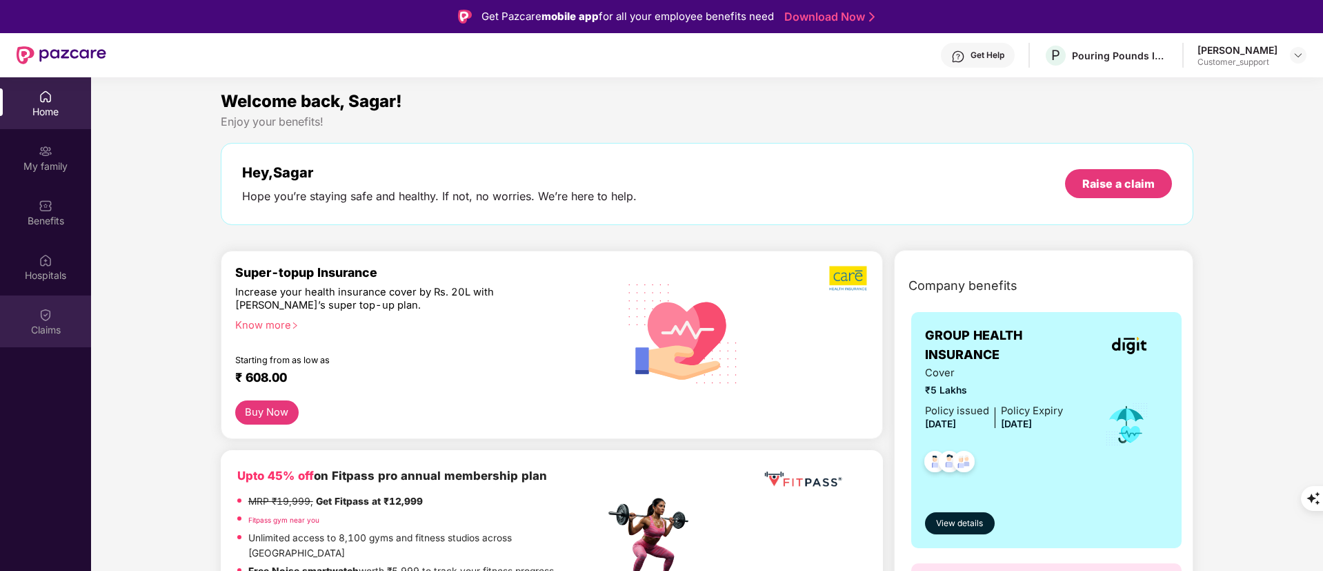
click at [55, 324] on div "Claims" at bounding box center [45, 330] width 91 height 14
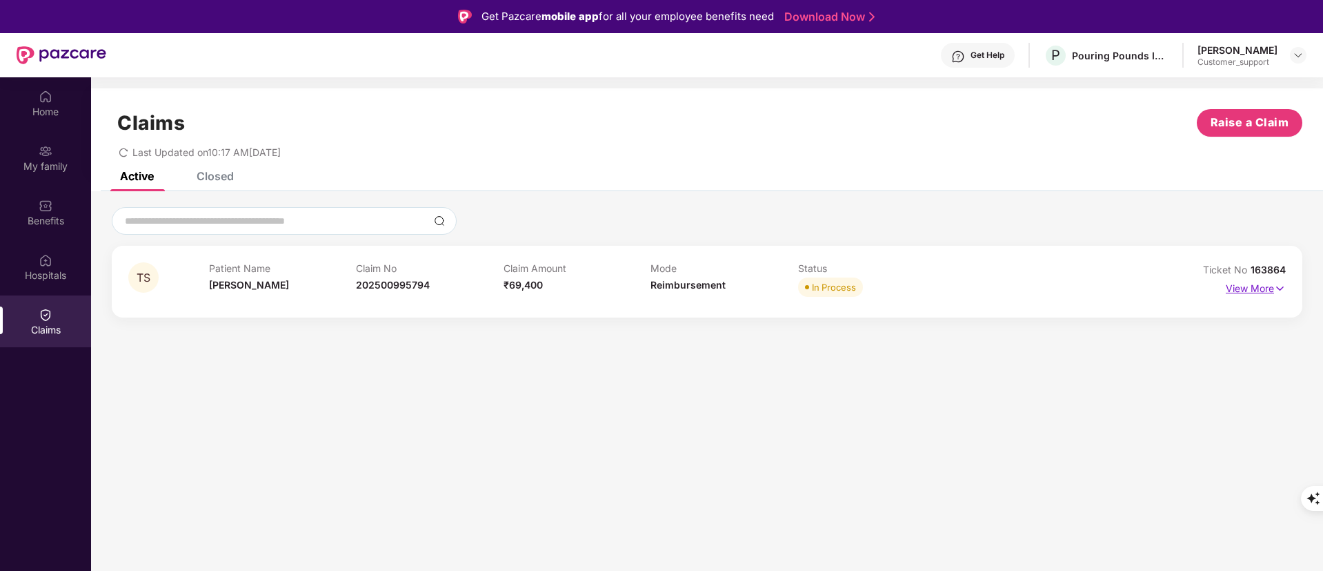
click at [1260, 288] on p "View More" at bounding box center [1256, 286] width 60 height 19
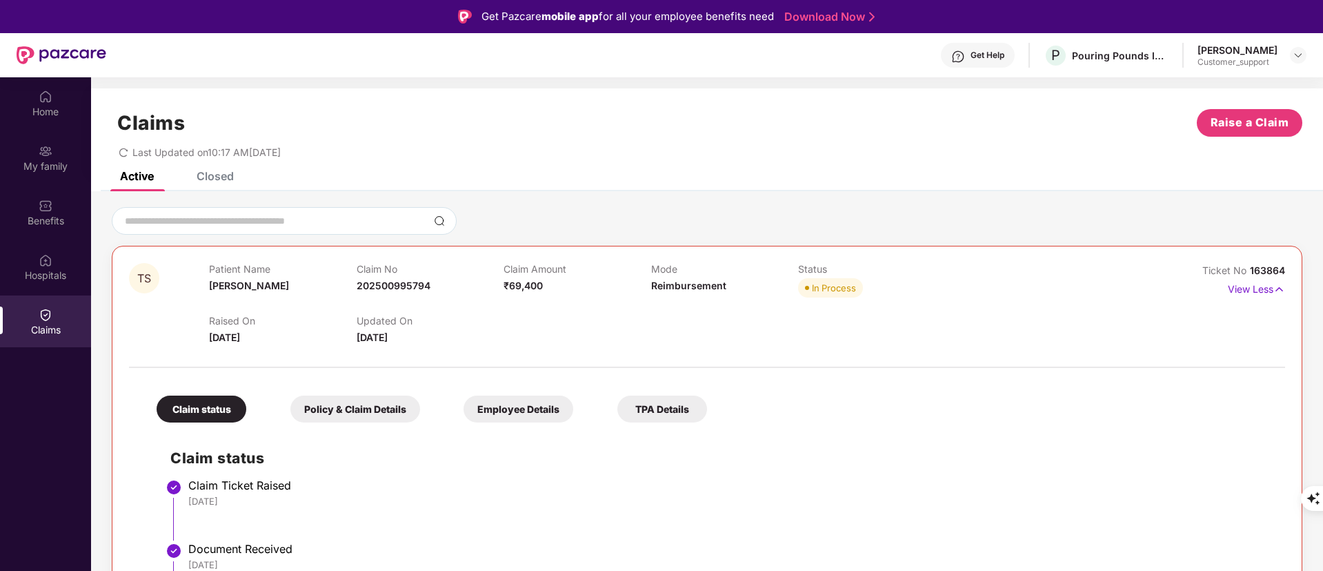
click at [407, 286] on span "202500995794" at bounding box center [394, 285] width 74 height 12
copy span "202500995794"
click at [51, 108] on div "Home" at bounding box center [45, 112] width 91 height 14
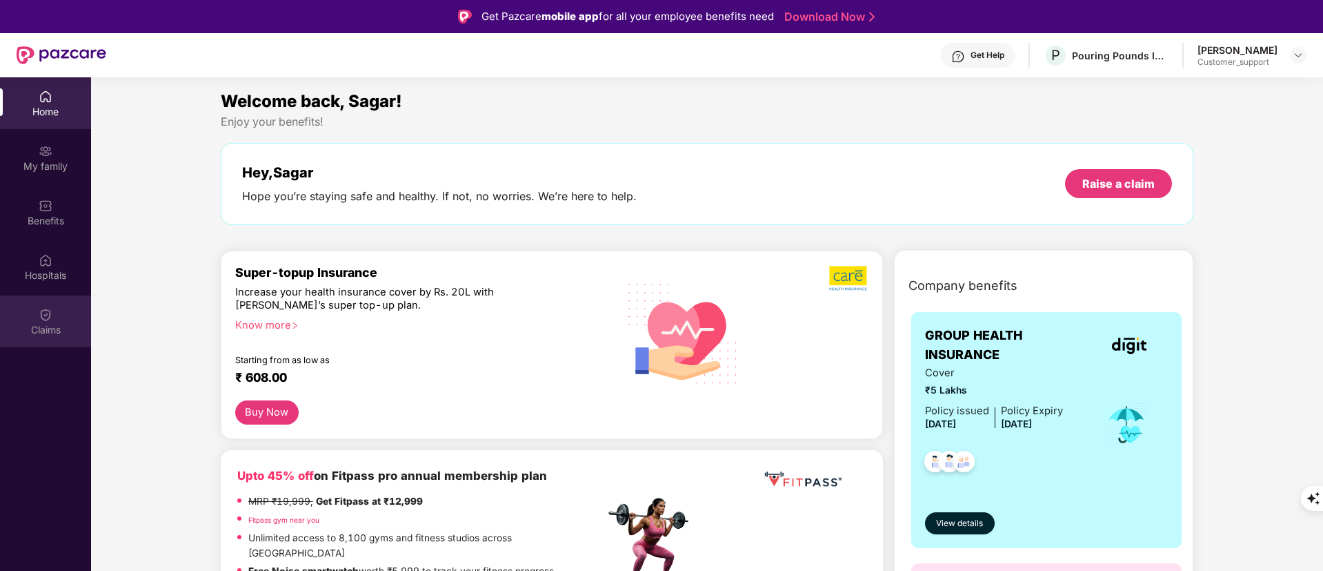
click at [46, 318] on img at bounding box center [46, 315] width 14 height 14
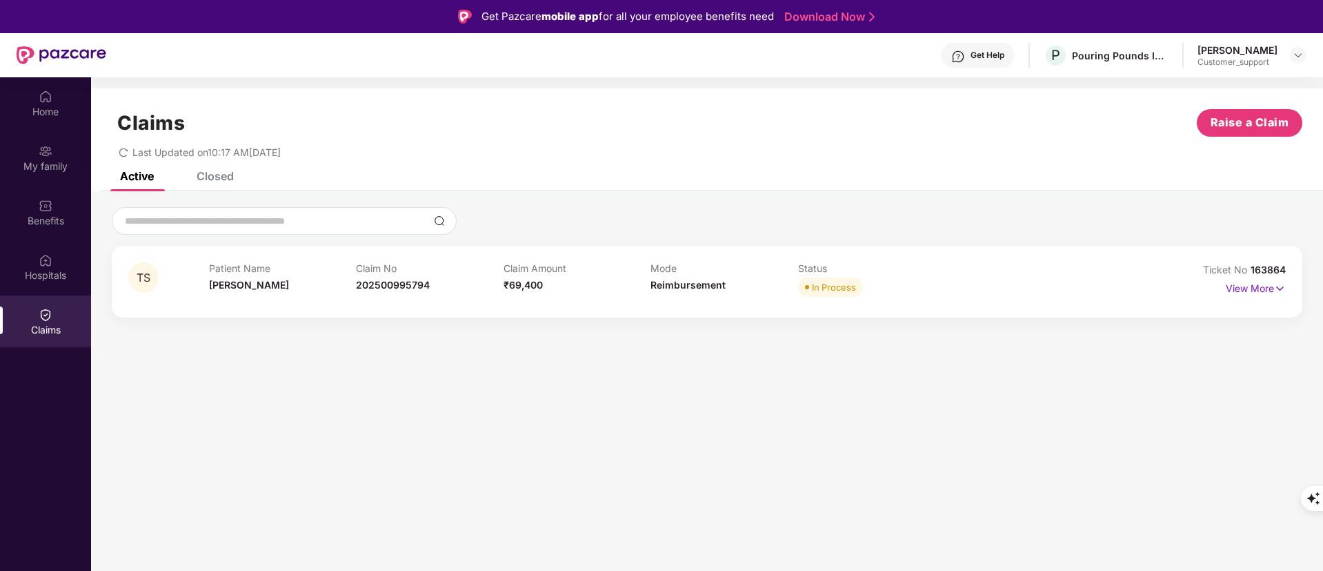
click at [1264, 274] on span "163864" at bounding box center [1268, 270] width 35 height 12
click at [1266, 270] on span "163864" at bounding box center [1268, 270] width 35 height 12
copy div "No 163864"
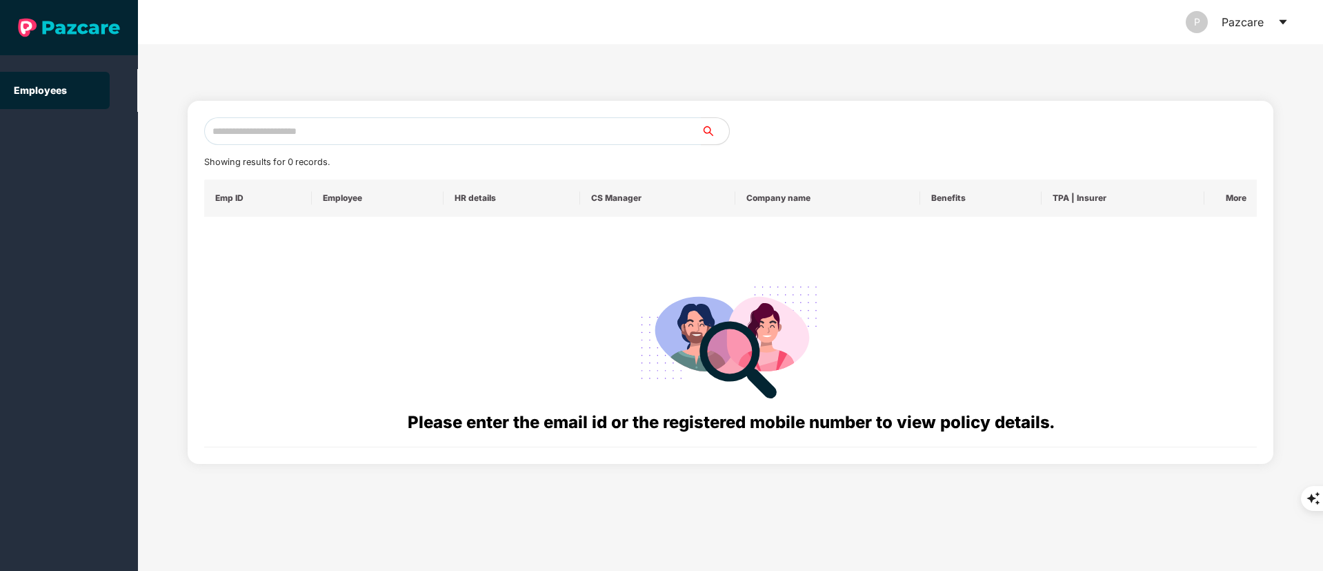
click at [266, 112] on div "Showing results for 0 records. Emp ID Employee HR details CS Manager Company na…" at bounding box center [731, 282] width 1087 height 363
click at [268, 139] on input "text" at bounding box center [452, 131] width 497 height 28
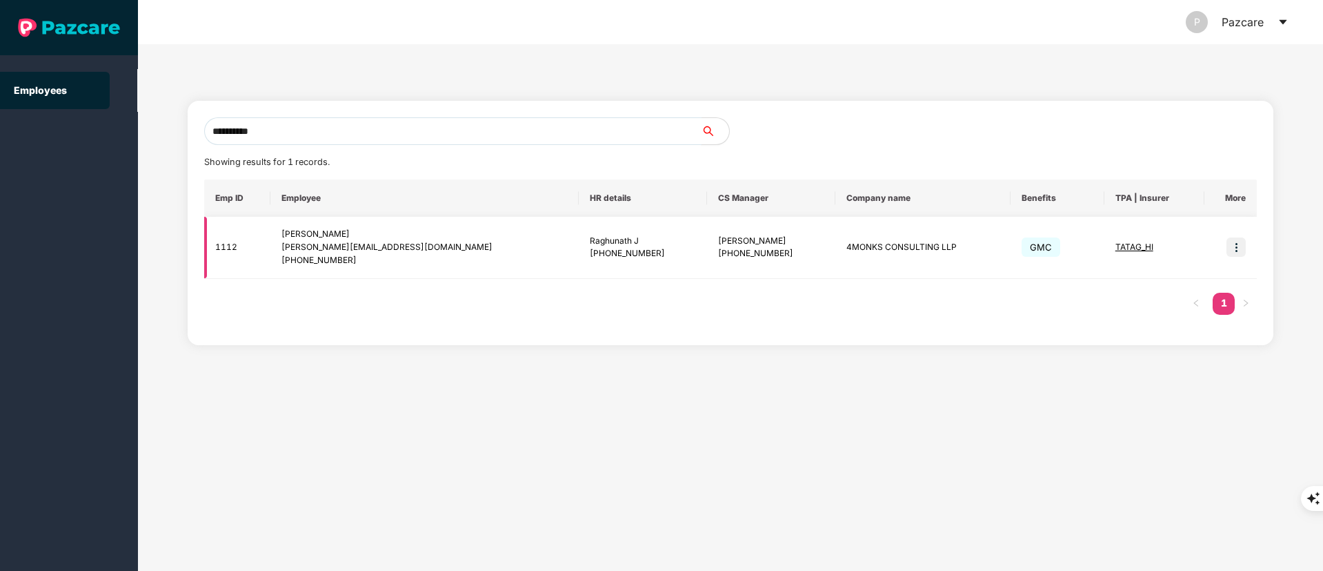
type input "**********"
click at [1241, 242] on img at bounding box center [1236, 246] width 19 height 19
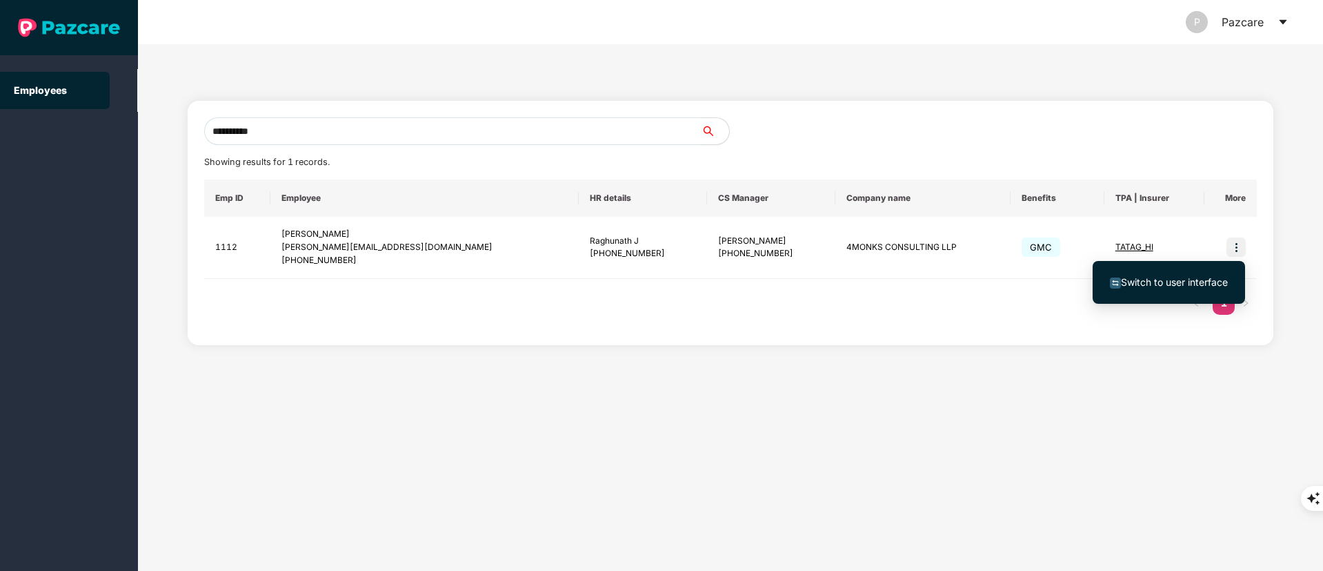
click at [1200, 277] on span "Switch to user interface" at bounding box center [1174, 282] width 107 height 12
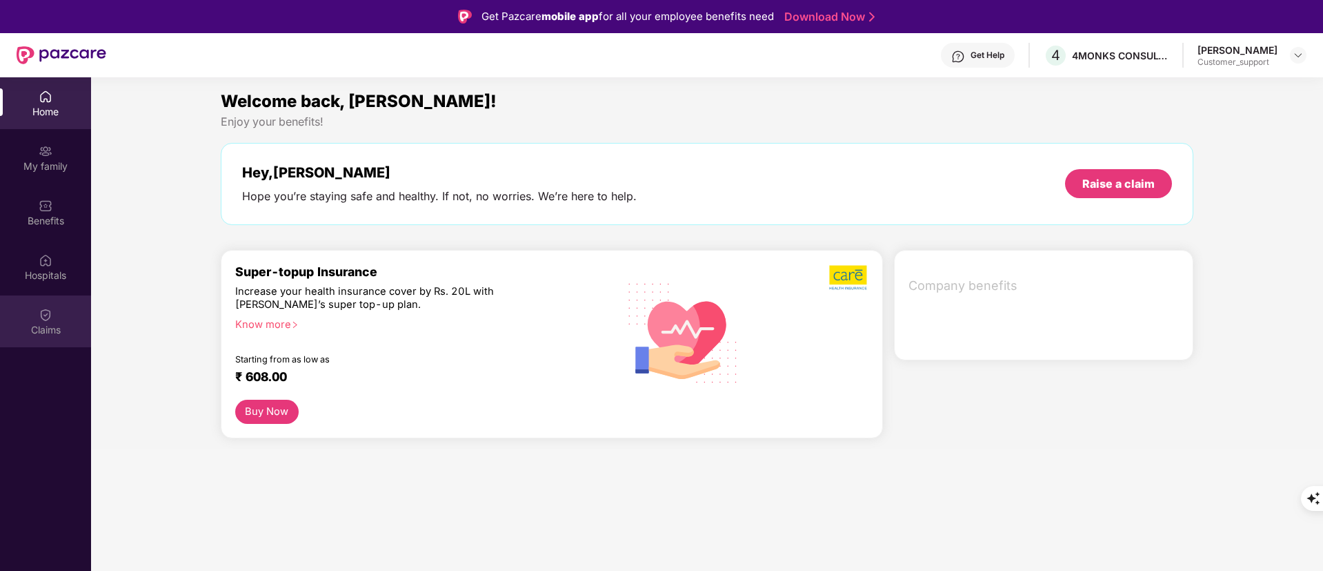
click at [26, 310] on div "Claims" at bounding box center [45, 321] width 91 height 52
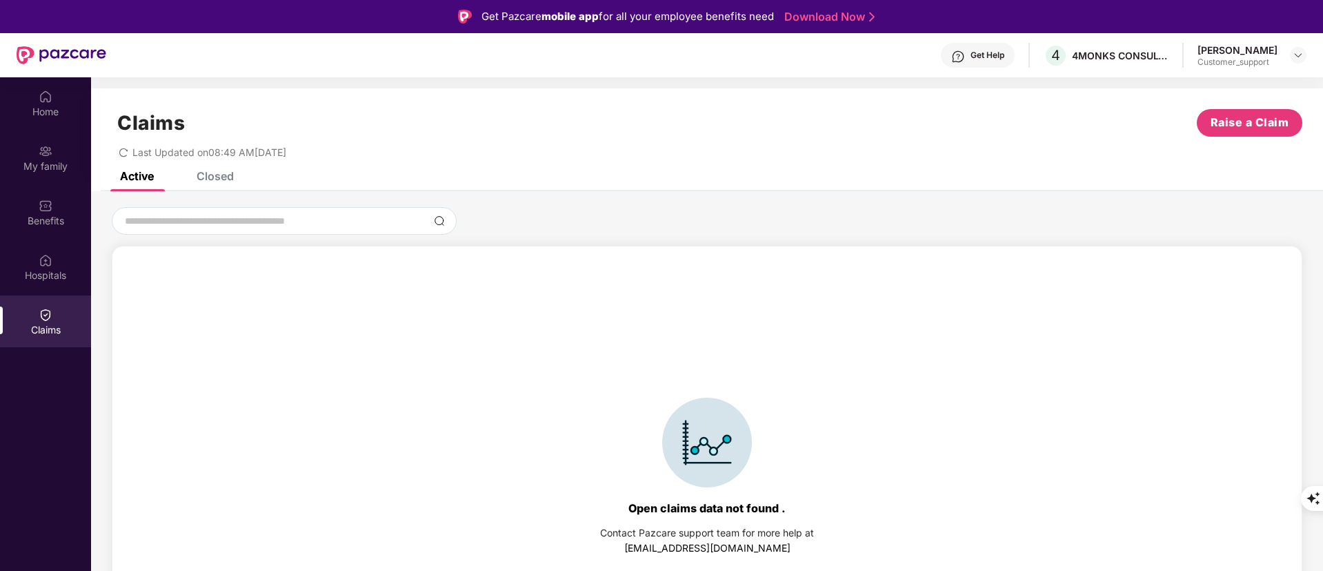
click at [193, 176] on div "Closed" at bounding box center [205, 176] width 58 height 14
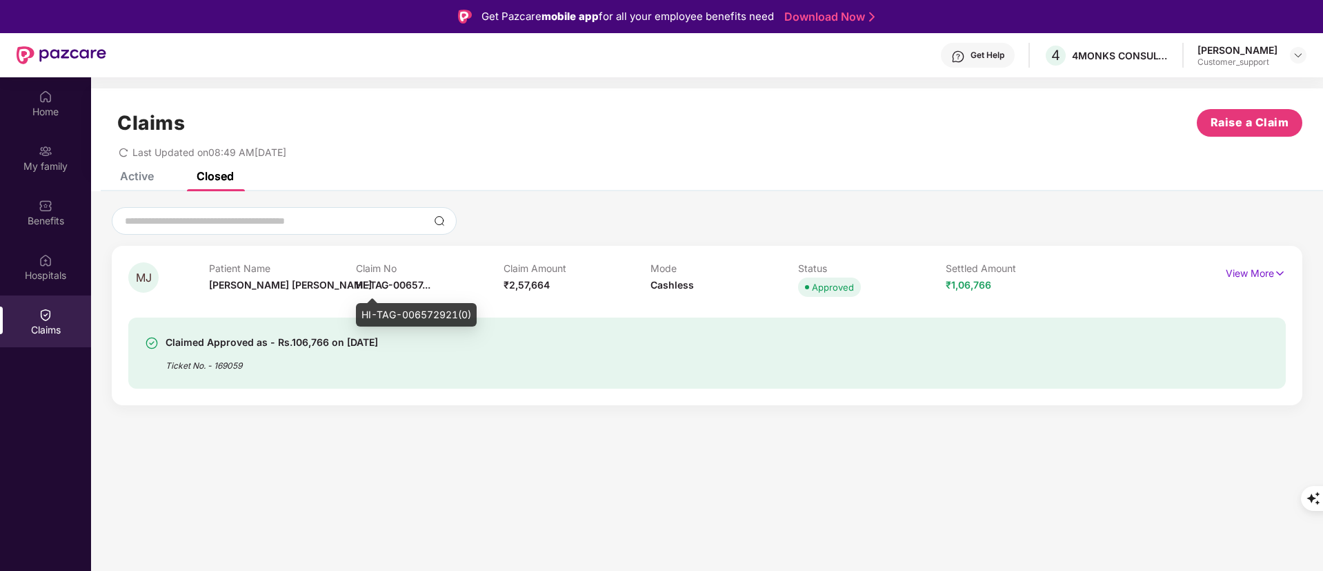
click at [387, 279] on span "HI-TAG-00657..." at bounding box center [393, 285] width 75 height 12
click at [695, 353] on div "Claimed Approved as - Rs.106,766 on 26 Aug 2025 Ticket No. - 169059" at bounding box center [613, 353] width 937 height 38
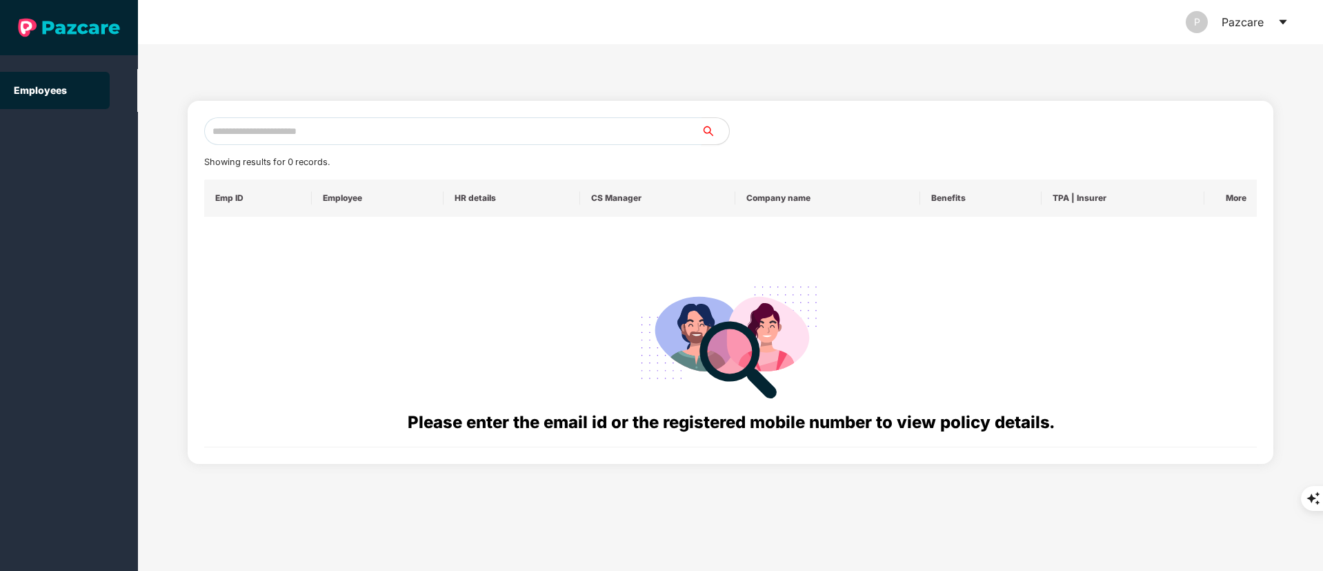
click at [246, 134] on input "text" at bounding box center [452, 131] width 497 height 28
paste input "**********"
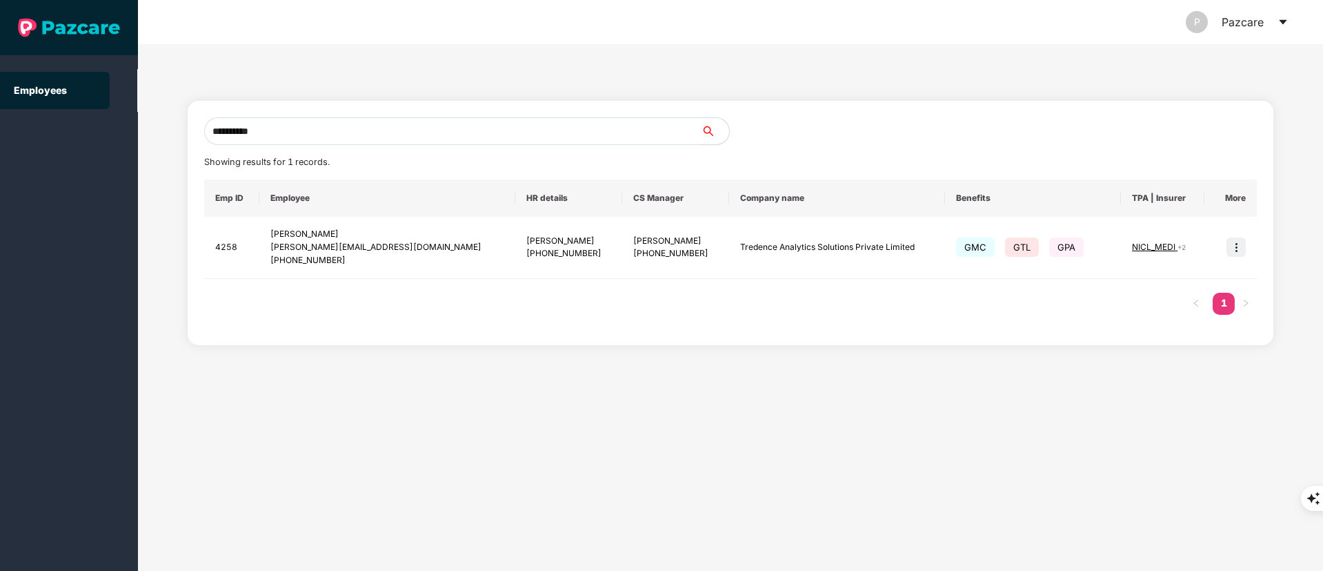
drag, startPoint x: 292, startPoint y: 135, endPoint x: 95, endPoint y: 130, distance: 197.3
click at [95, 130] on section "**********" at bounding box center [661, 285] width 1323 height 571
paste input "text"
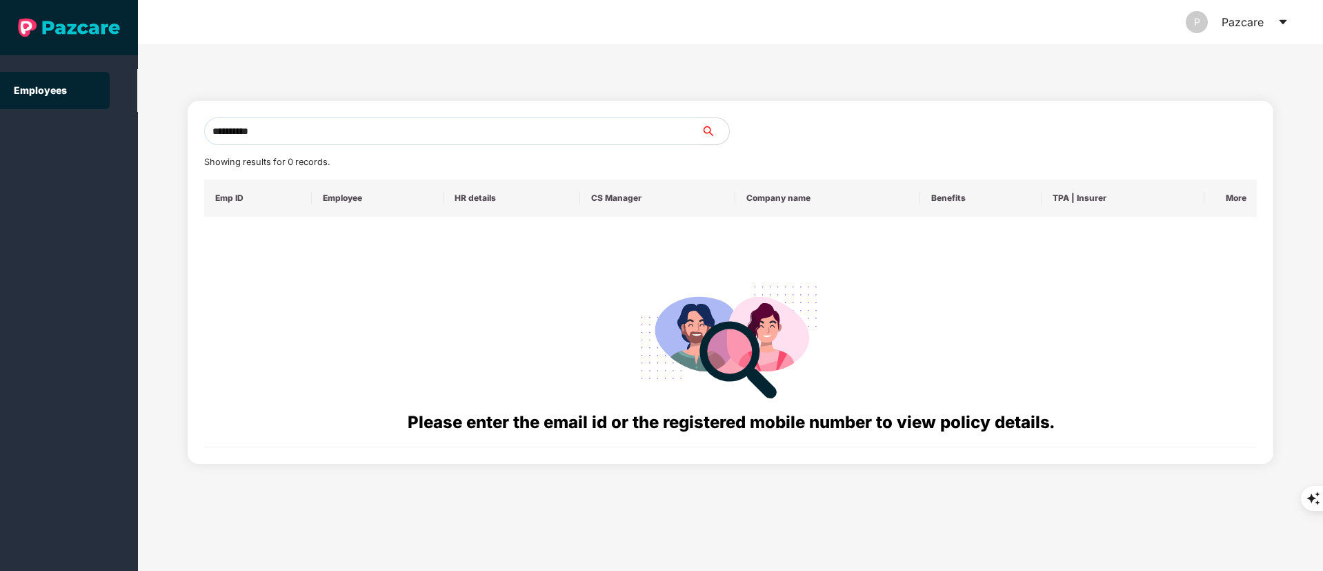
drag, startPoint x: 293, startPoint y: 134, endPoint x: 133, endPoint y: 132, distance: 160.1
click at [117, 134] on section "**********" at bounding box center [661, 285] width 1323 height 571
paste input "**"
drag, startPoint x: 228, startPoint y: 133, endPoint x: 107, endPoint y: 133, distance: 120.7
click at [107, 133] on section "**********" at bounding box center [661, 285] width 1323 height 571
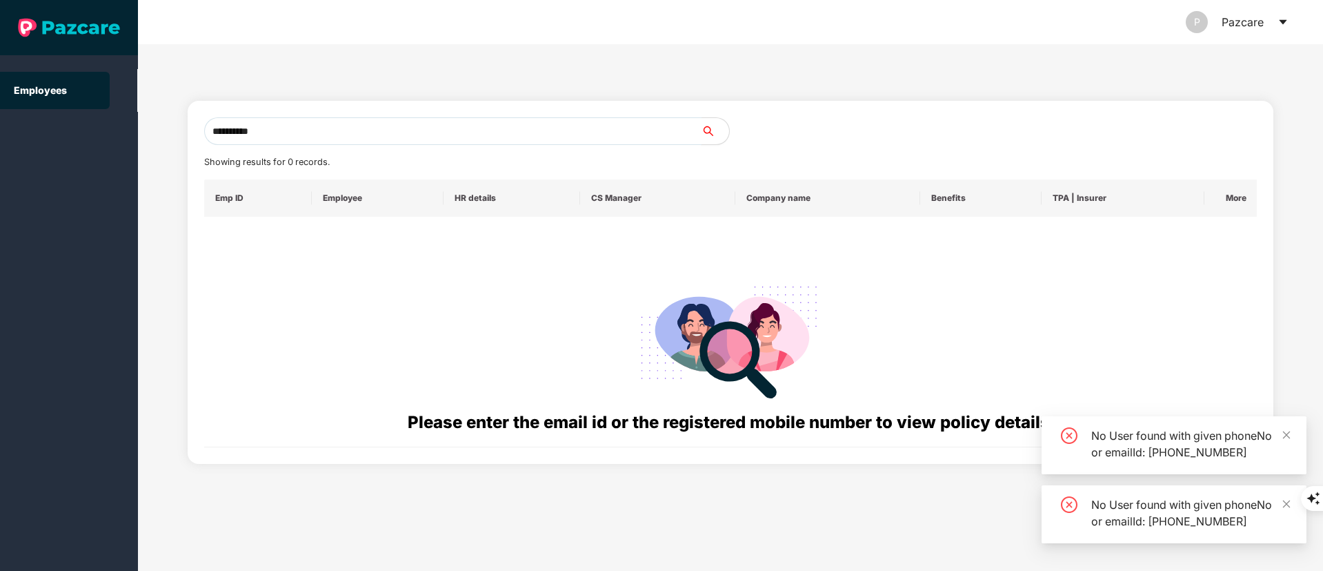
drag, startPoint x: 306, startPoint y: 112, endPoint x: 281, endPoint y: 132, distance: 31.5
click at [281, 132] on div "**********" at bounding box center [731, 282] width 1087 height 363
drag, startPoint x: 281, startPoint y: 136, endPoint x: 128, endPoint y: 137, distance: 153.1
click at [128, 137] on section "**********" at bounding box center [661, 285] width 1323 height 571
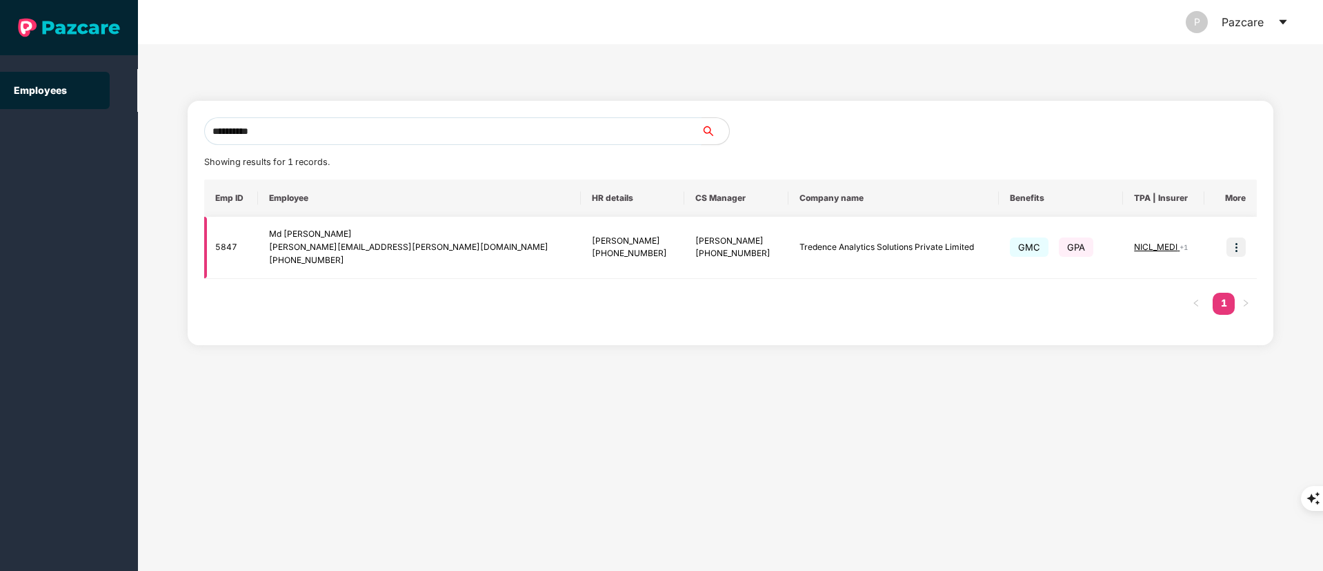
type input "**********"
click at [1233, 252] on img at bounding box center [1236, 246] width 19 height 19
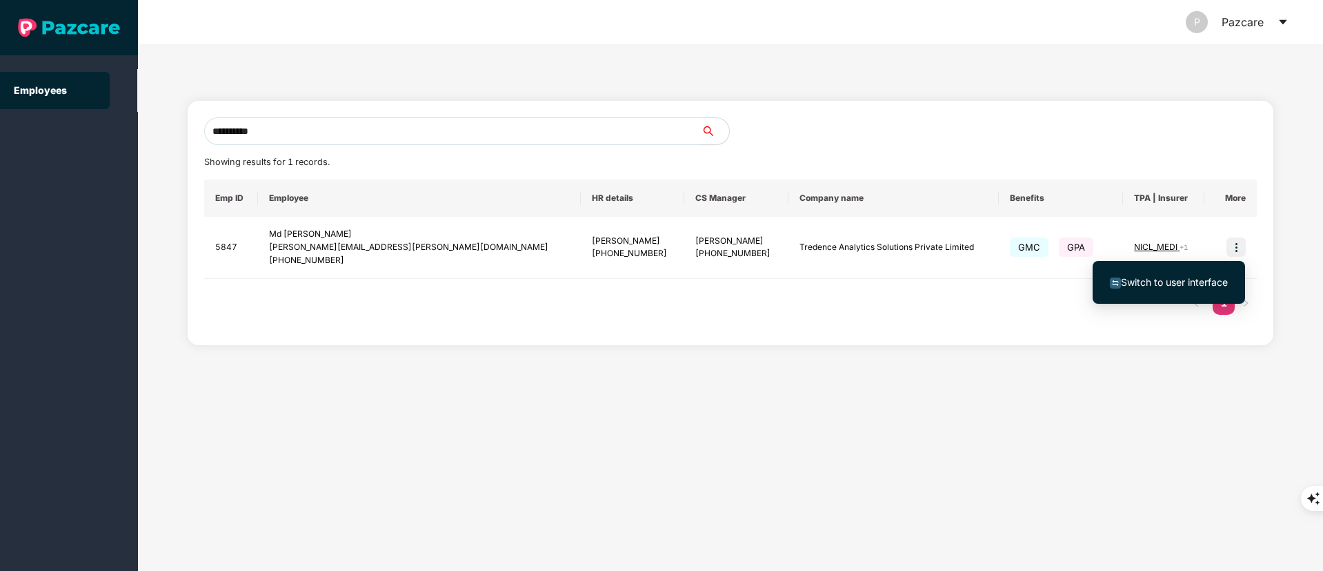
click at [1189, 281] on span "Switch to user interface" at bounding box center [1174, 282] width 107 height 12
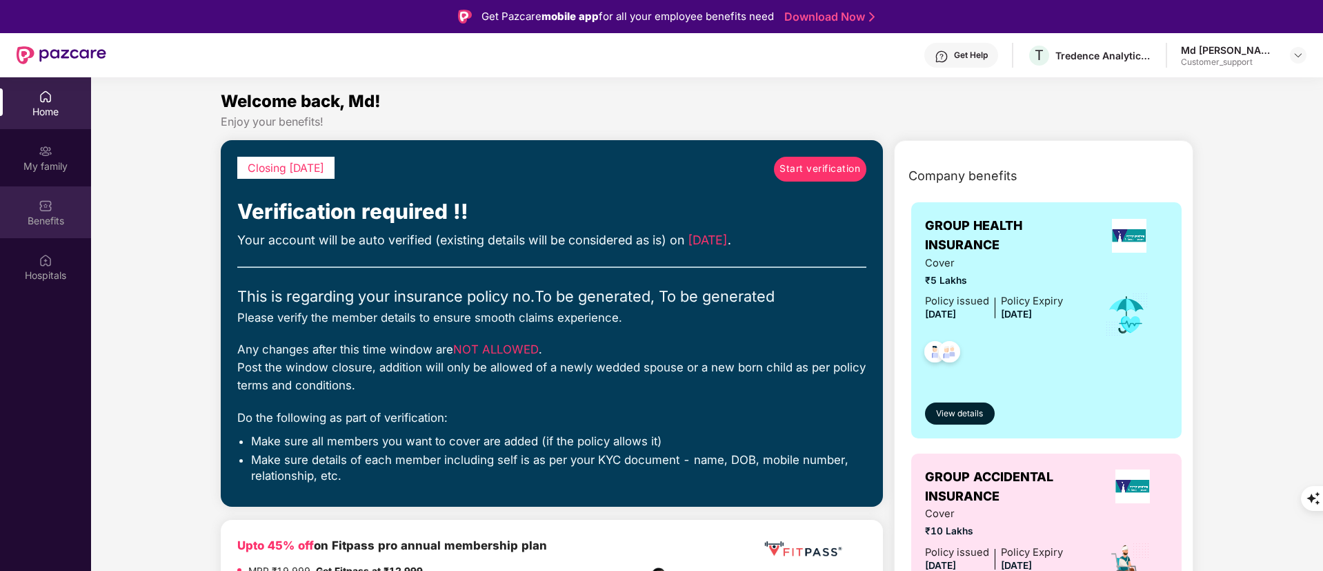
click at [36, 204] on div "Benefits" at bounding box center [45, 212] width 91 height 52
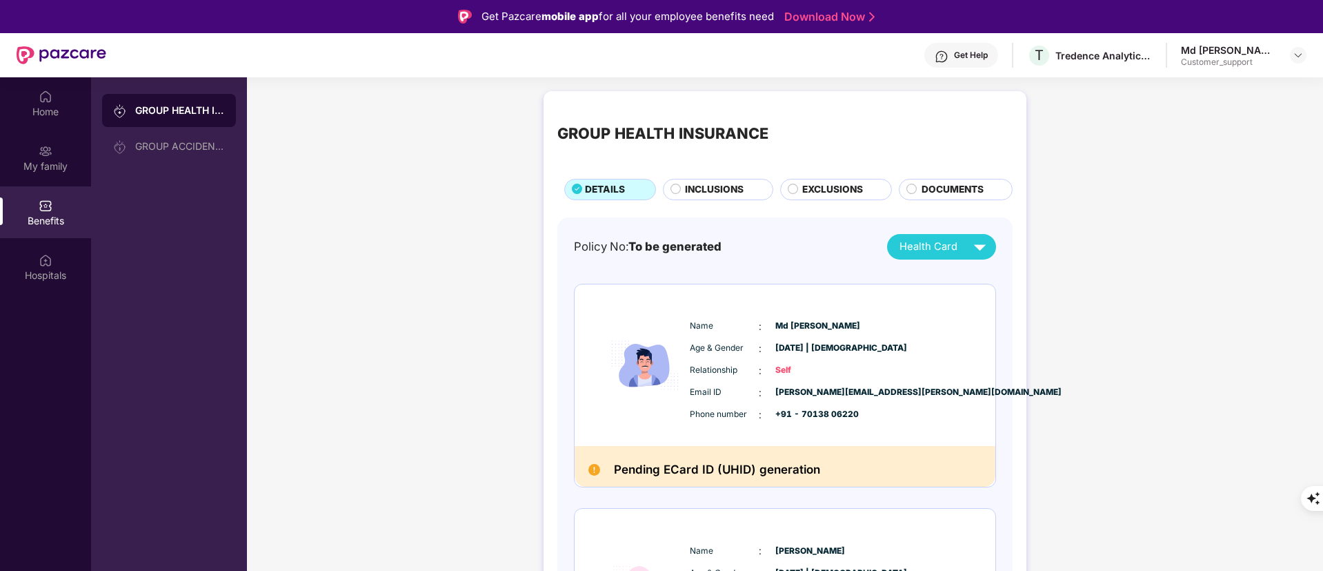
click at [716, 186] on span "INCLUSIONS" at bounding box center [714, 189] width 59 height 15
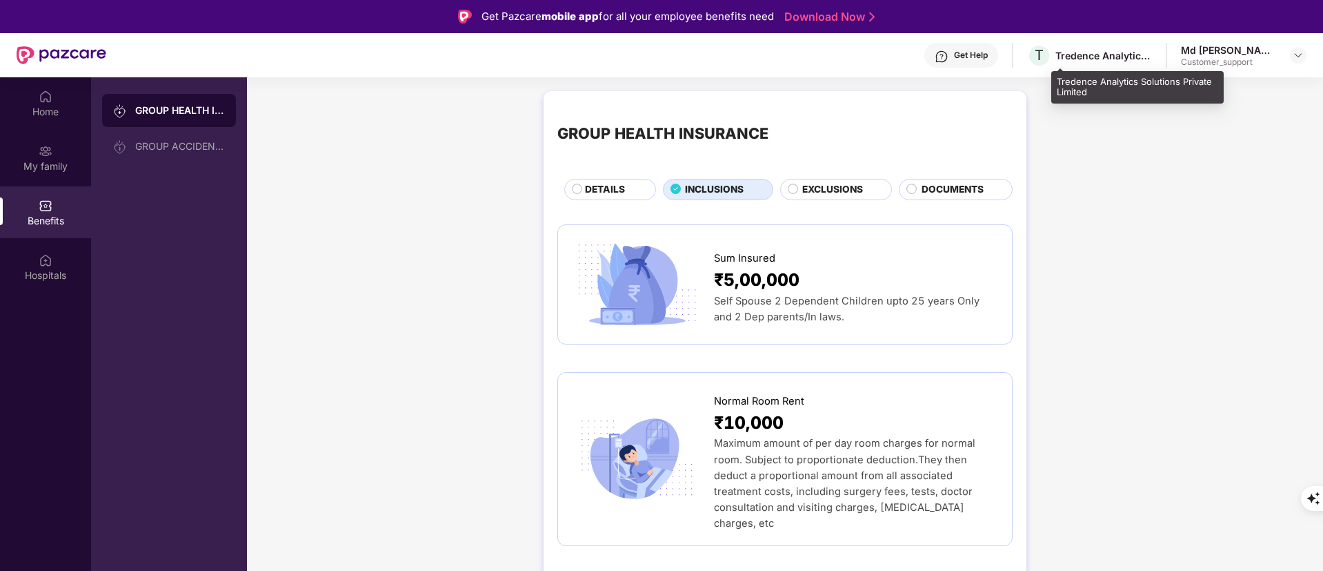
click at [1101, 49] on div "Tredence Analytics Solutions Private Limited" at bounding box center [1103, 55] width 97 height 13
click at [1102, 58] on div "Tredence Analytics Solutions Private Limited" at bounding box center [1103, 55] width 97 height 13
click at [988, 59] on div "Get Help" at bounding box center [971, 55] width 34 height 11
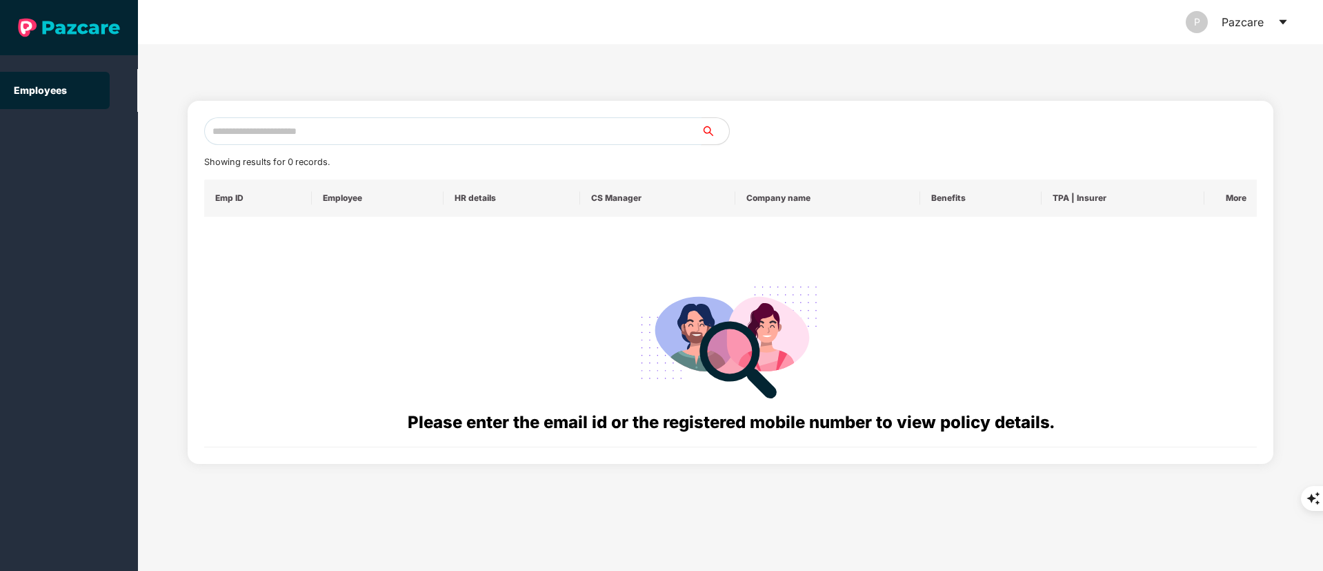
click at [294, 134] on input "text" at bounding box center [452, 131] width 497 height 28
paste input "**********"
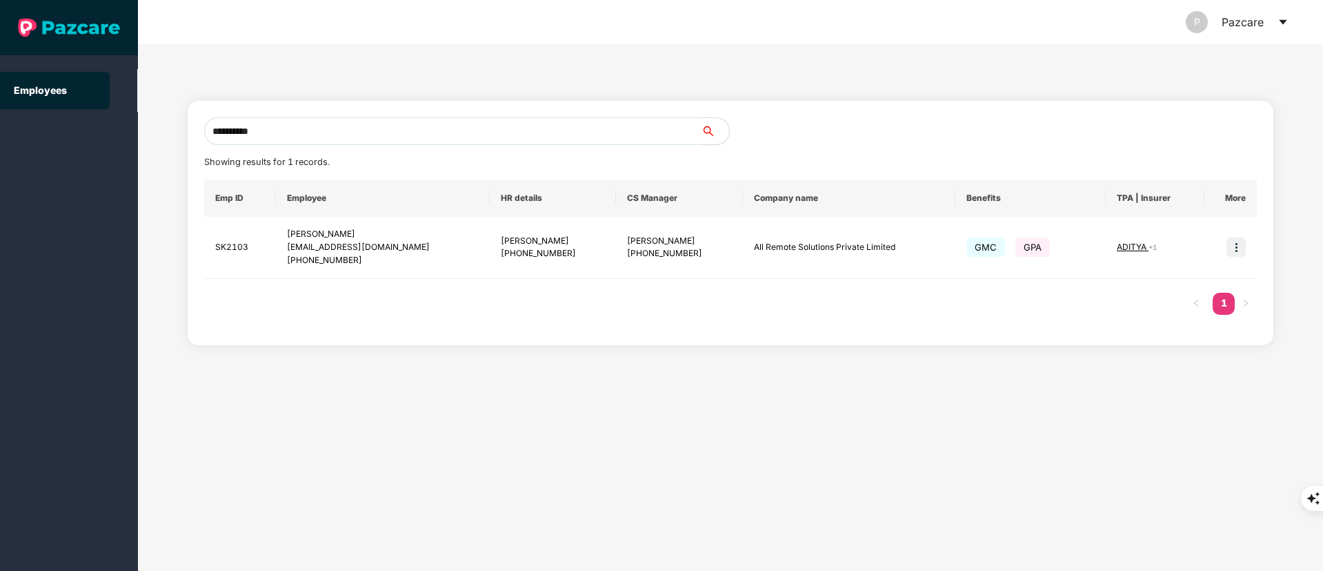
type input "**********"
drag, startPoint x: 347, startPoint y: 134, endPoint x: 61, endPoint y: 135, distance: 286.3
click at [61, 134] on section "**********" at bounding box center [661, 285] width 1323 height 571
click at [356, 130] on input "text" at bounding box center [452, 131] width 497 height 28
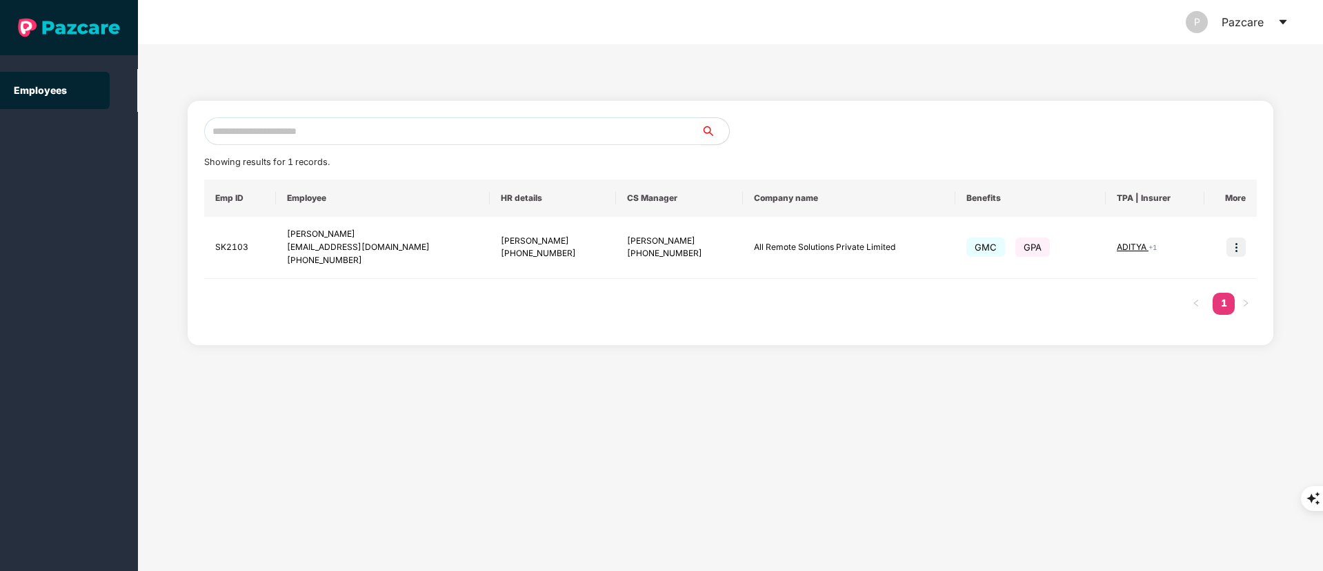
paste input "**********"
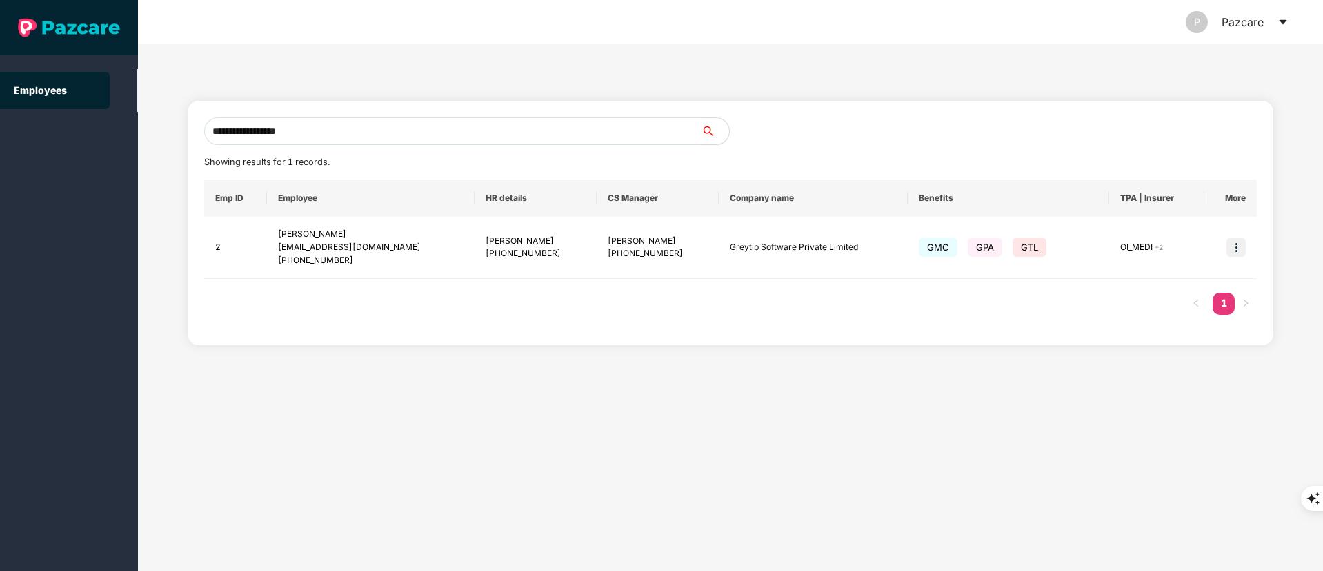
click at [291, 137] on input "**********" at bounding box center [452, 131] width 497 height 28
click at [301, 132] on input "**********" at bounding box center [452, 131] width 497 height 28
click at [297, 132] on input "**********" at bounding box center [452, 131] width 497 height 28
click at [280, 132] on input "**********" at bounding box center [452, 131] width 497 height 28
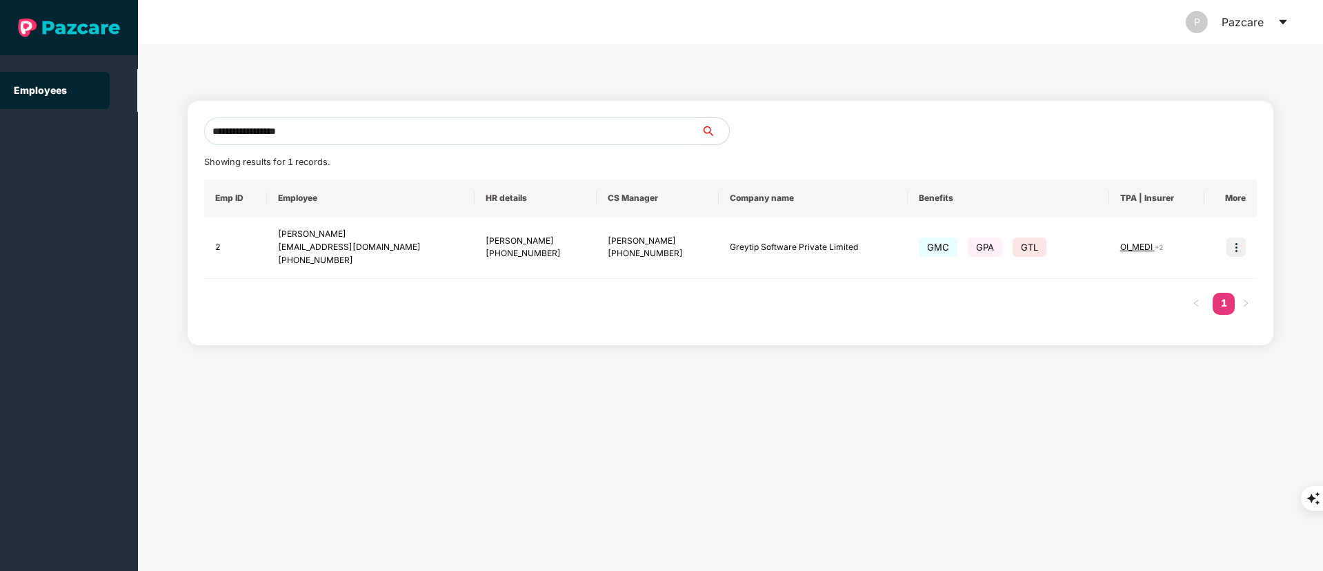
click at [280, 132] on input "**********" at bounding box center [452, 131] width 497 height 28
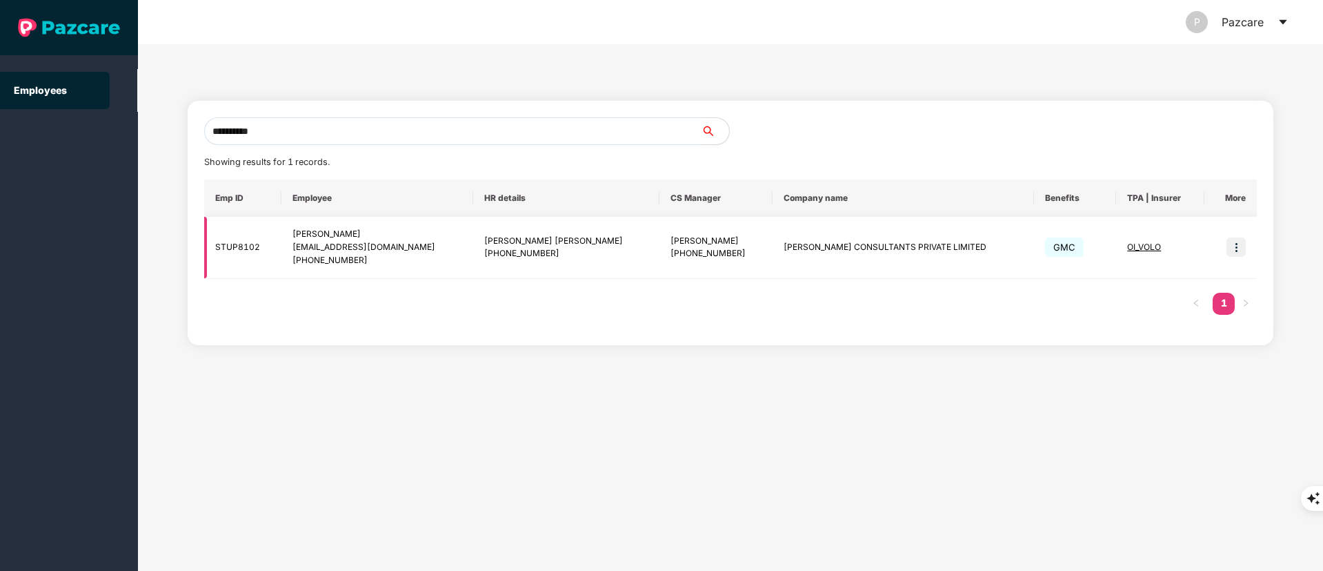
type input "**********"
click at [1237, 246] on img at bounding box center [1236, 246] width 19 height 19
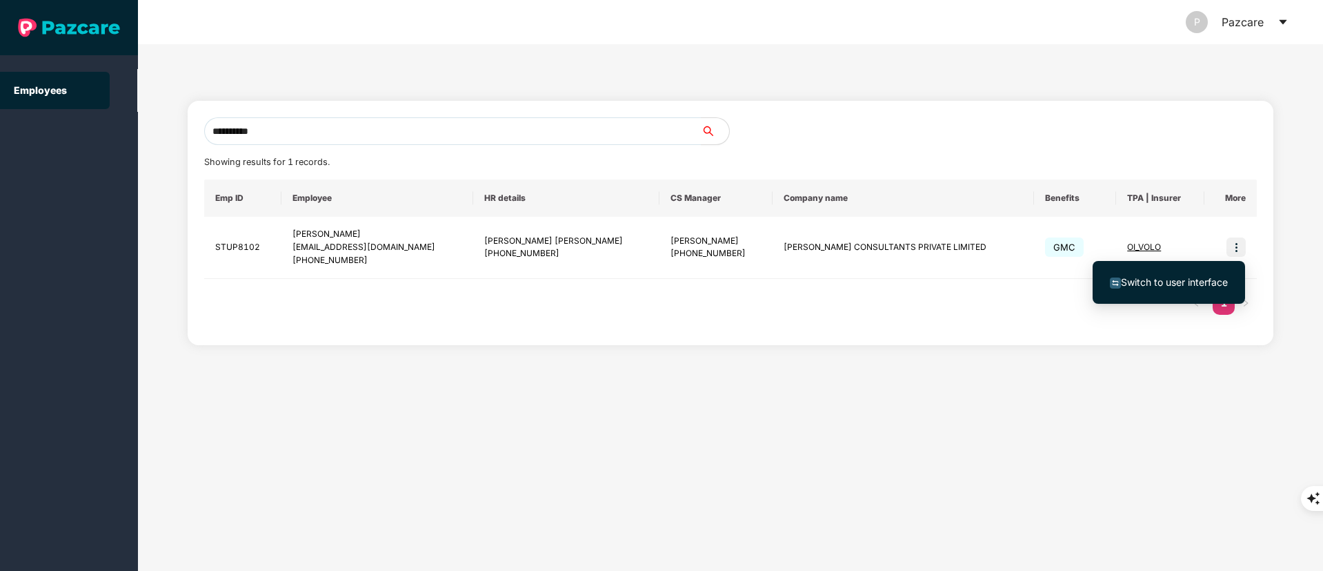
click at [1183, 293] on li "Switch to user interface" at bounding box center [1169, 282] width 152 height 29
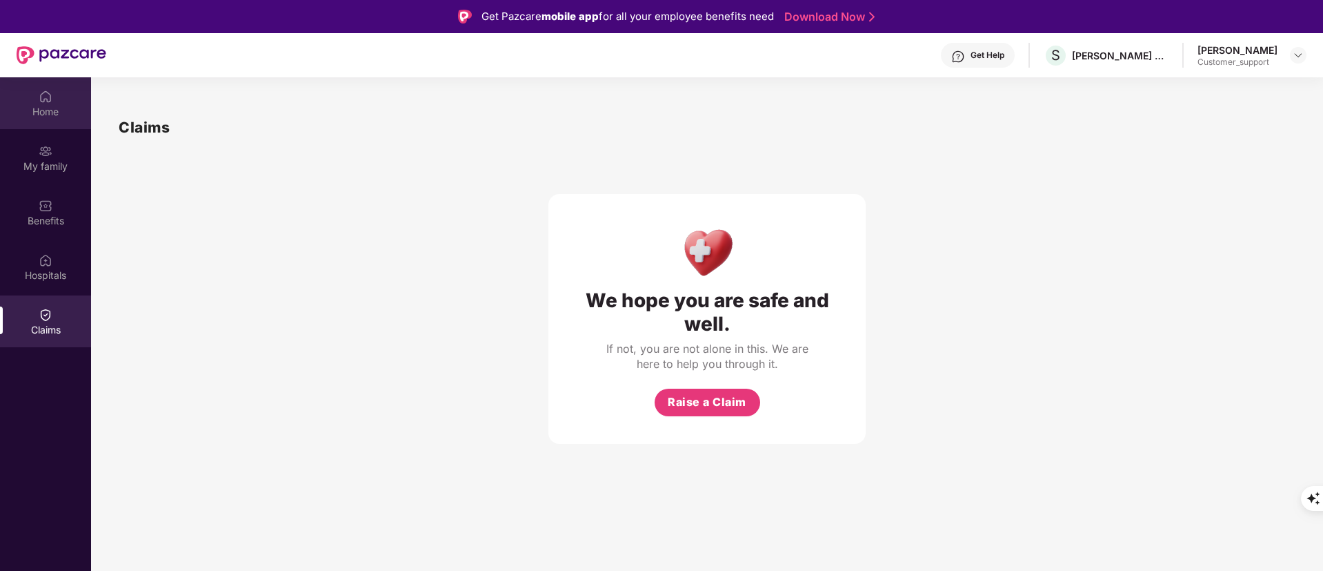
click at [38, 101] on div "Home" at bounding box center [45, 103] width 91 height 52
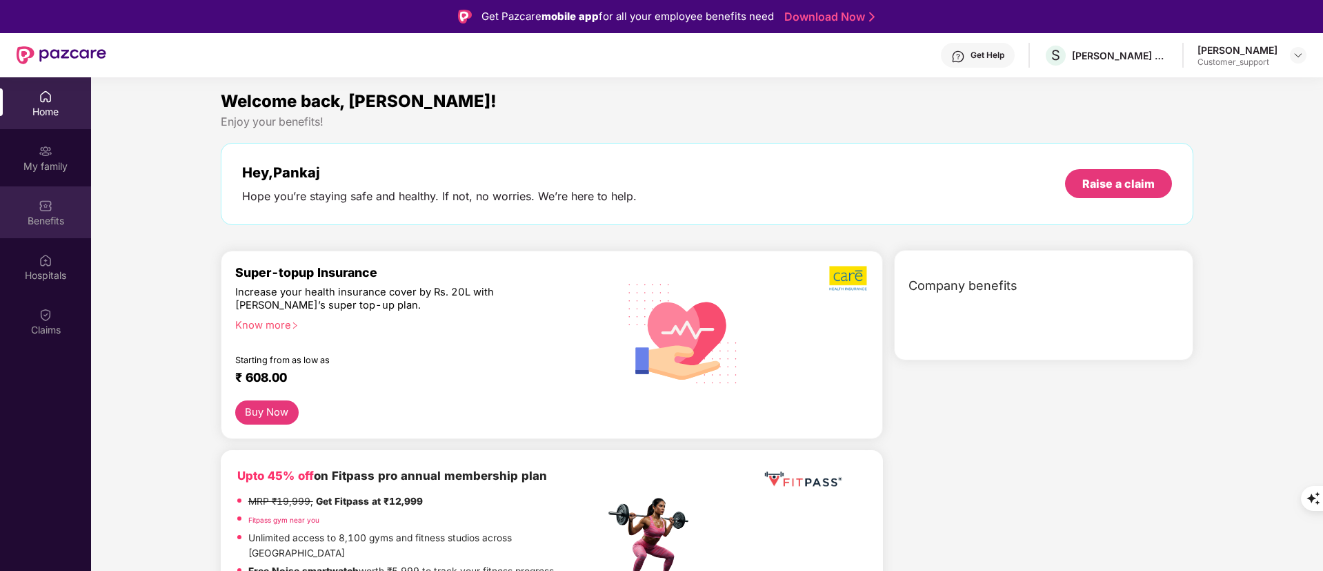
click at [41, 224] on div "Benefits" at bounding box center [45, 221] width 91 height 14
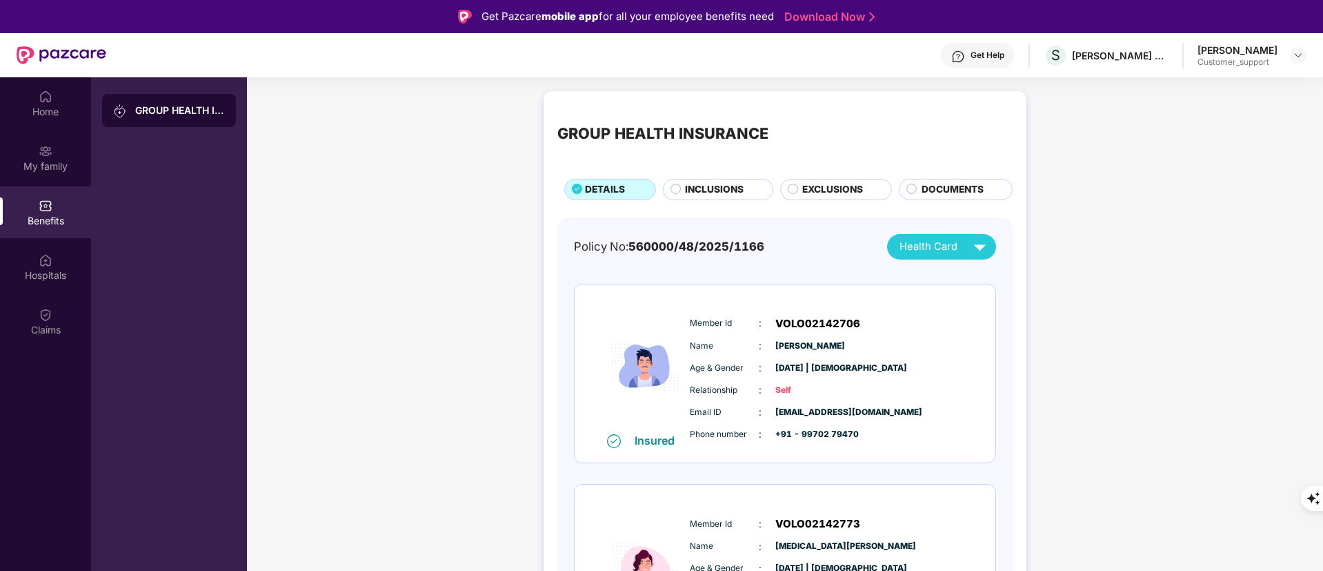
click at [809, 406] on span "pteware@assystem.com" at bounding box center [809, 412] width 69 height 13
click at [811, 410] on span "pteware@assystem.com" at bounding box center [809, 412] width 69 height 13
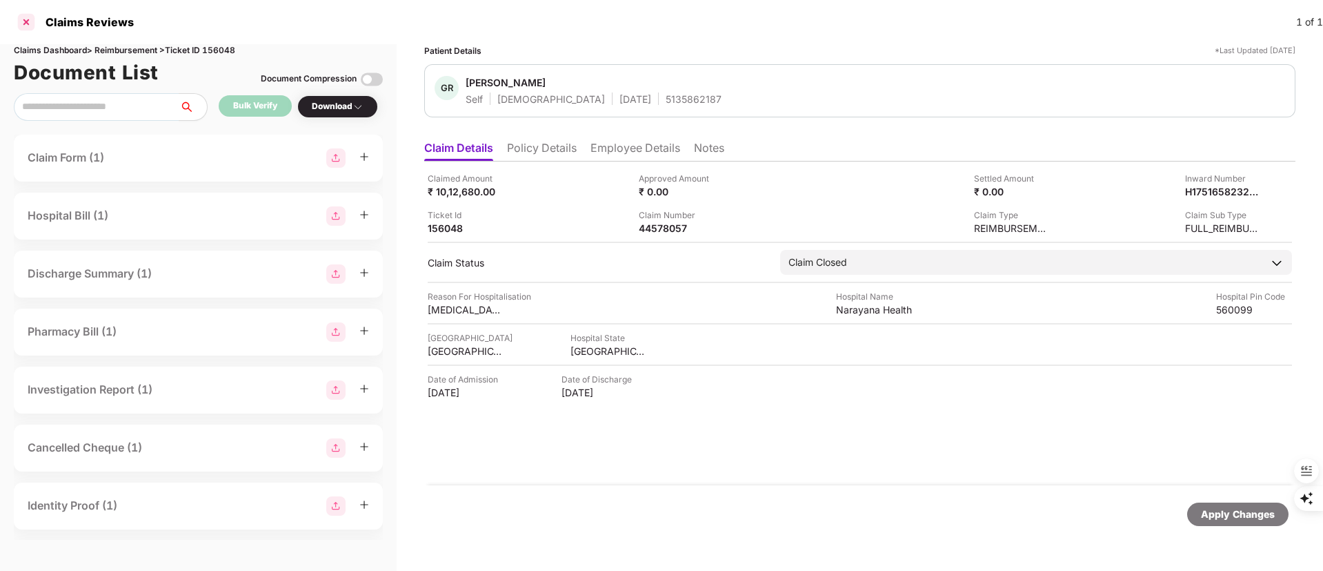
click at [30, 17] on div at bounding box center [26, 22] width 22 height 22
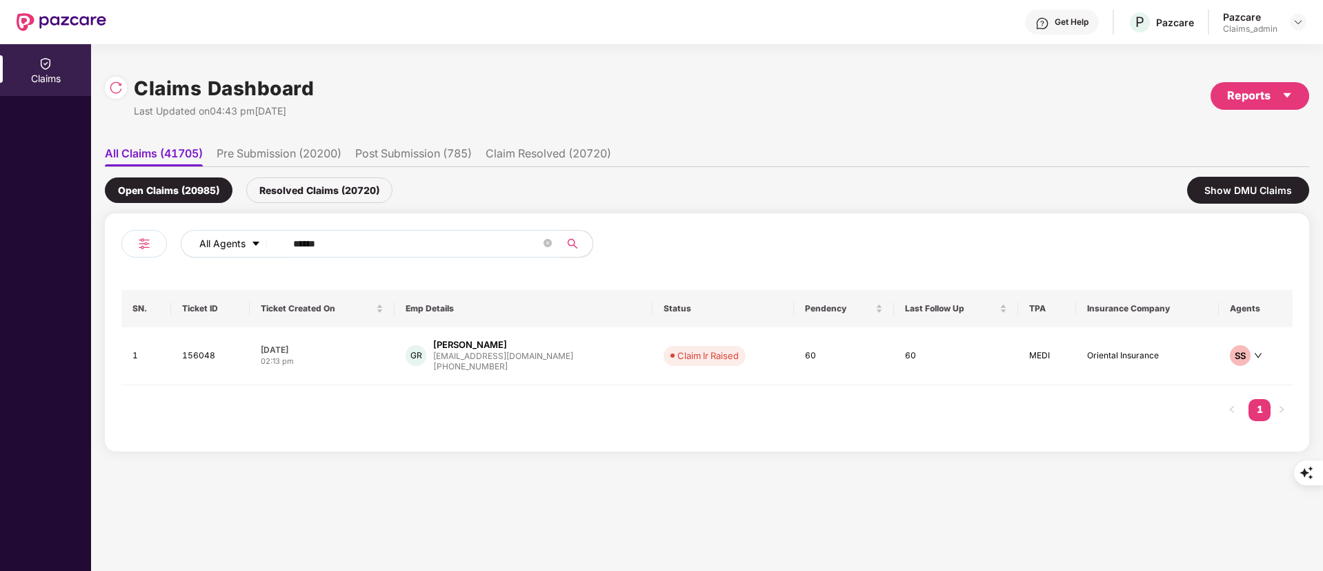
drag, startPoint x: 337, startPoint y: 244, endPoint x: 248, endPoint y: 244, distance: 89.0
click at [248, 244] on div "All Agents ******" at bounding box center [532, 244] width 703 height 28
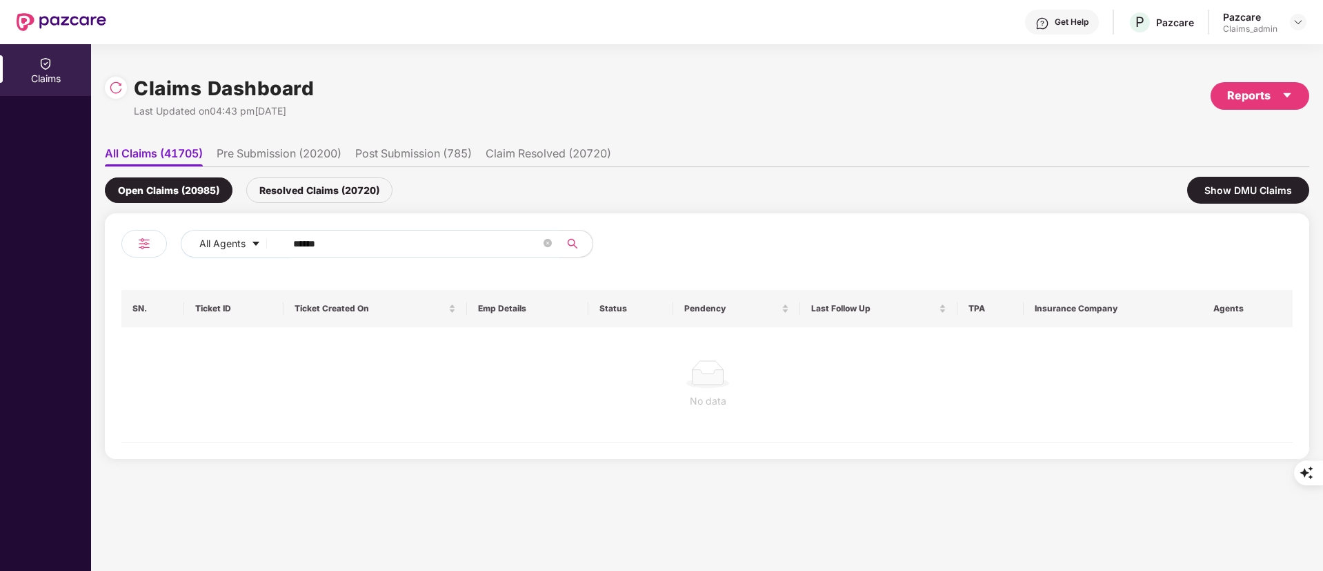
type input "******"
click at [299, 186] on div "Resolved Claims (20720)" at bounding box center [319, 190] width 146 height 26
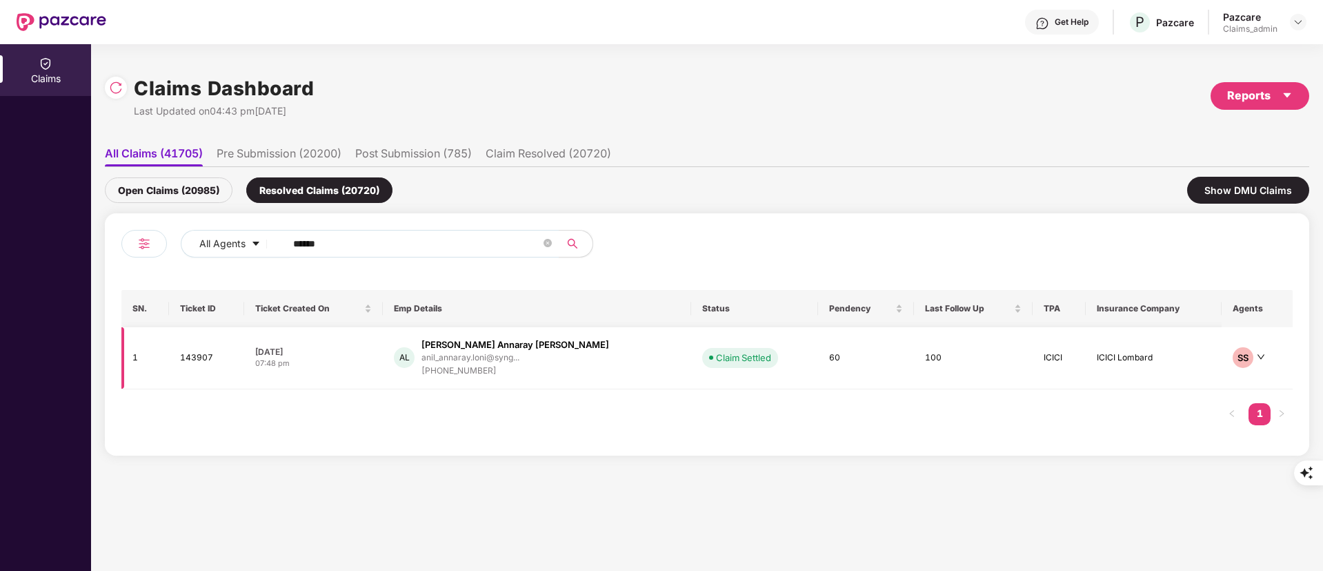
click at [503, 375] on div "[PHONE_NUMBER]" at bounding box center [515, 370] width 188 height 13
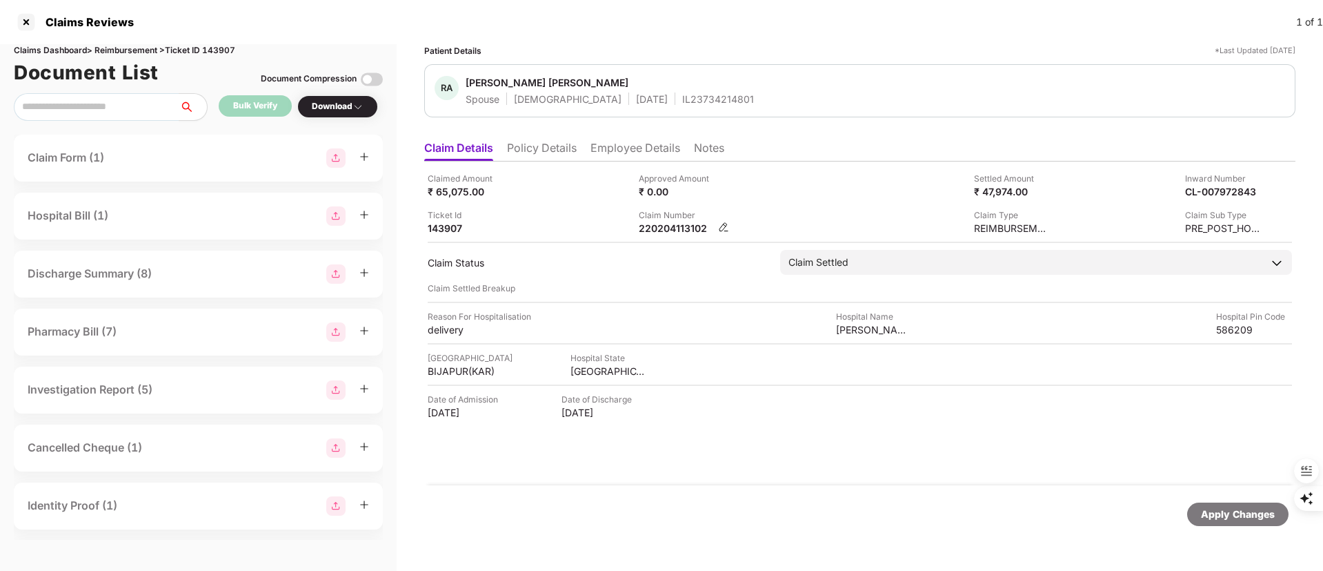
click at [654, 230] on div "220204113102" at bounding box center [677, 227] width 76 height 13
copy div "220204113102"
